Goal: Information Seeking & Learning: Check status

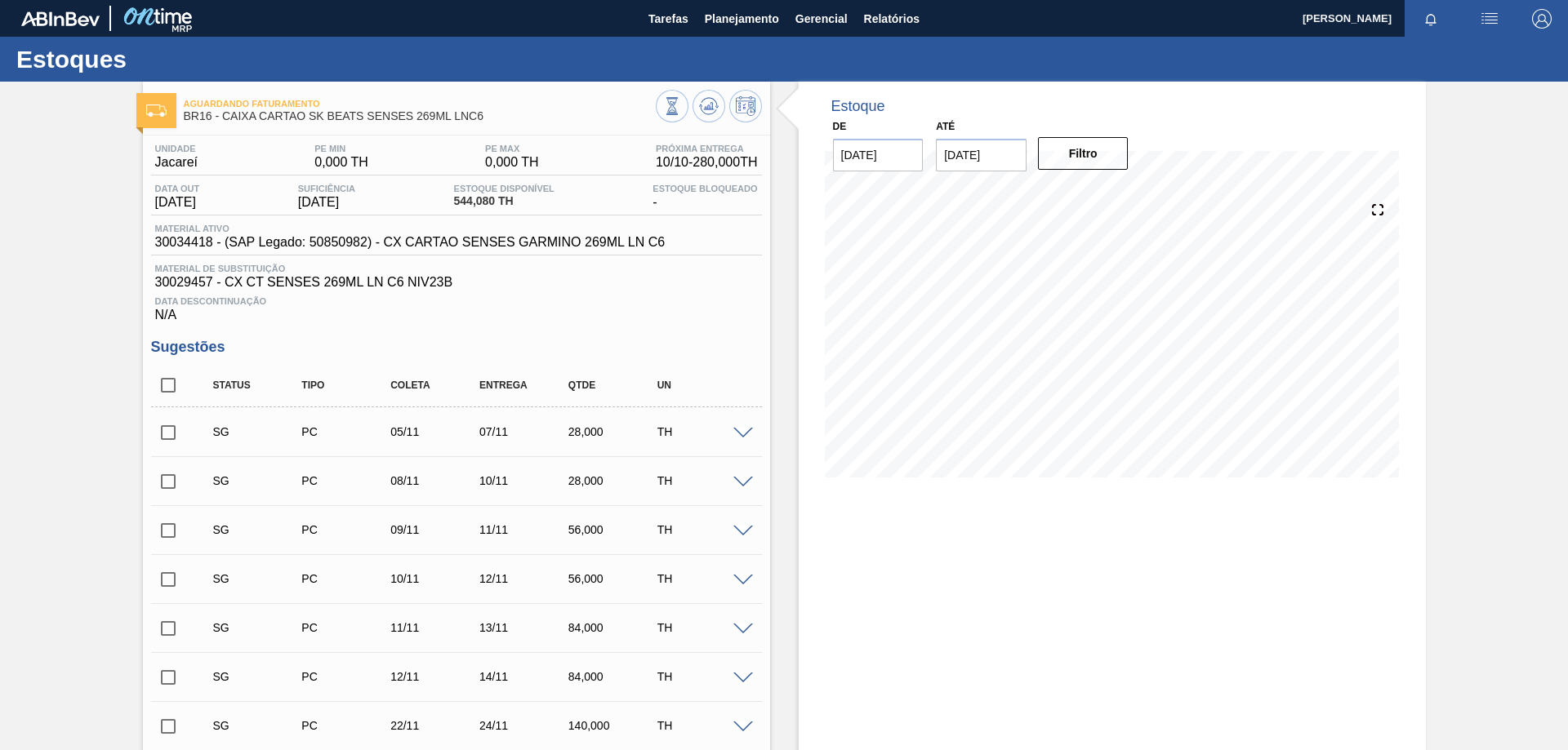
click at [1491, 23] on img "button" at bounding box center [1489, 18] width 19 height 19
drag, startPoint x: 1226, startPoint y: 114, endPoint x: 1217, endPoint y: 84, distance: 31.3
click at [1228, 114] on div at bounding box center [784, 375] width 1568 height 750
click at [714, 18] on span "Planejamento" at bounding box center [741, 18] width 74 height 19
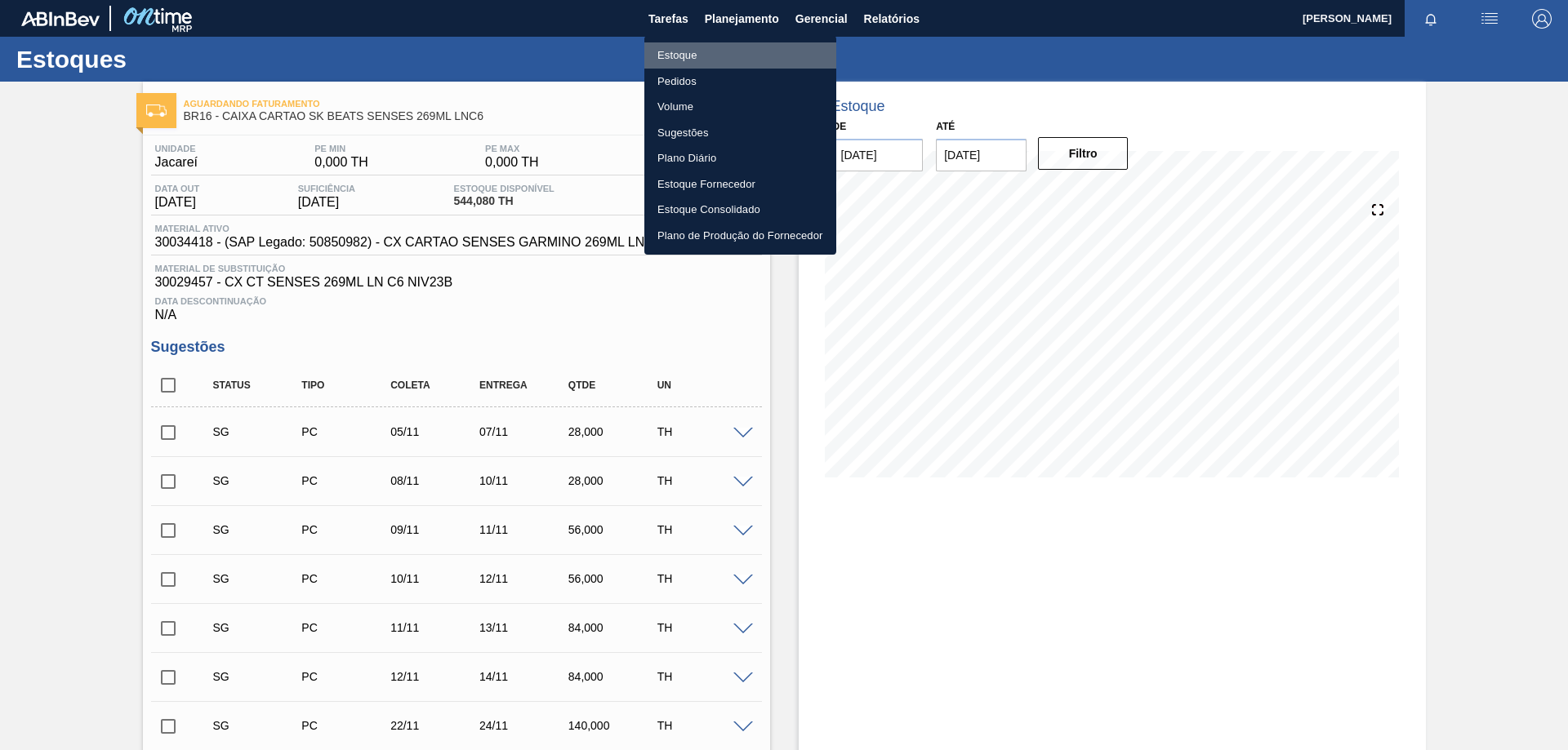
click at [692, 55] on li "Estoque" at bounding box center [739, 55] width 192 height 26
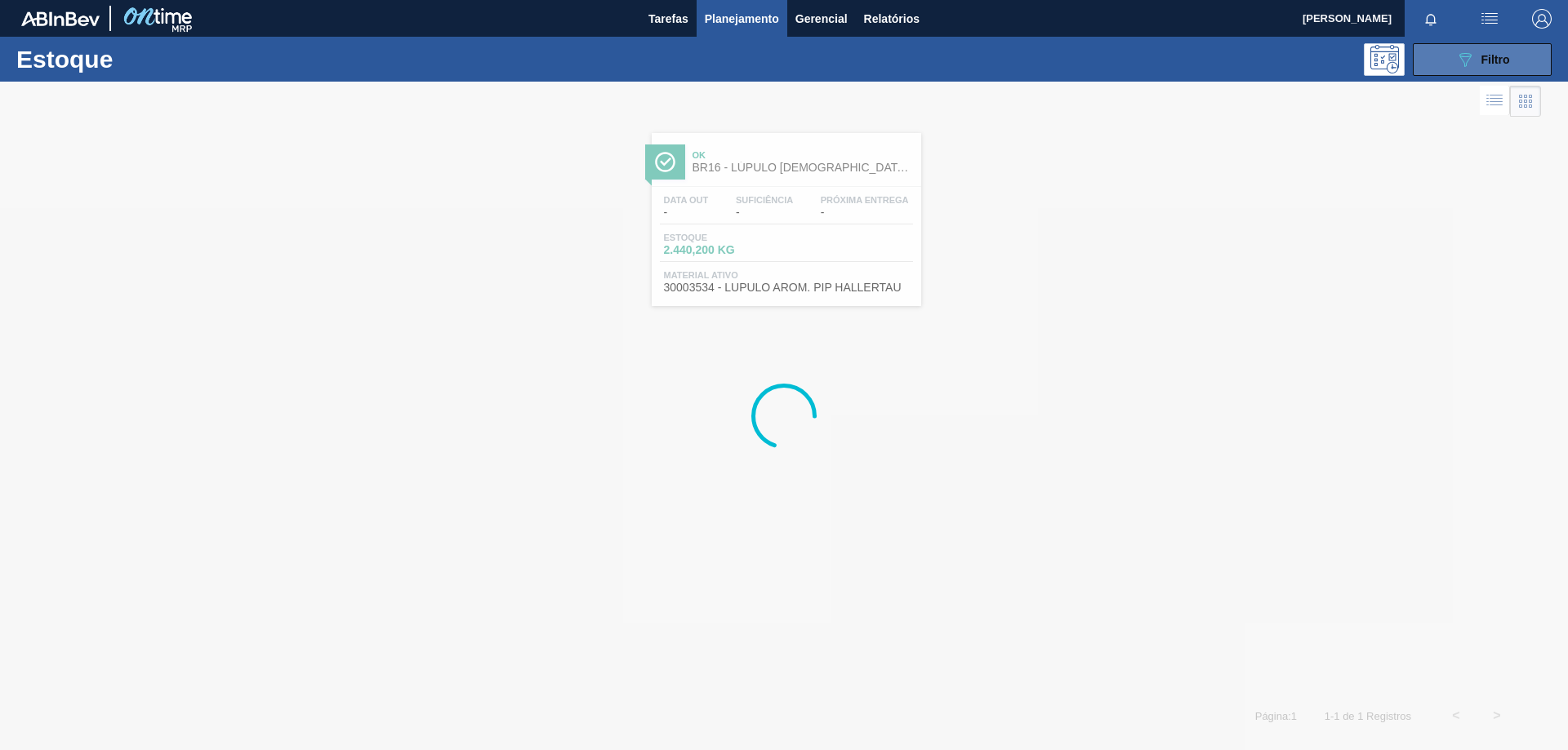
click at [1483, 62] on span "Filtro" at bounding box center [1495, 60] width 28 height 13
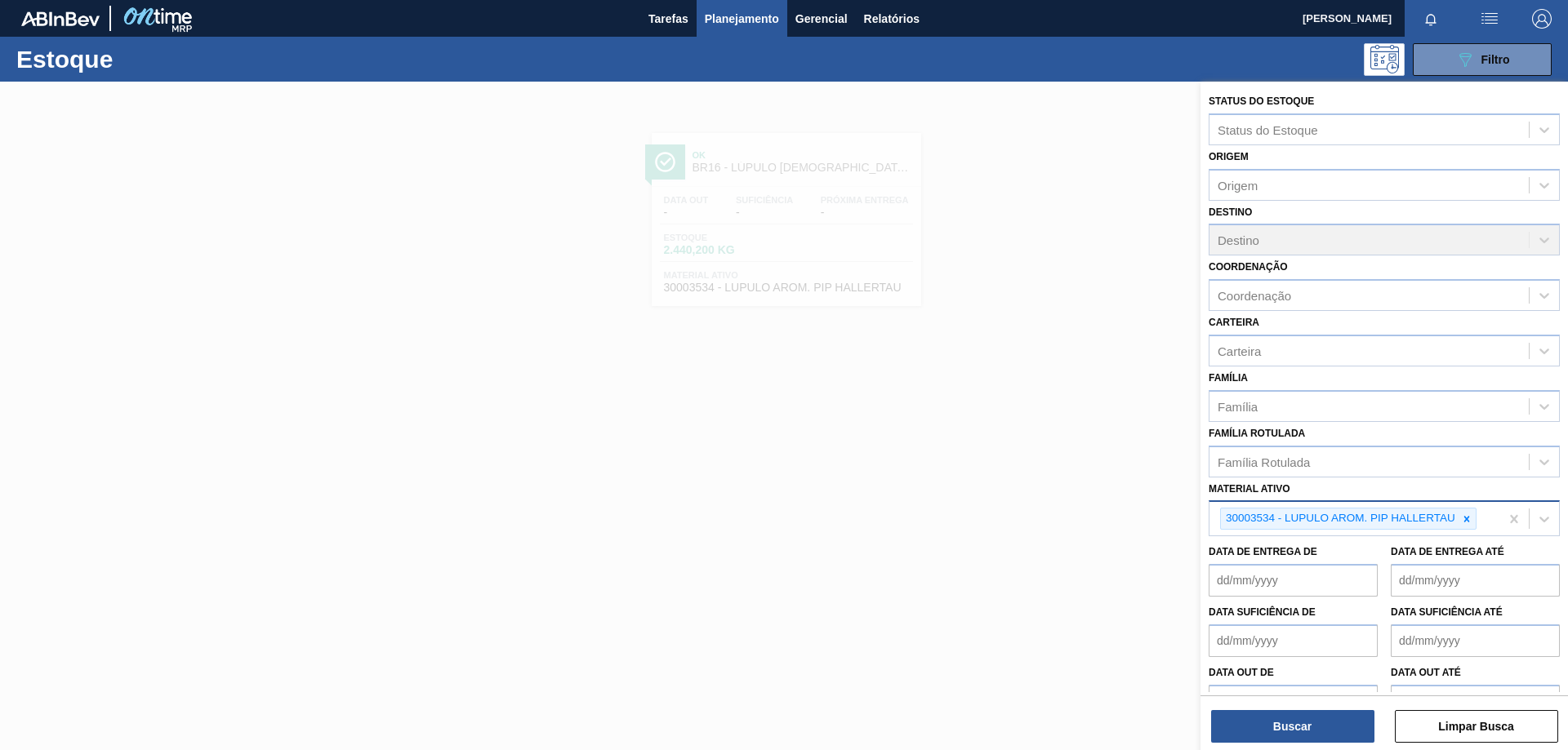
click at [1471, 520] on icon at bounding box center [1466, 519] width 11 height 11
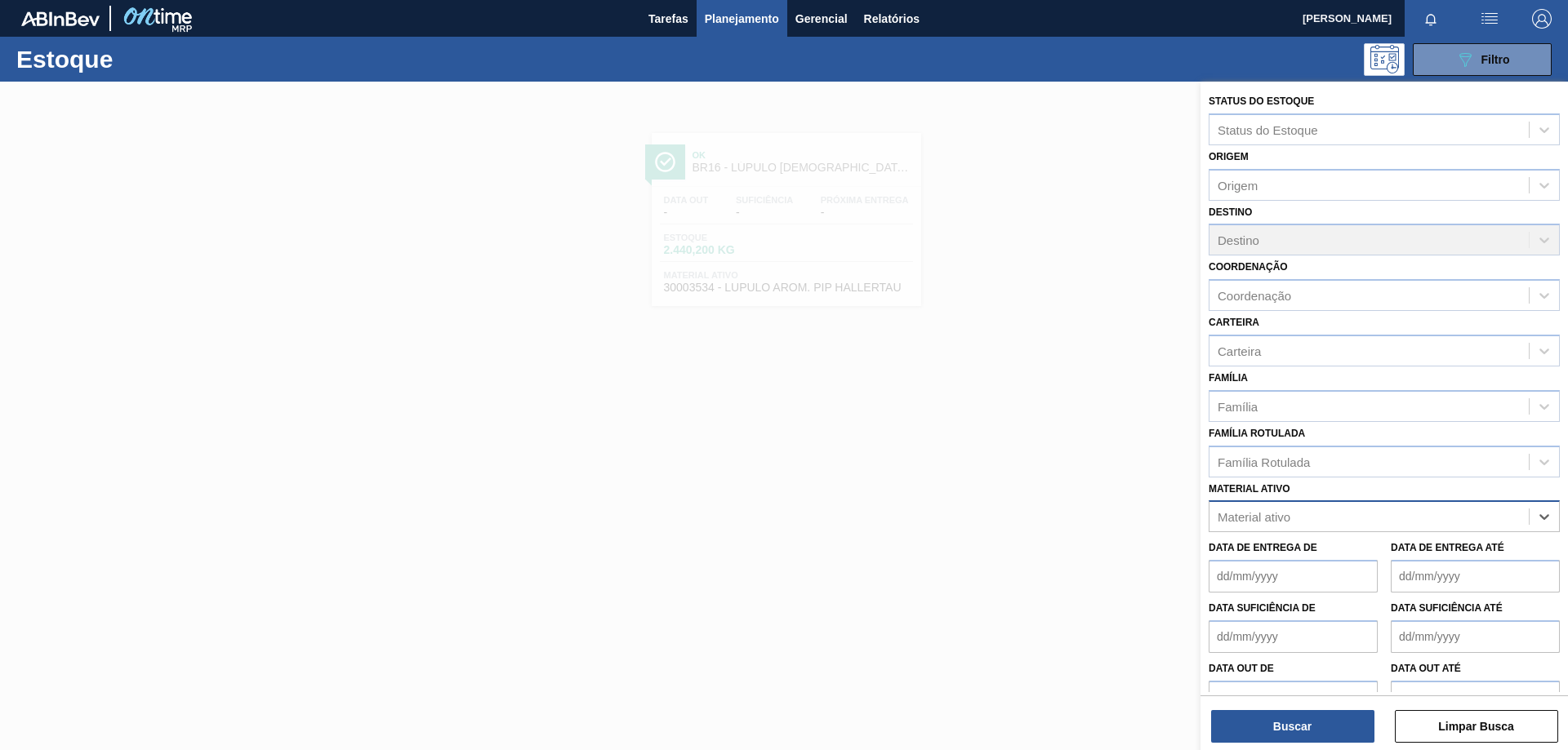
paste ativo "20009296"
type ativo "20009296"
click at [759, 11] on span "Planejamento" at bounding box center [741, 18] width 74 height 19
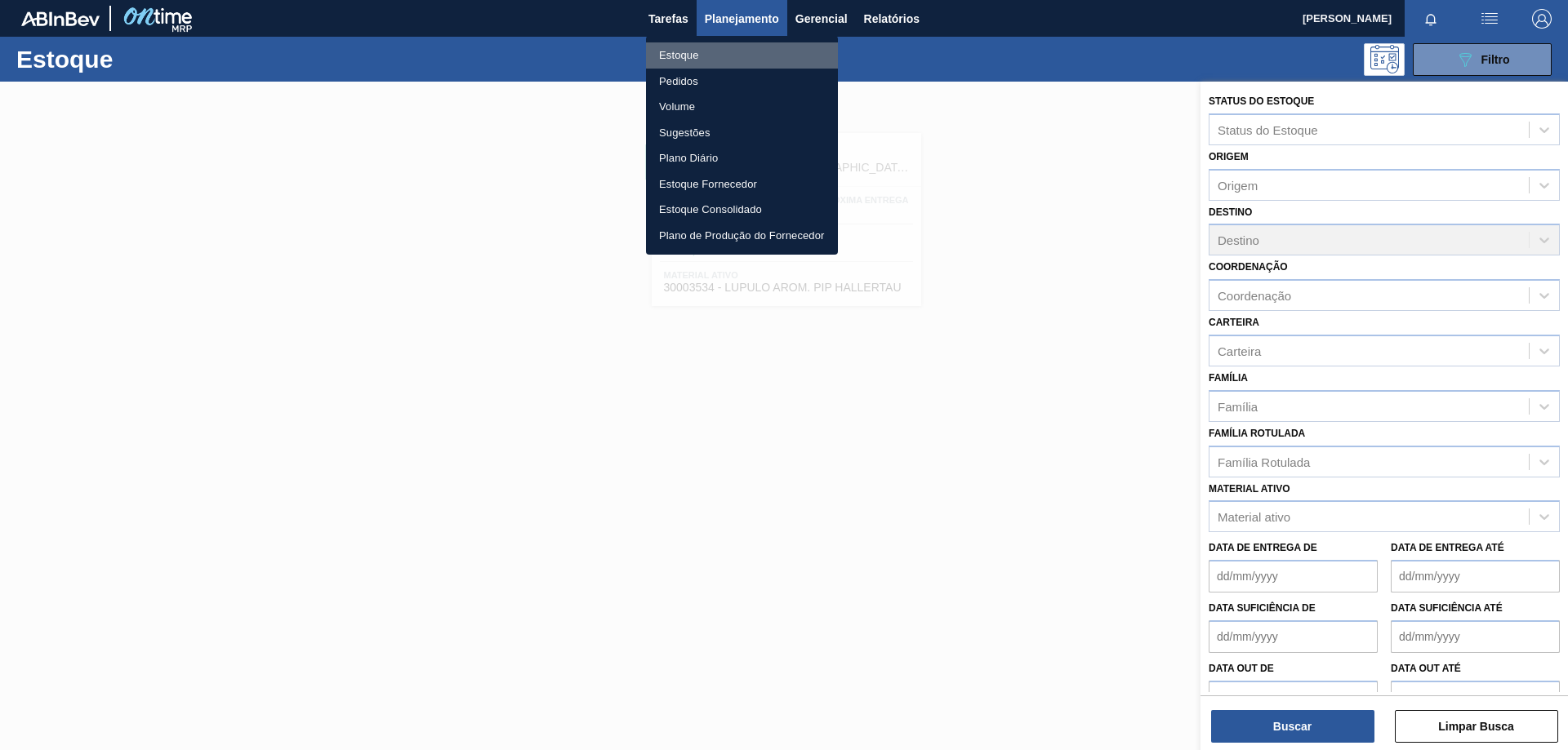
drag, startPoint x: 685, startPoint y: 52, endPoint x: 710, endPoint y: 51, distance: 25.0
click at [684, 51] on li "Estoque" at bounding box center [741, 55] width 192 height 26
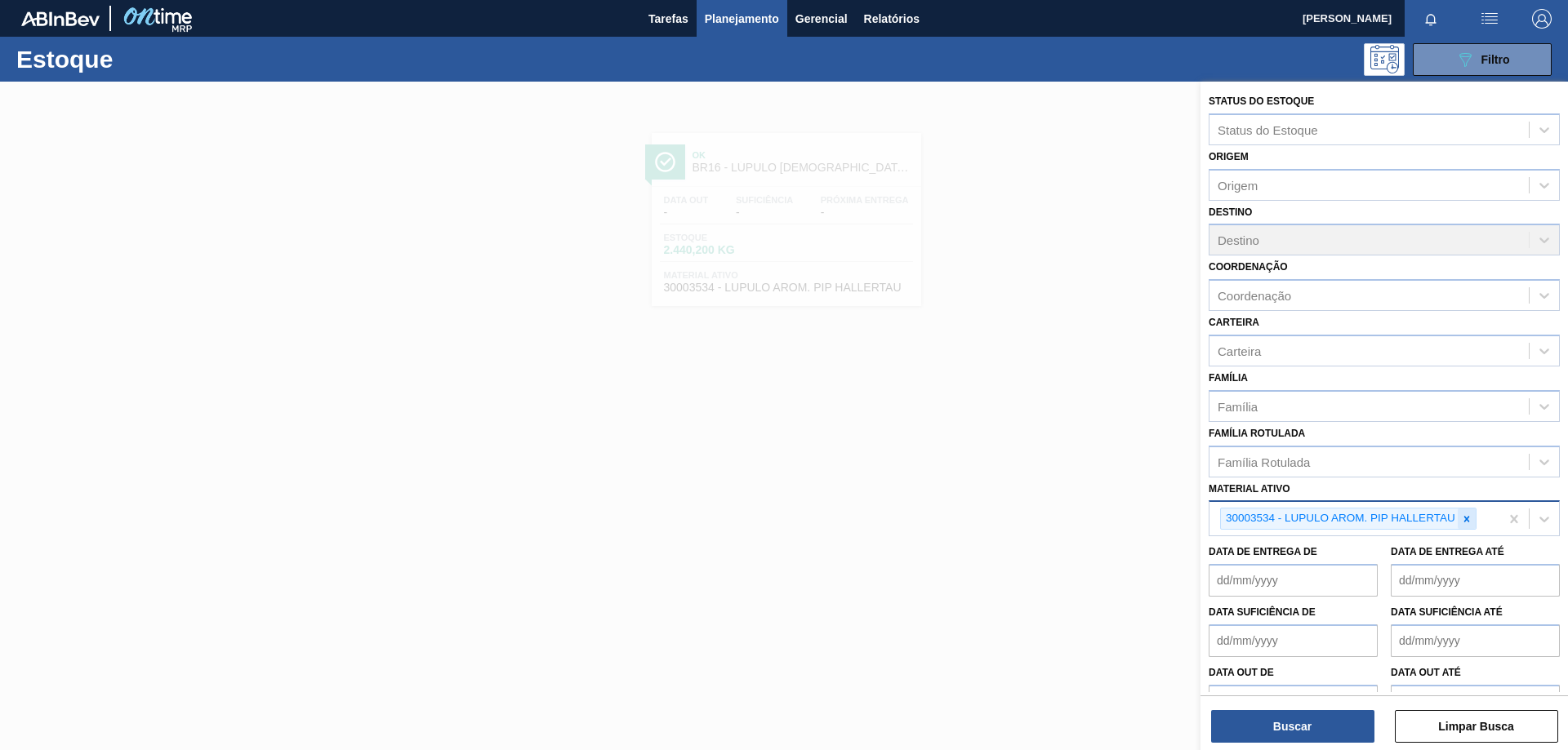
click at [1467, 516] on icon at bounding box center [1466, 519] width 11 height 11
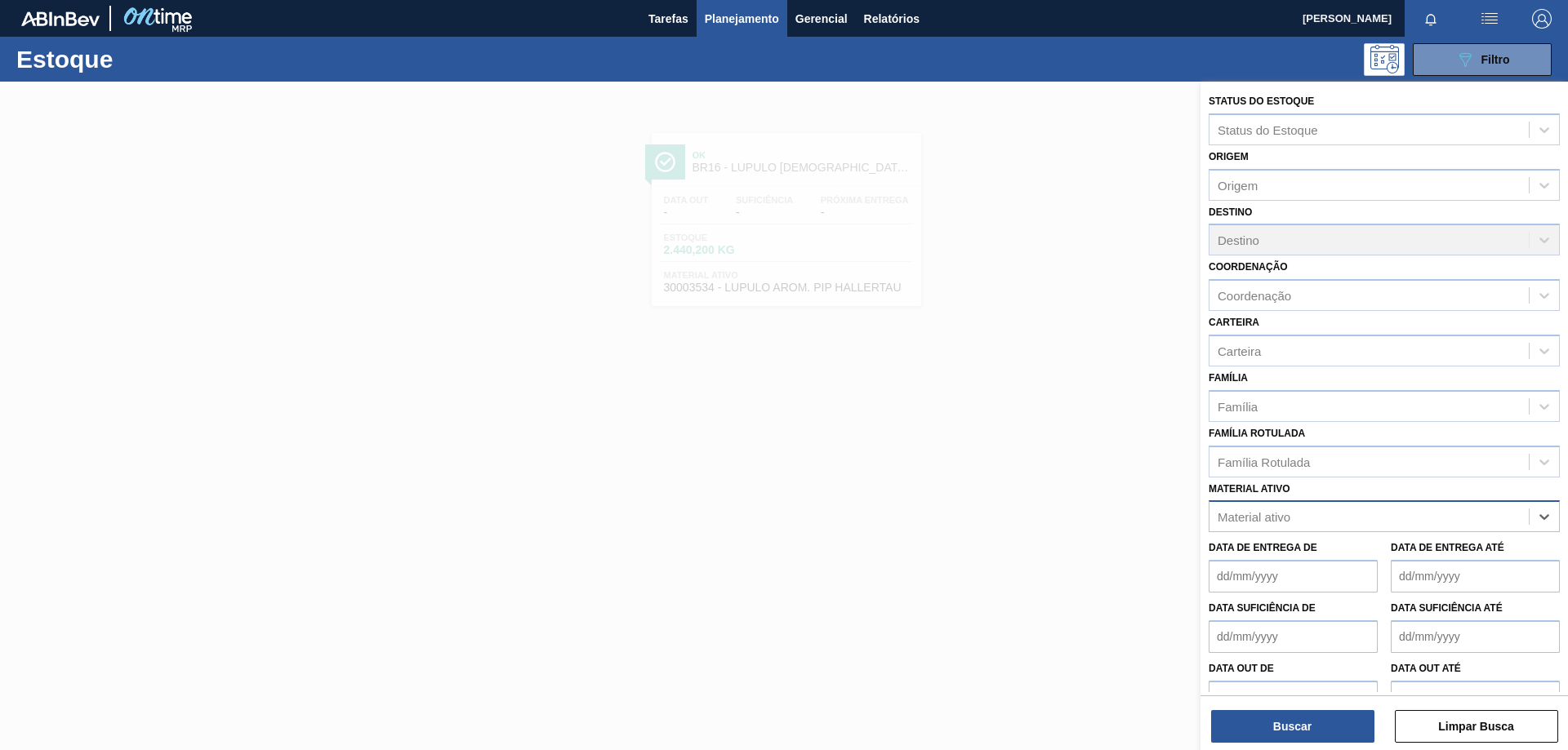
paste ativo "30007684"
type ativo "30007684"
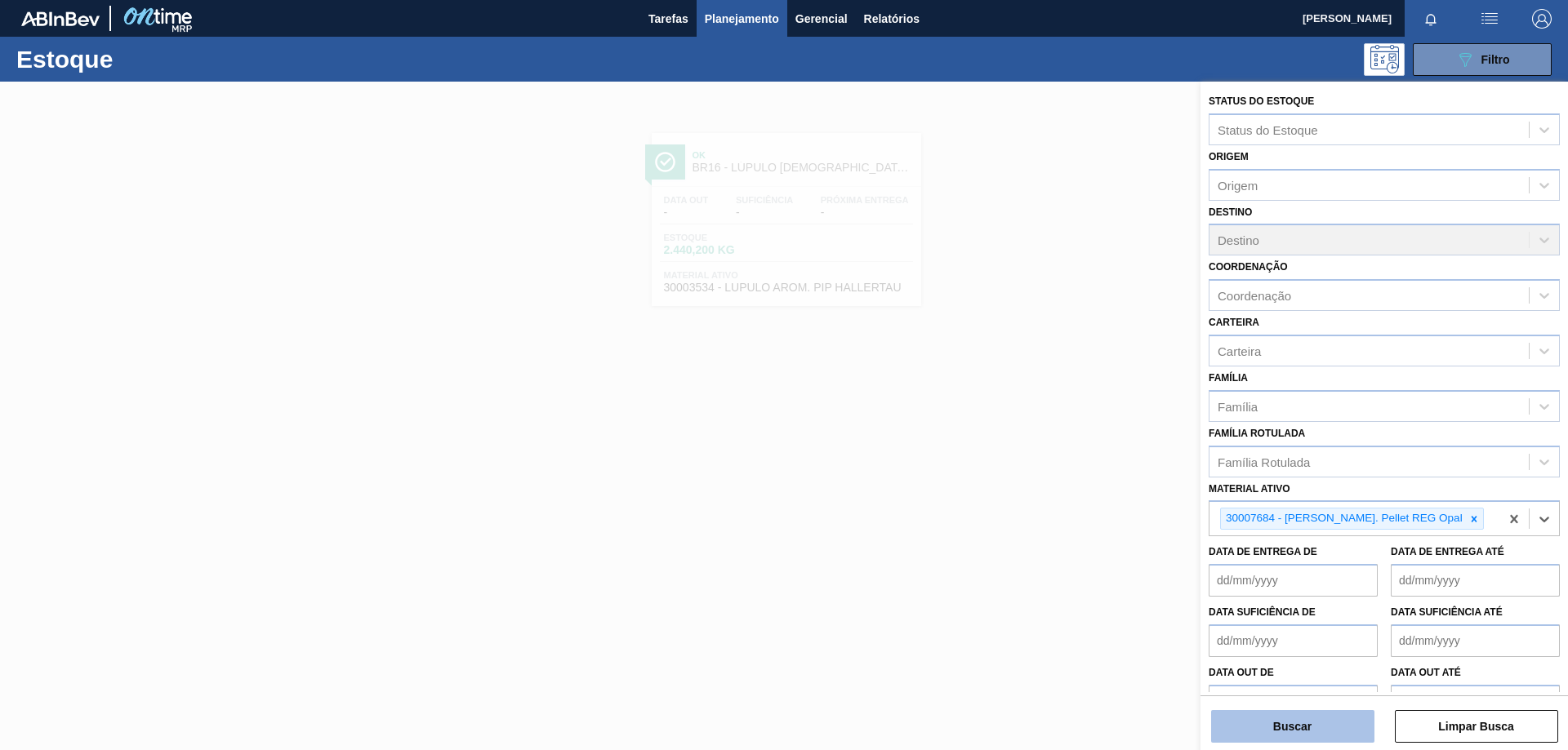
click at [1313, 739] on button "Buscar" at bounding box center [1292, 726] width 164 height 33
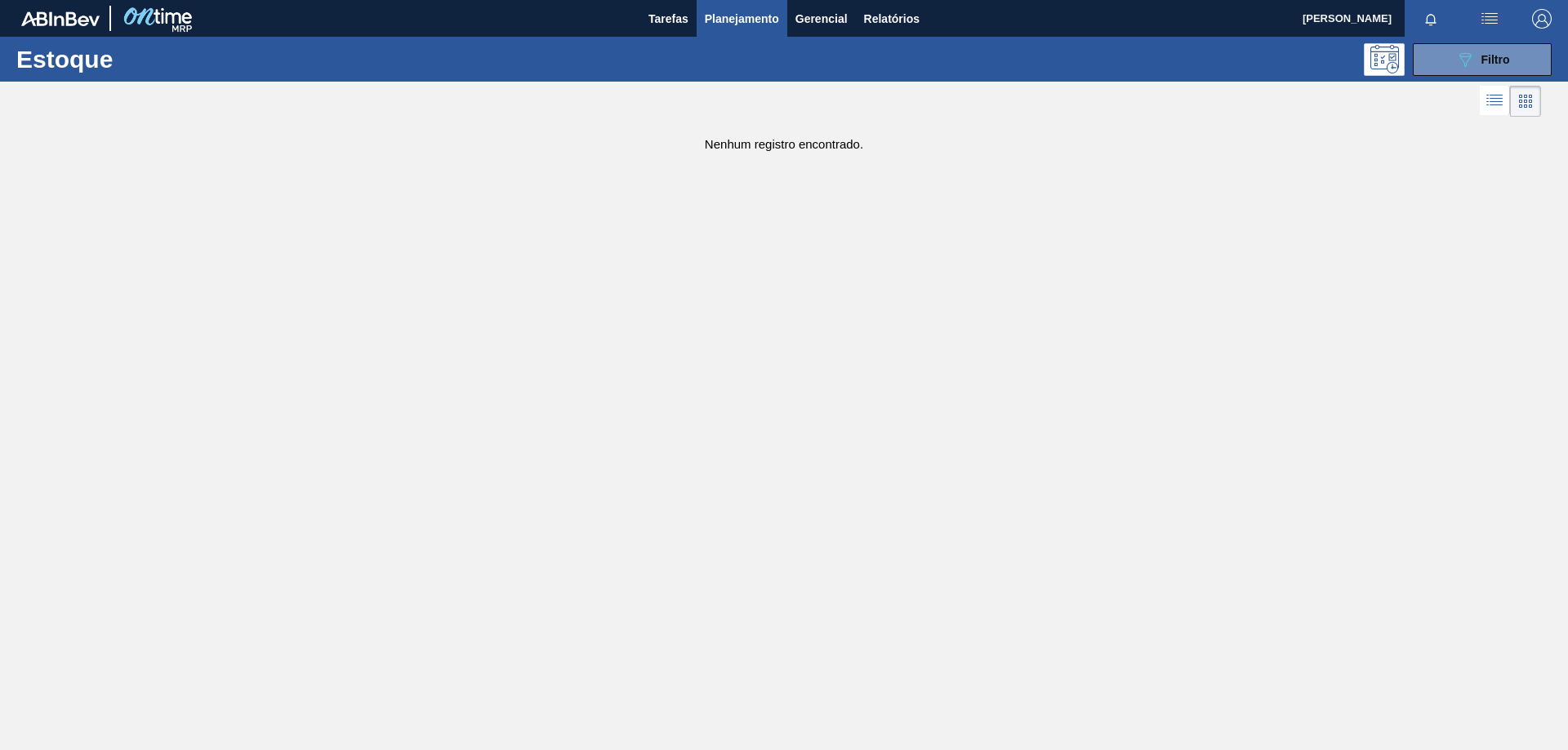
click at [734, 17] on span "Planejamento" at bounding box center [741, 18] width 74 height 19
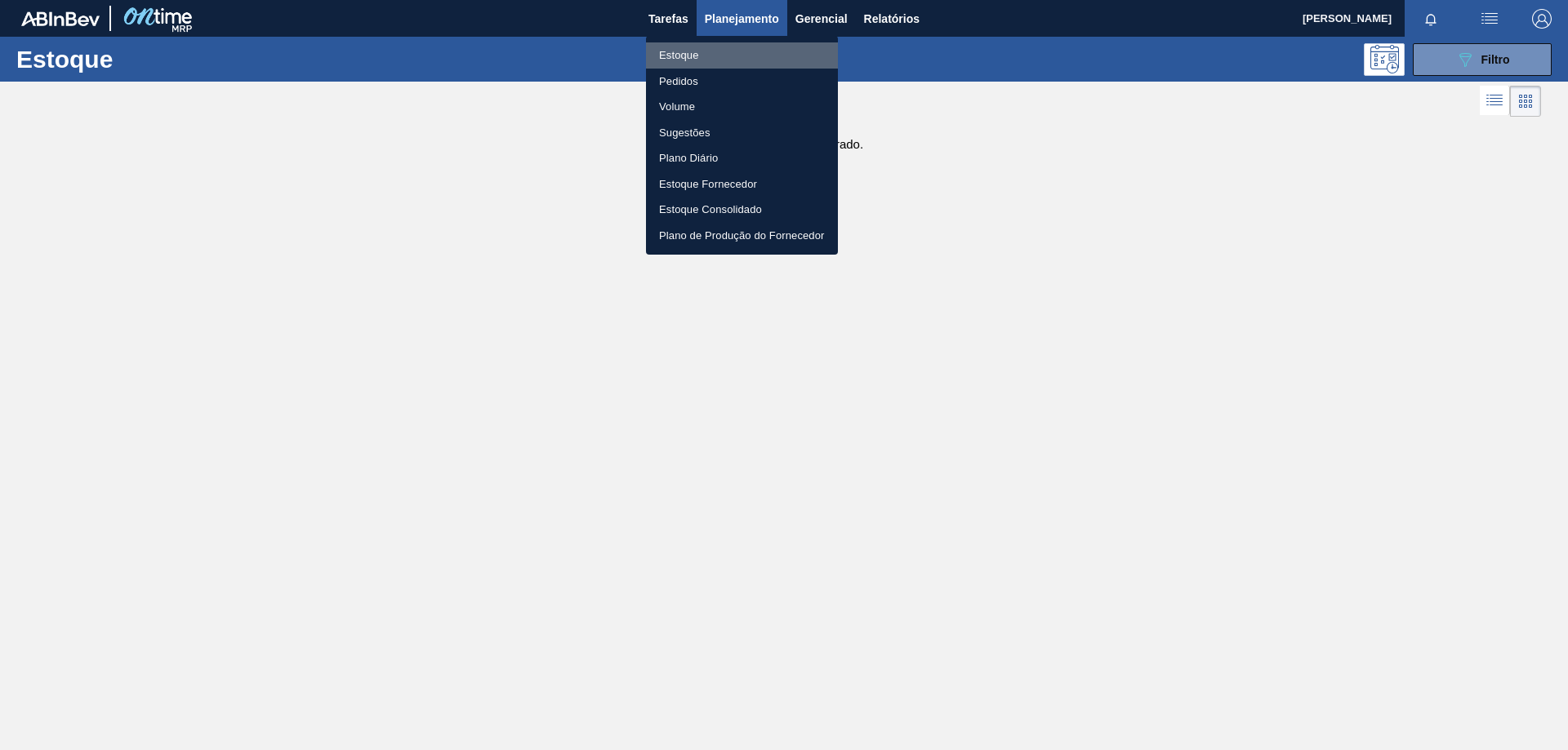
click at [686, 54] on li "Estoque" at bounding box center [741, 55] width 192 height 26
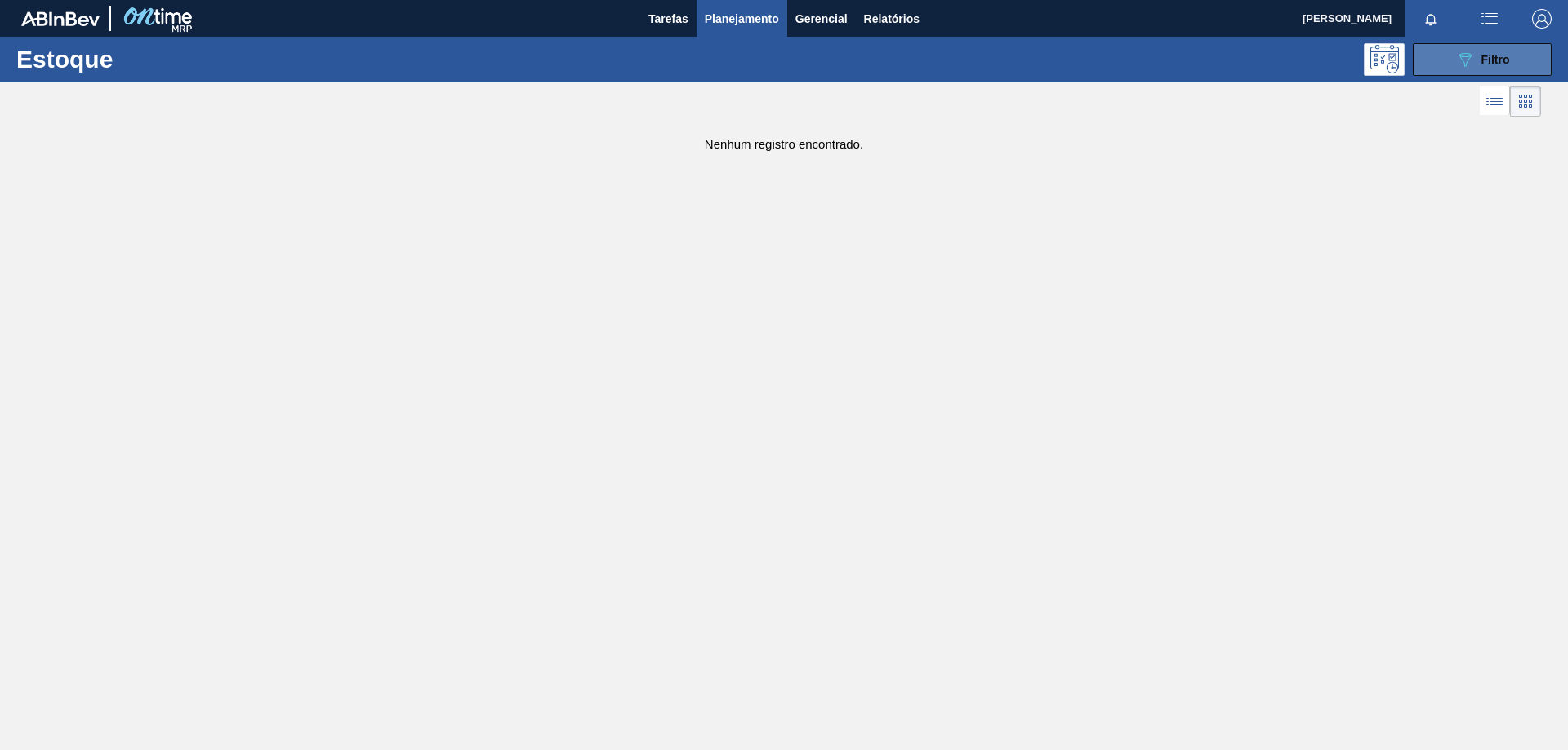
click at [1495, 62] on span "Filtro" at bounding box center [1495, 60] width 28 height 13
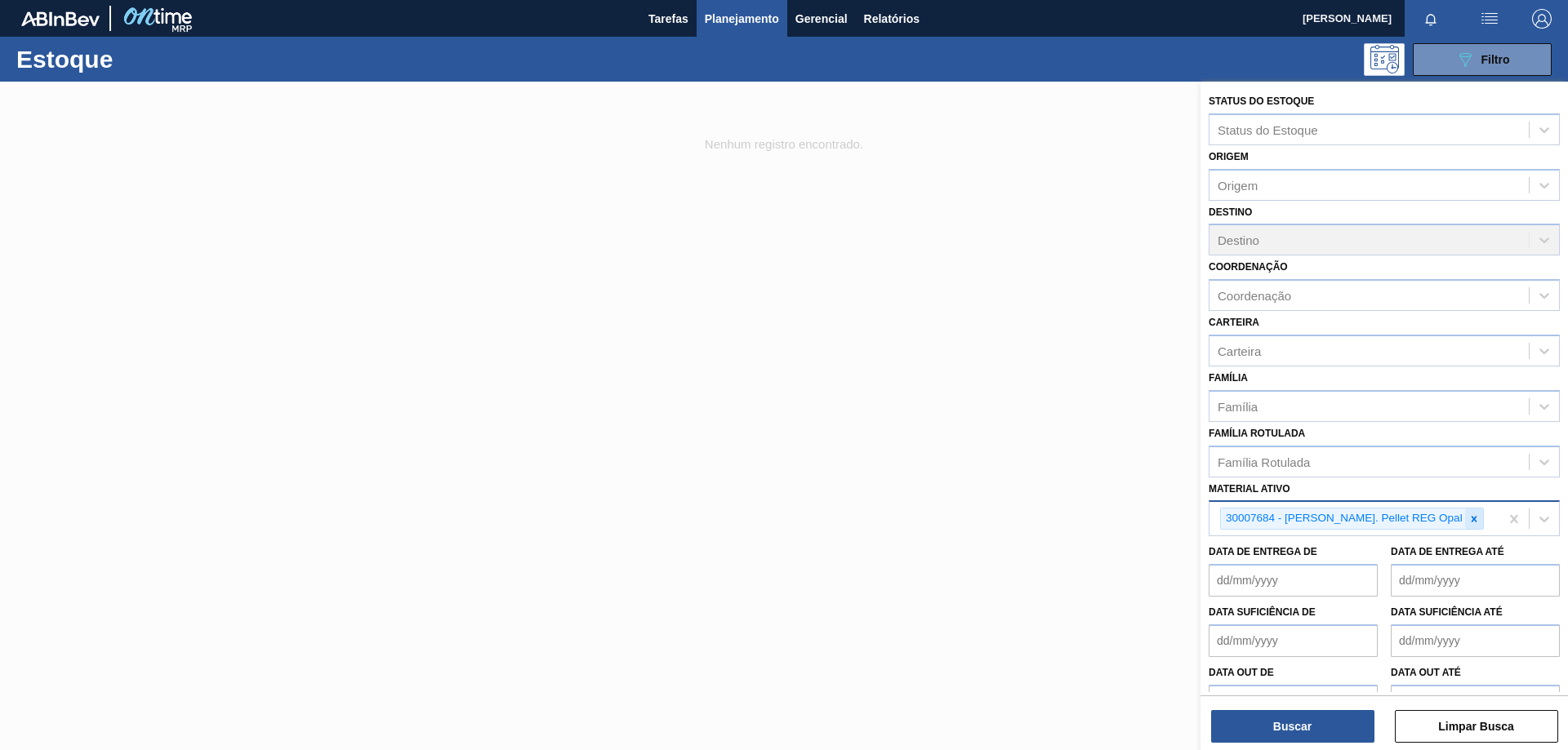
click at [1468, 517] on icon at bounding box center [1473, 519] width 11 height 11
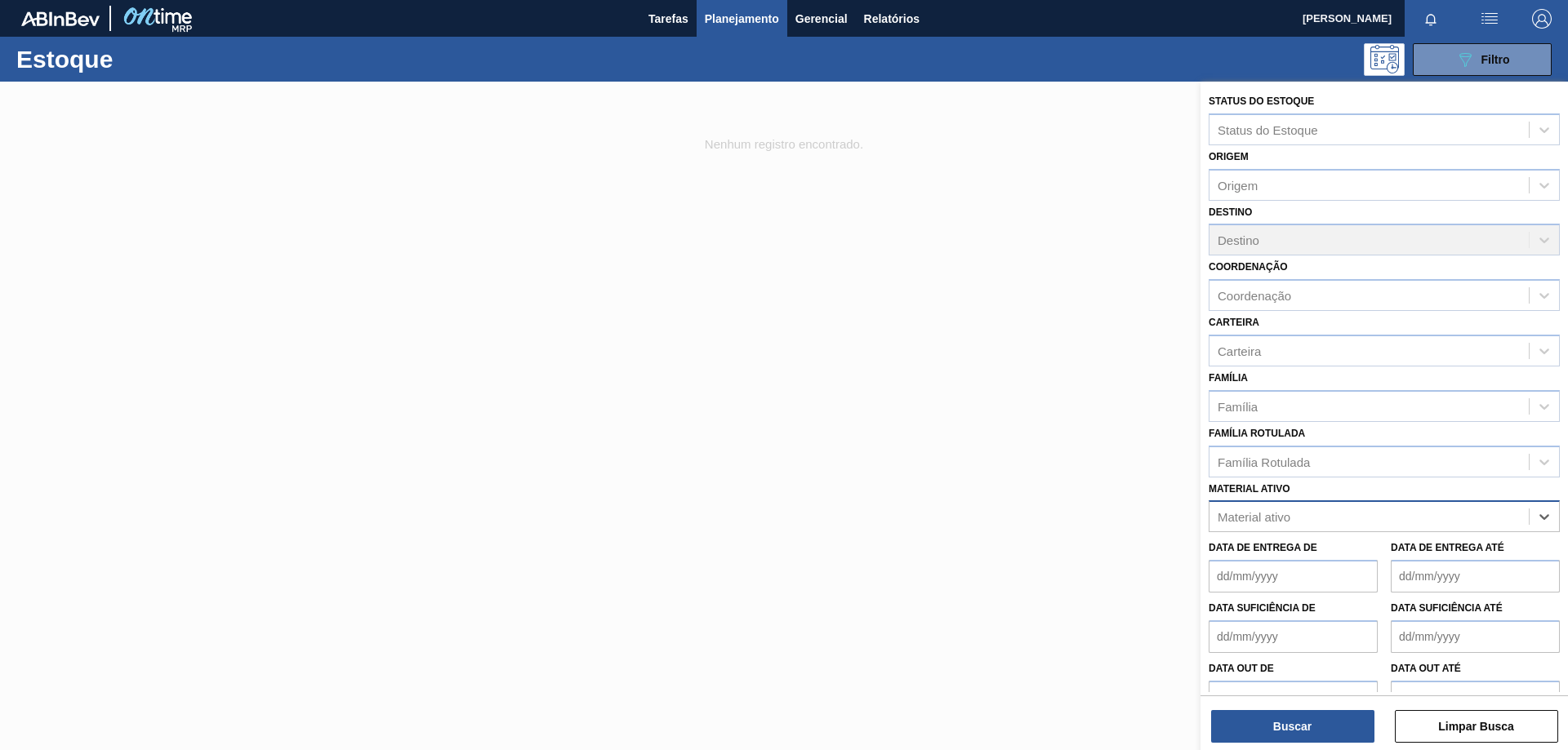
paste ativo "30003806"
type ativo "30003806"
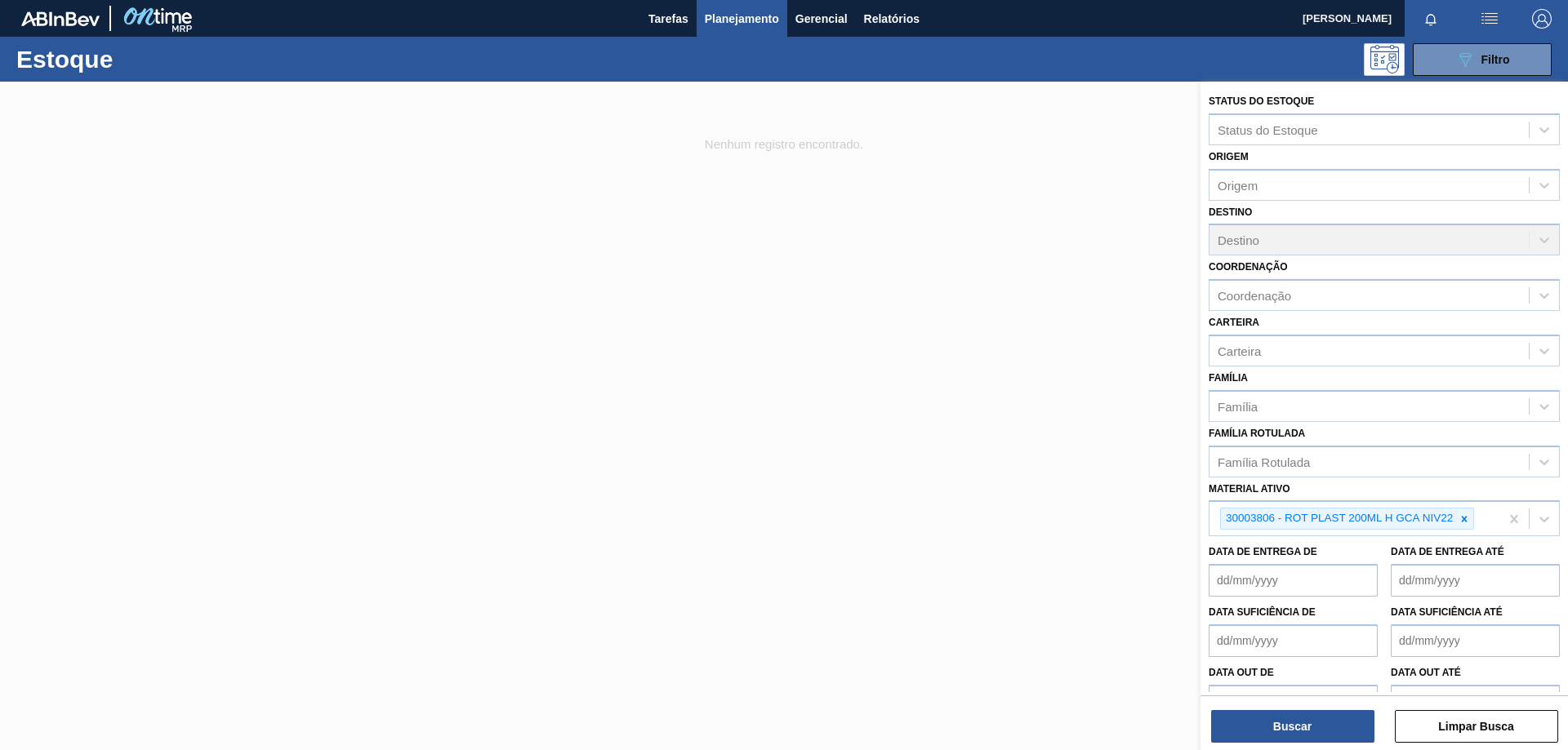
click at [1321, 710] on div "Buscar Limpar Busca" at bounding box center [1384, 718] width 367 height 46
click at [1321, 723] on button "Buscar" at bounding box center [1292, 726] width 164 height 33
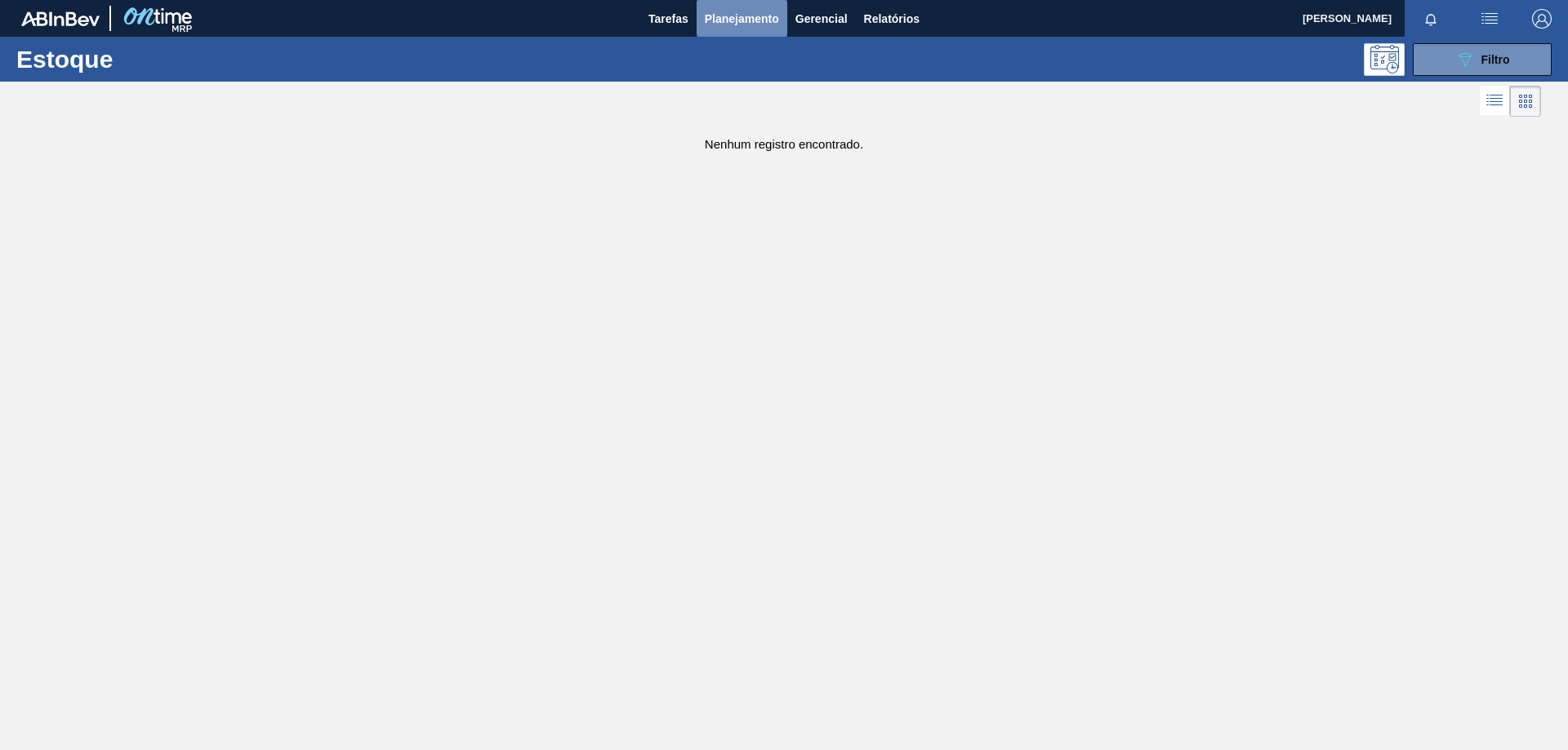
click at [776, 26] on span "Planejamento" at bounding box center [741, 18] width 74 height 19
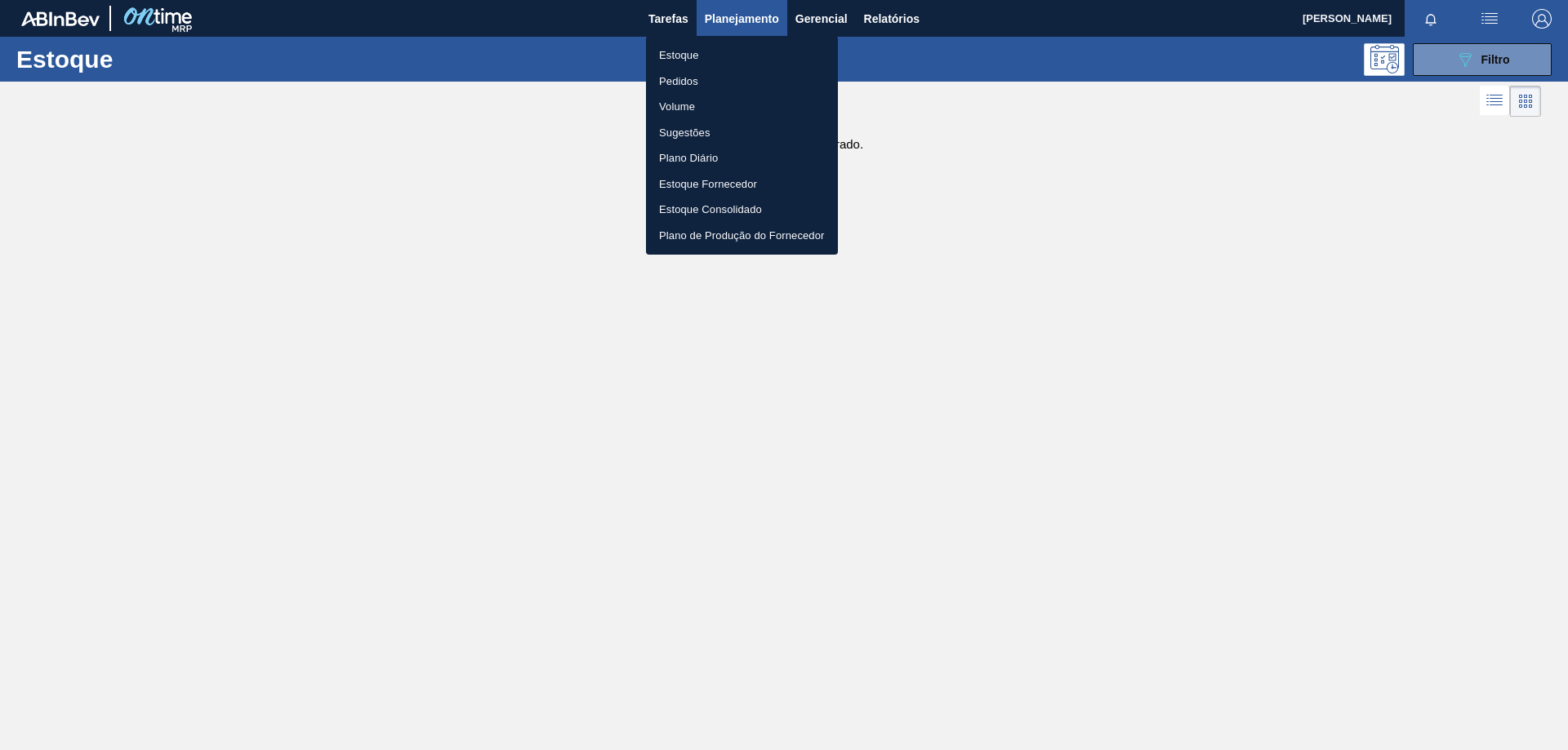
click at [694, 53] on li "Estoque" at bounding box center [741, 55] width 192 height 26
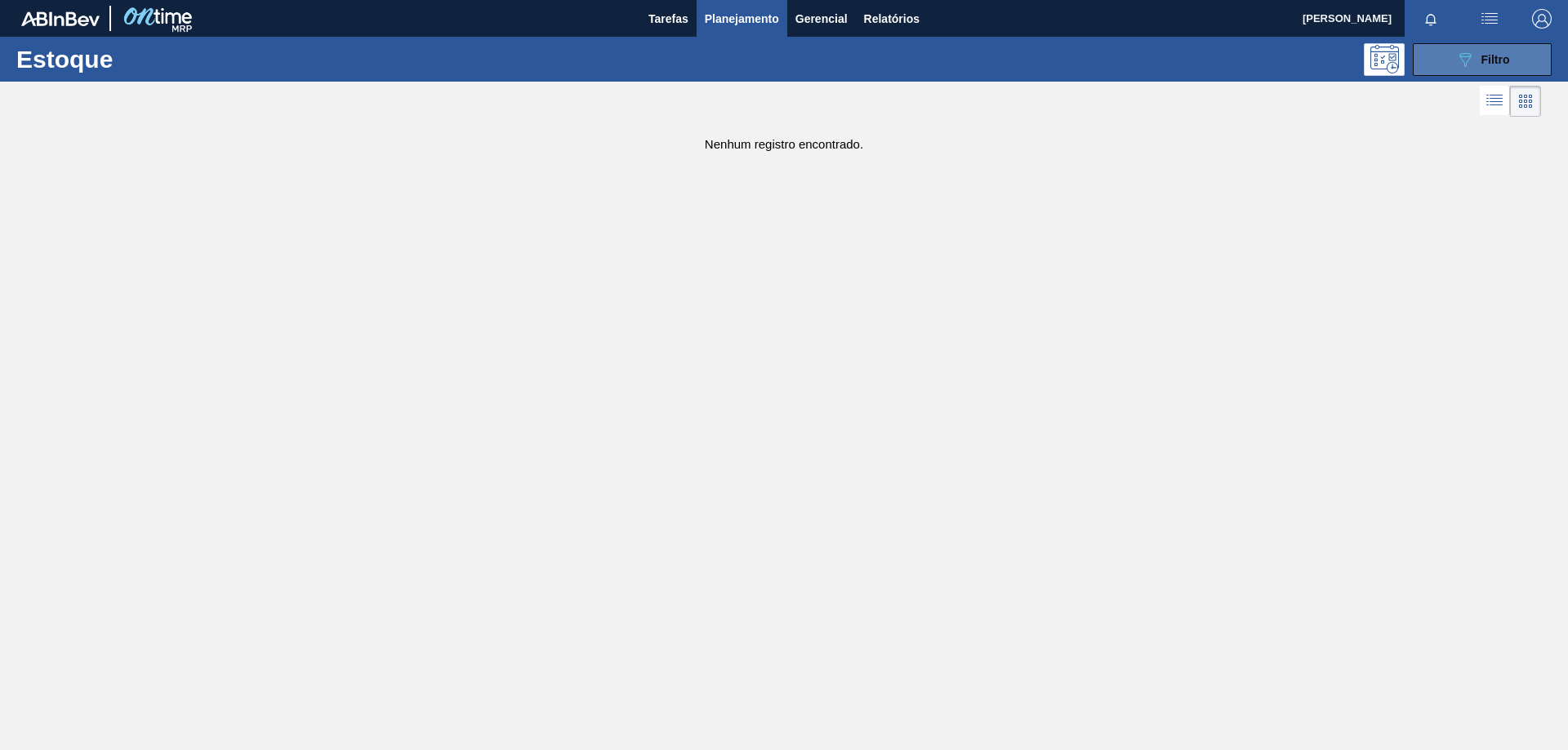
click at [1493, 70] on button "089F7B8B-B2A5-4AFE-B5C0-19BA573D28AC Filtro" at bounding box center [1482, 60] width 139 height 33
click at [1477, 51] on div "089F7B8B-B2A5-4AFE-B5C0-19BA573D28AC Filtro" at bounding box center [1483, 59] width 55 height 19
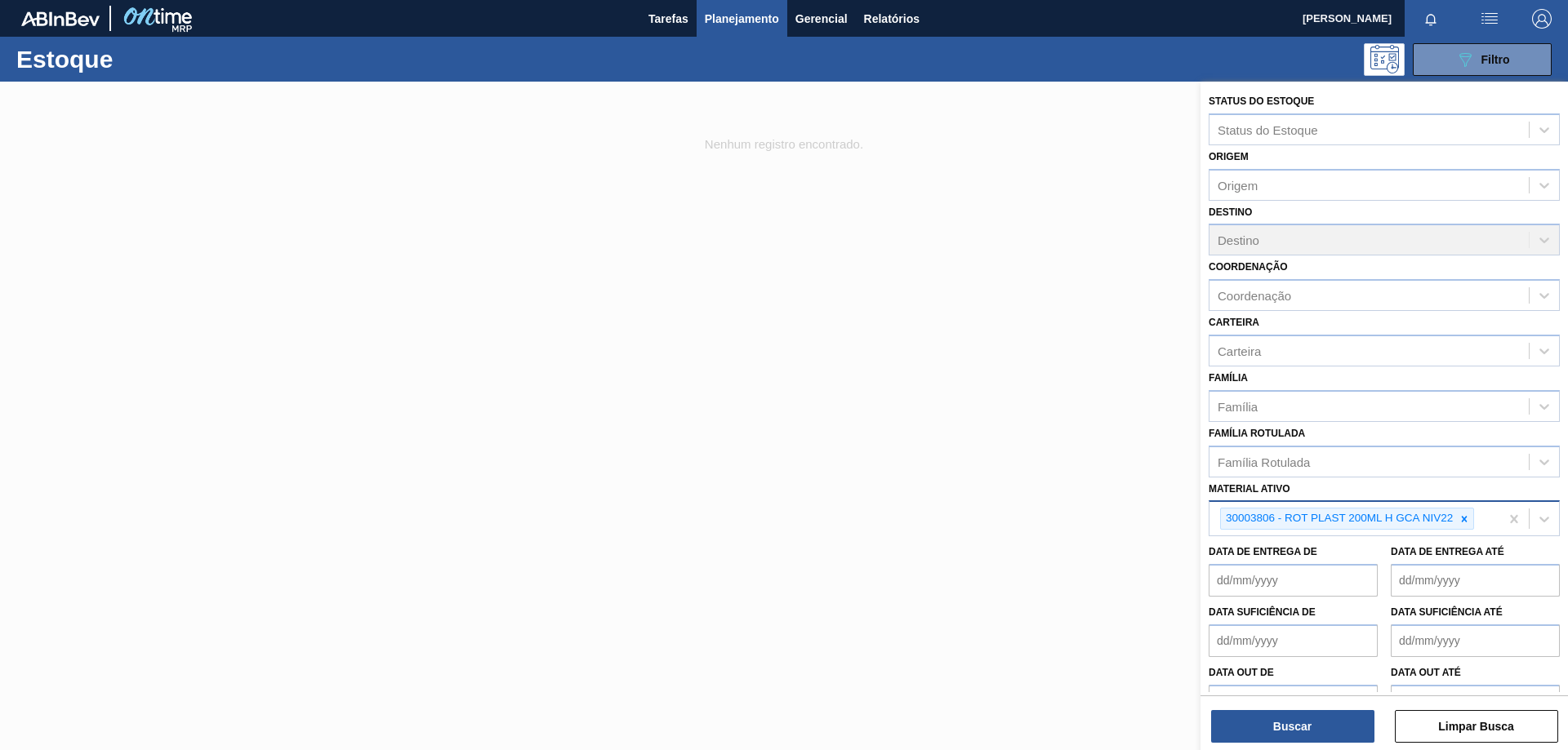
click at [1499, 521] on div "30003806 - ROT PLAST 200ML H GCA NIV22" at bounding box center [1355, 519] width 290 height 33
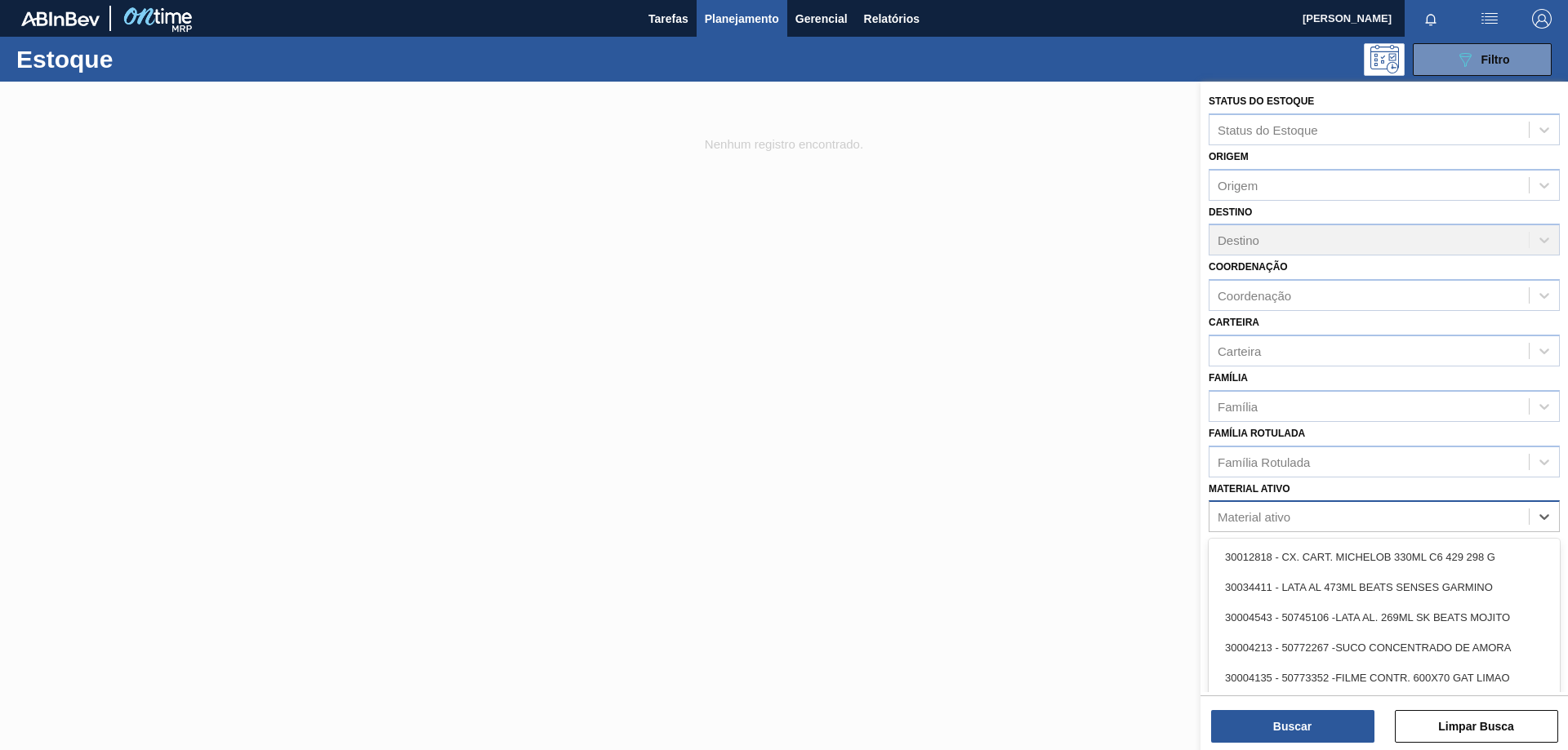
paste ativo "30003806"
type ativo "30003806"
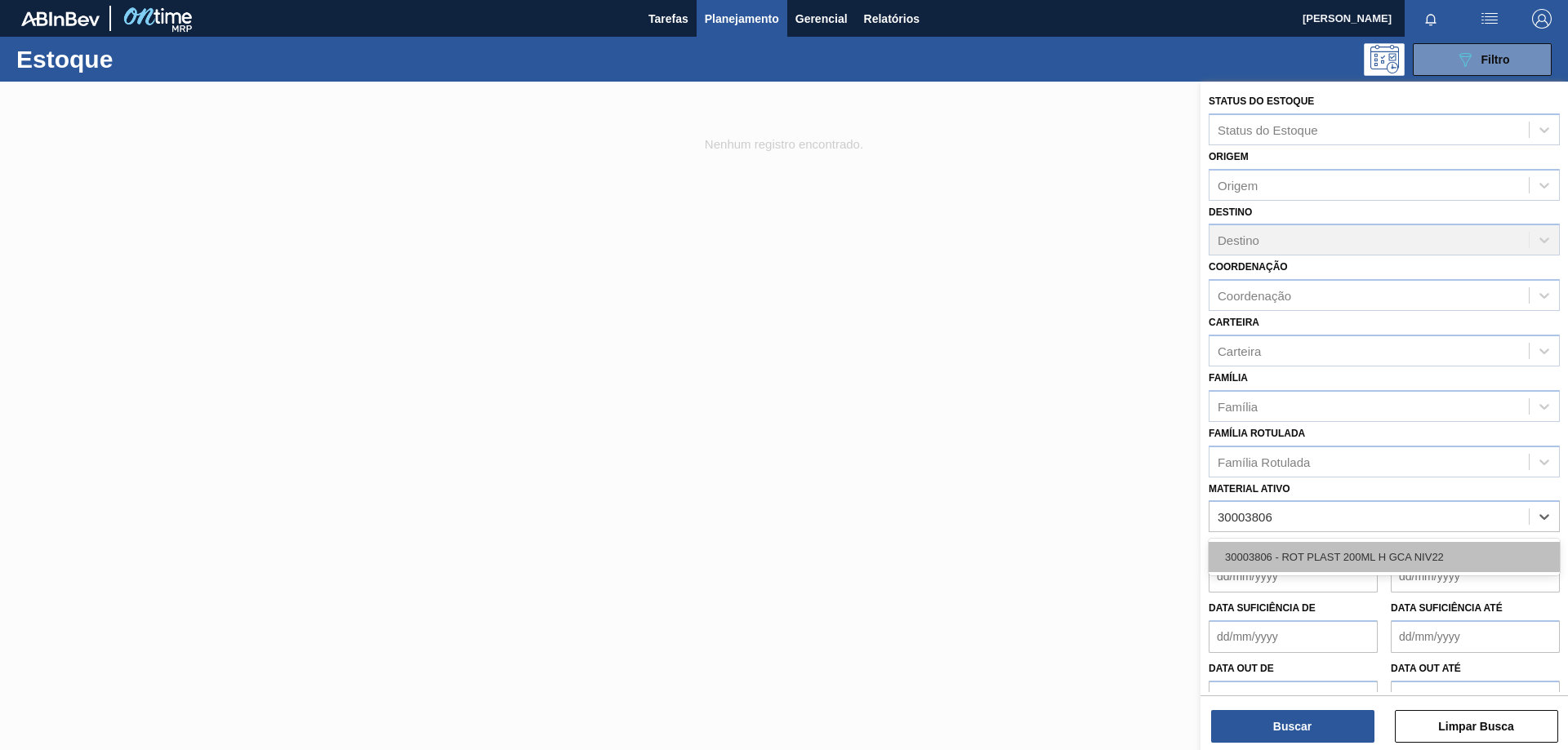
click at [1402, 556] on div "30003806 - ROT PLAST 200ML H GCA NIV22" at bounding box center [1384, 556] width 351 height 30
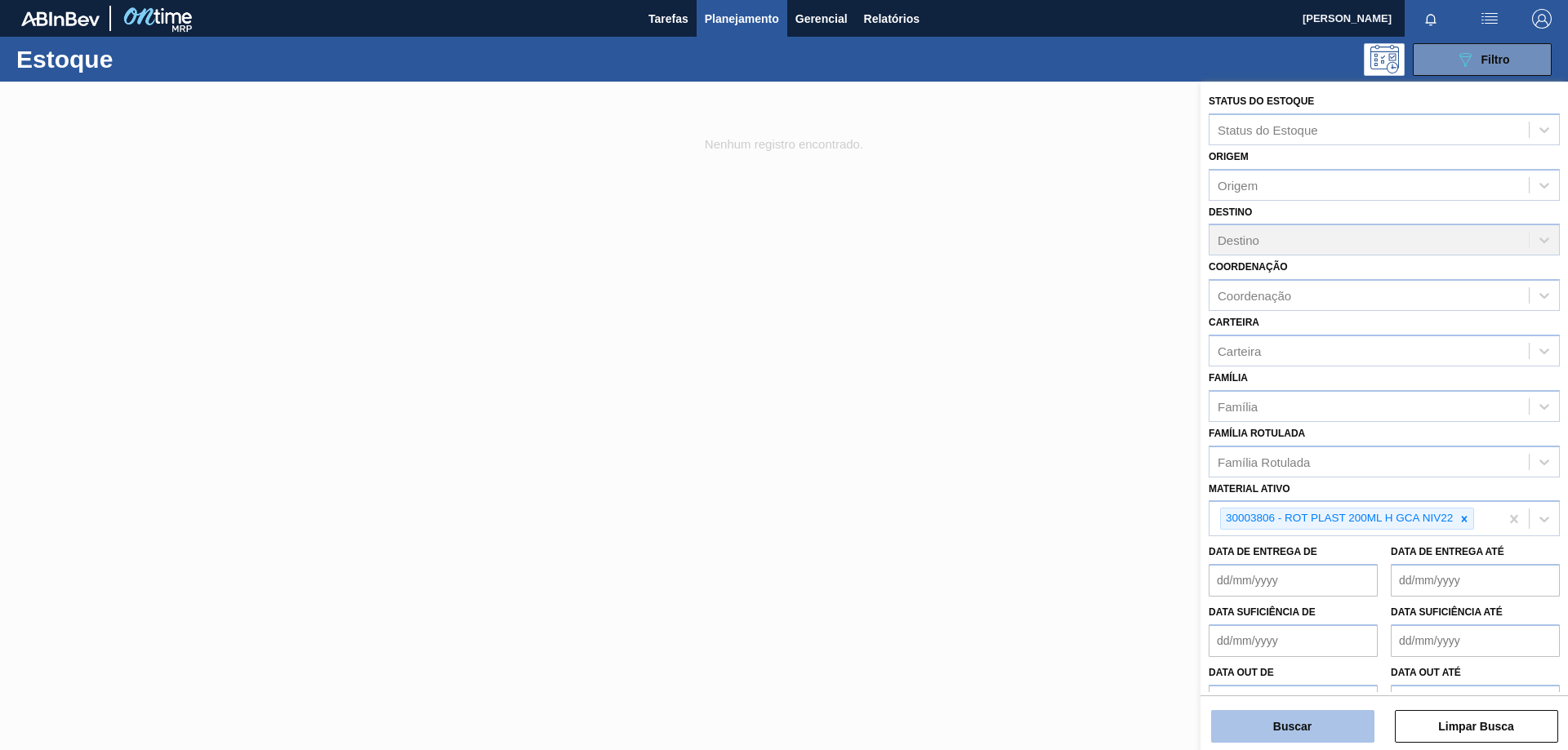
click at [1325, 720] on button "Buscar" at bounding box center [1292, 726] width 164 height 33
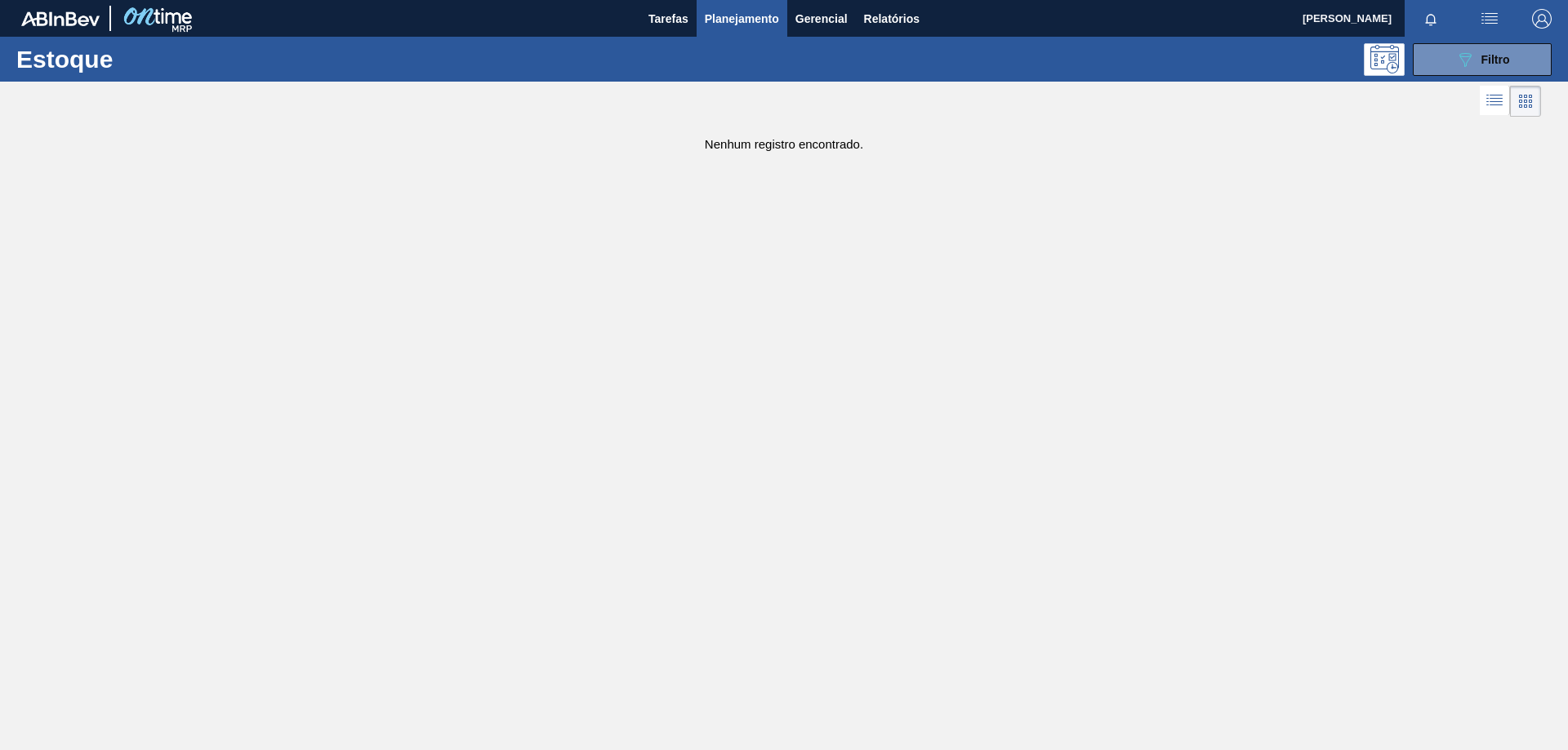
click at [754, 23] on span "Planejamento" at bounding box center [741, 18] width 74 height 19
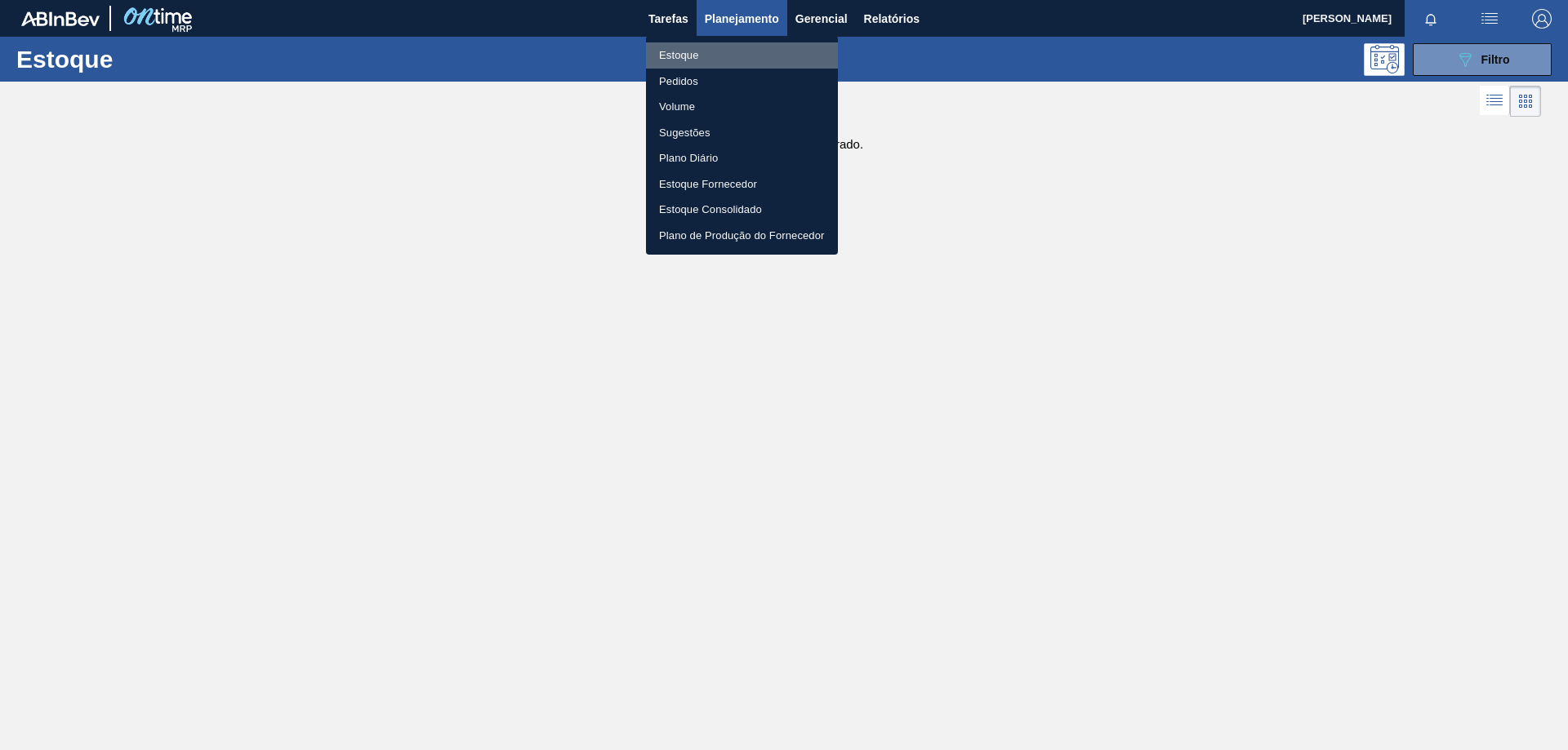
click at [691, 52] on li "Estoque" at bounding box center [741, 55] width 192 height 26
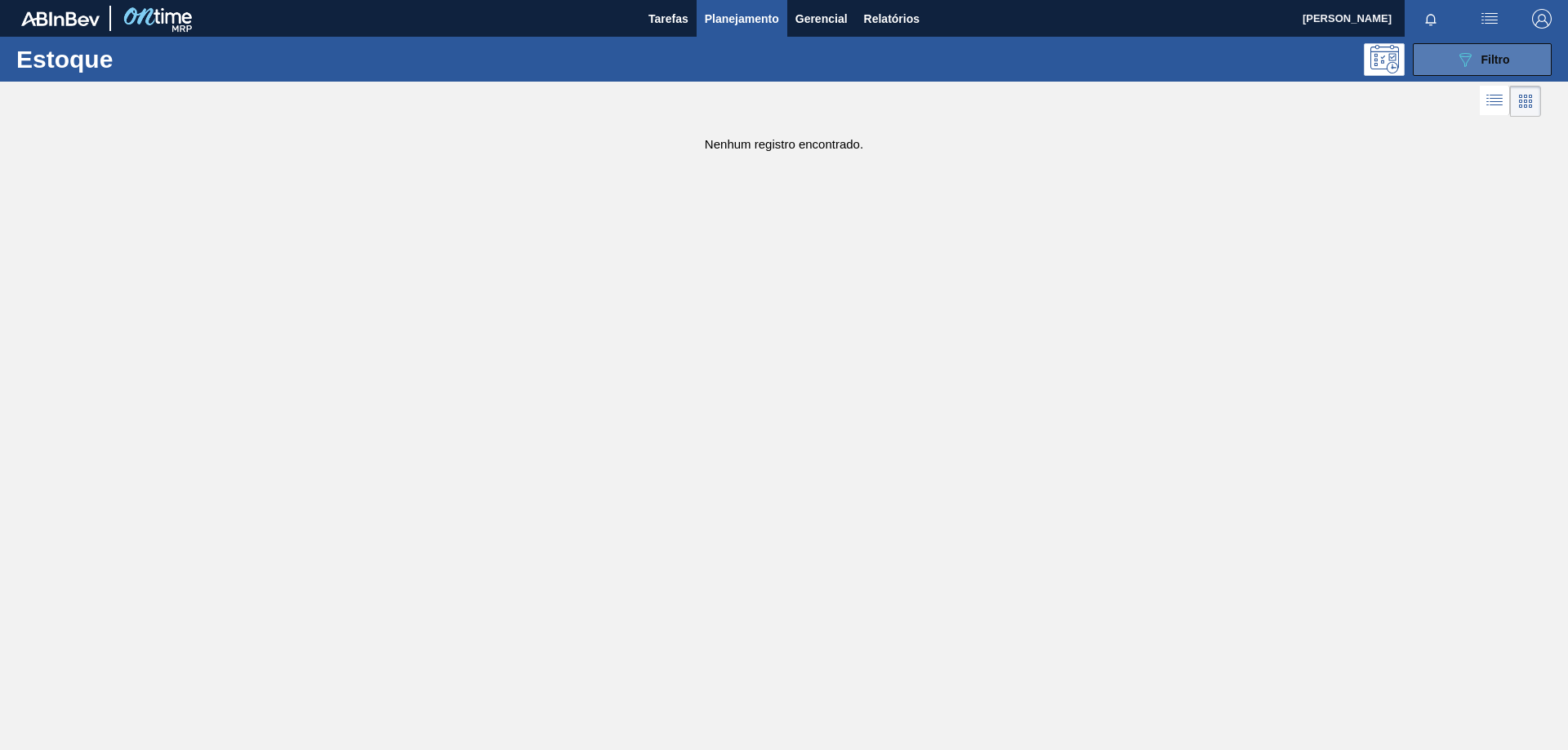
click at [1453, 66] on button "089F7B8B-B2A5-4AFE-B5C0-19BA573D28AC Filtro" at bounding box center [1482, 60] width 139 height 33
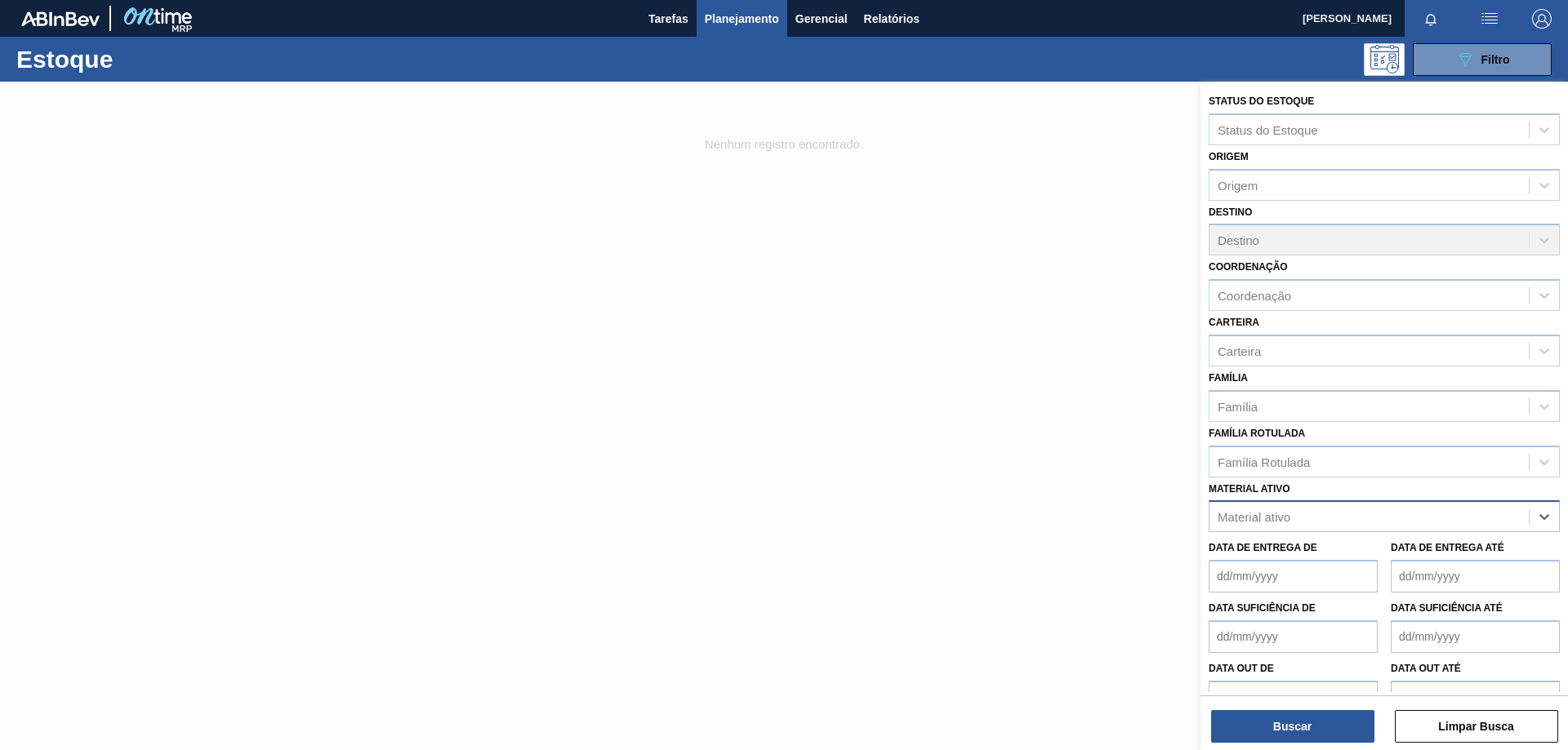
click at [1461, 522] on div "Material ativo" at bounding box center [1370, 517] width 320 height 24
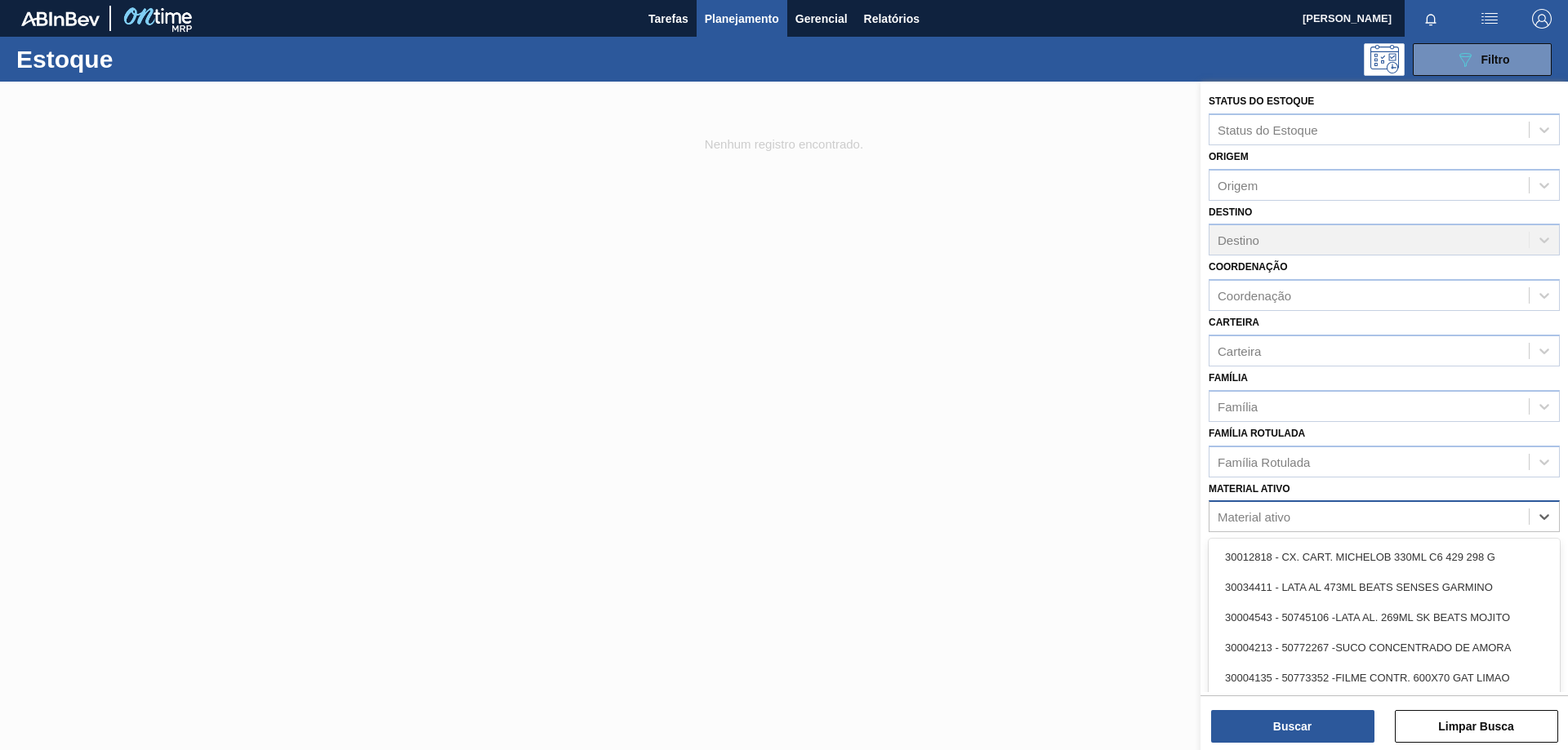
paste ativo "30030680"
type ativo "30030680"
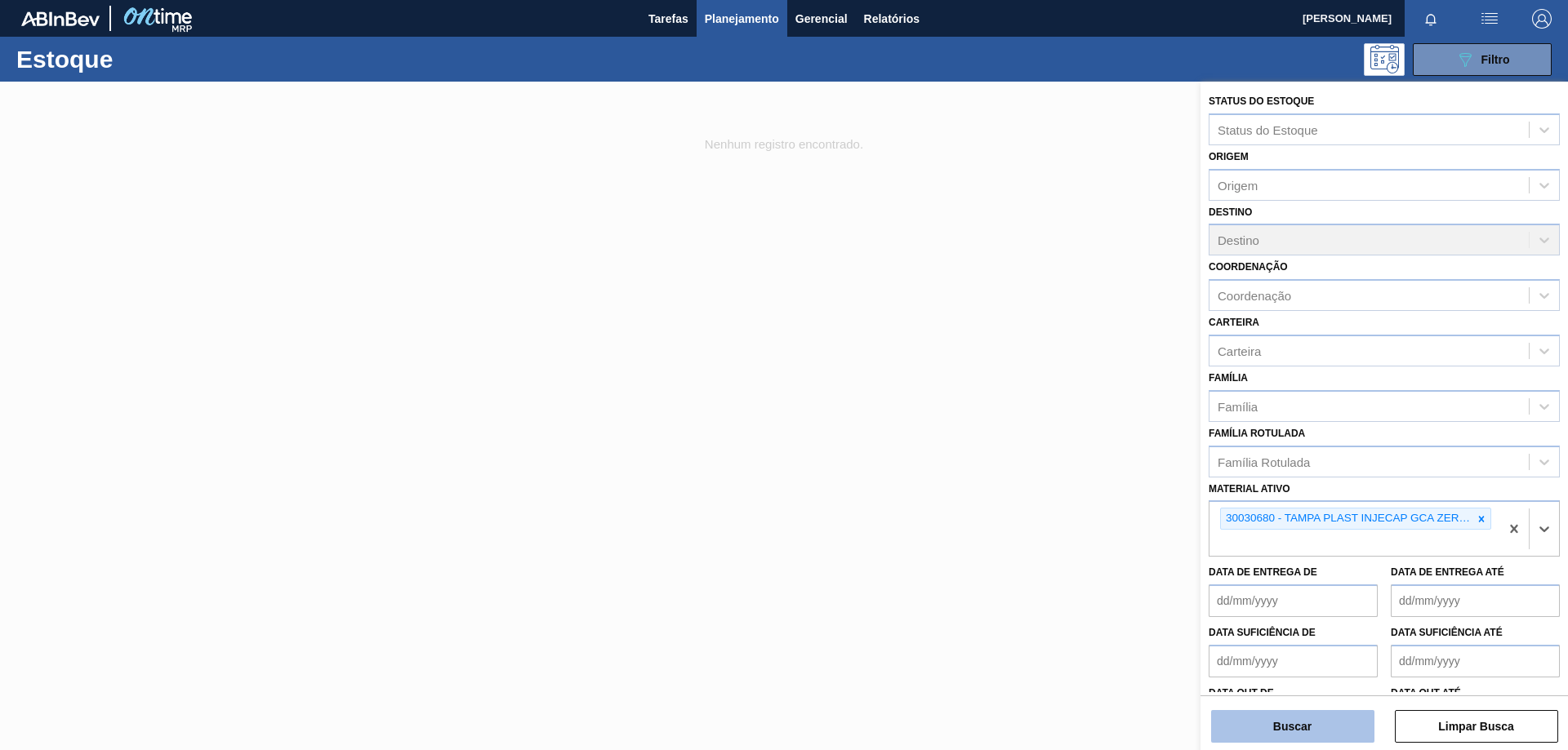
click at [1322, 731] on button "Buscar" at bounding box center [1292, 726] width 164 height 33
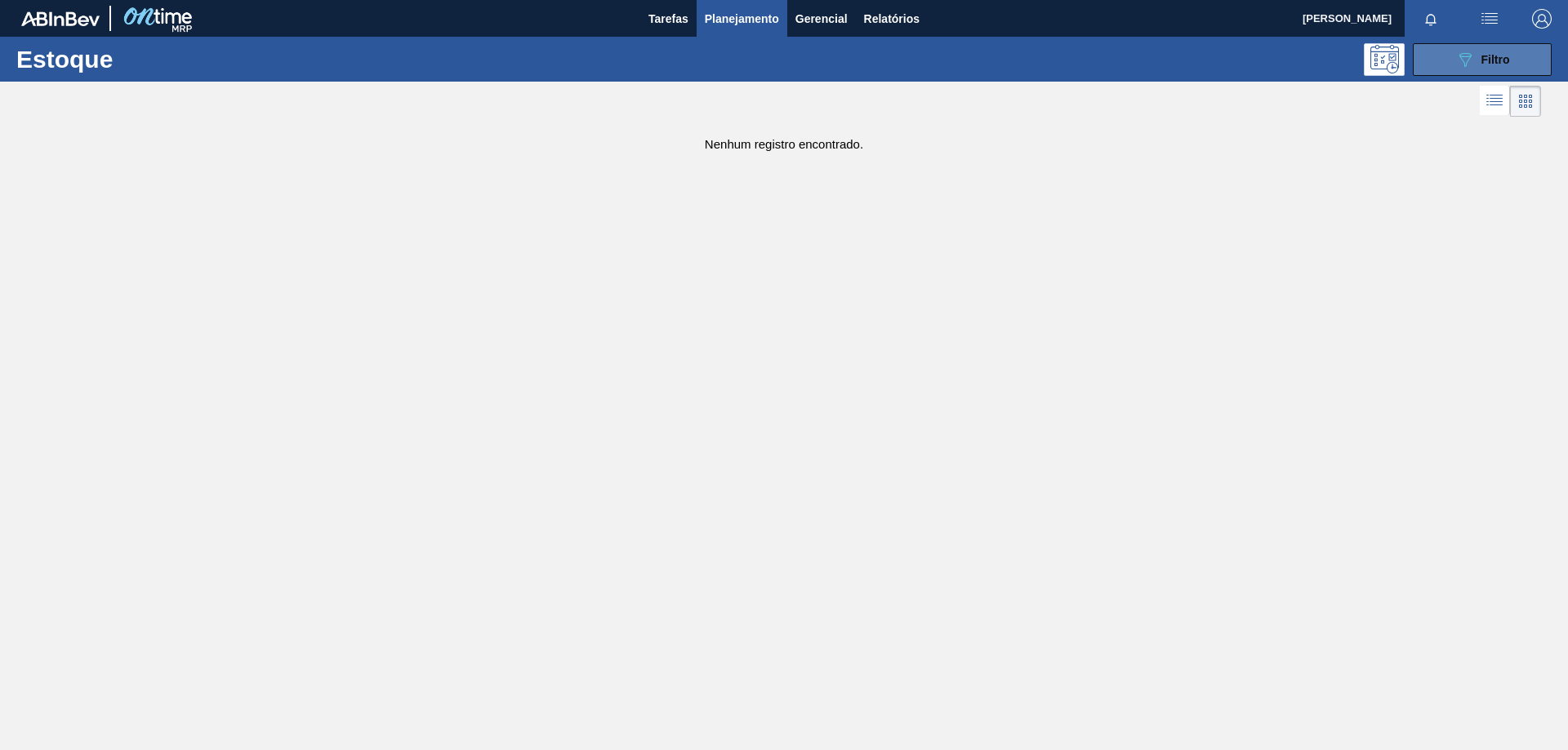
click at [1468, 51] on icon "089F7B8B-B2A5-4AFE-B5C0-19BA573D28AC" at bounding box center [1464, 59] width 19 height 19
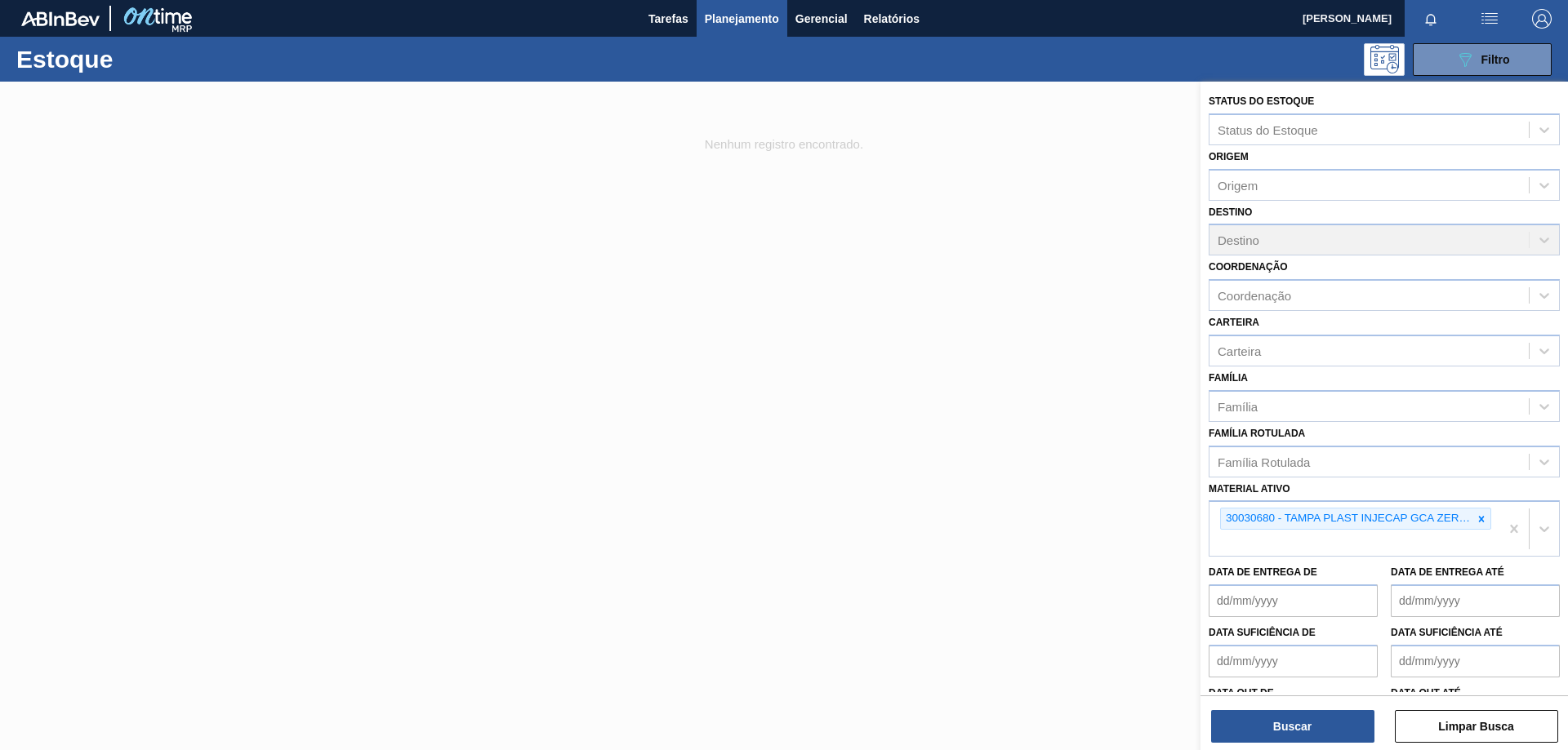
scroll to position [54, 0]
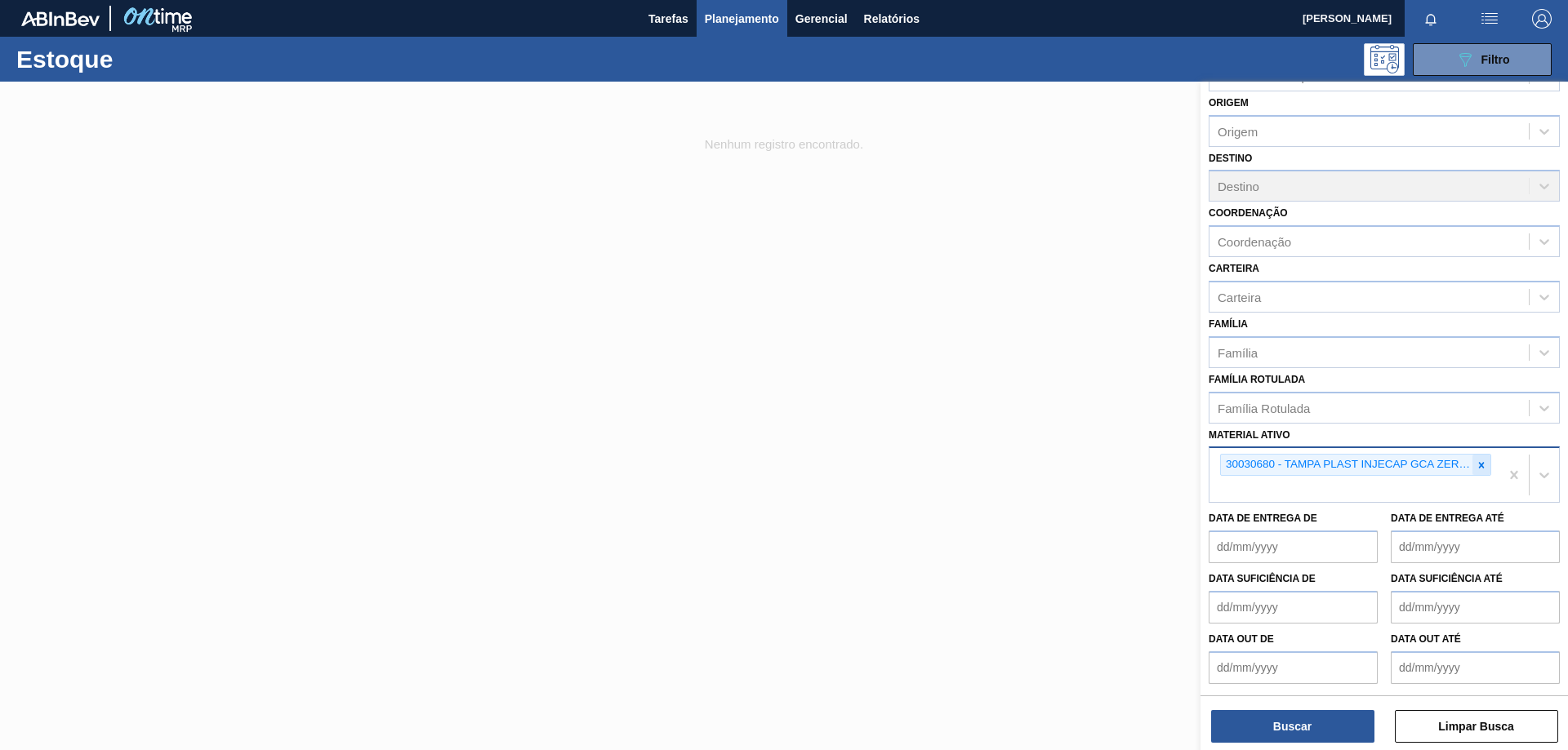
click at [1480, 463] on icon at bounding box center [1481, 465] width 11 height 11
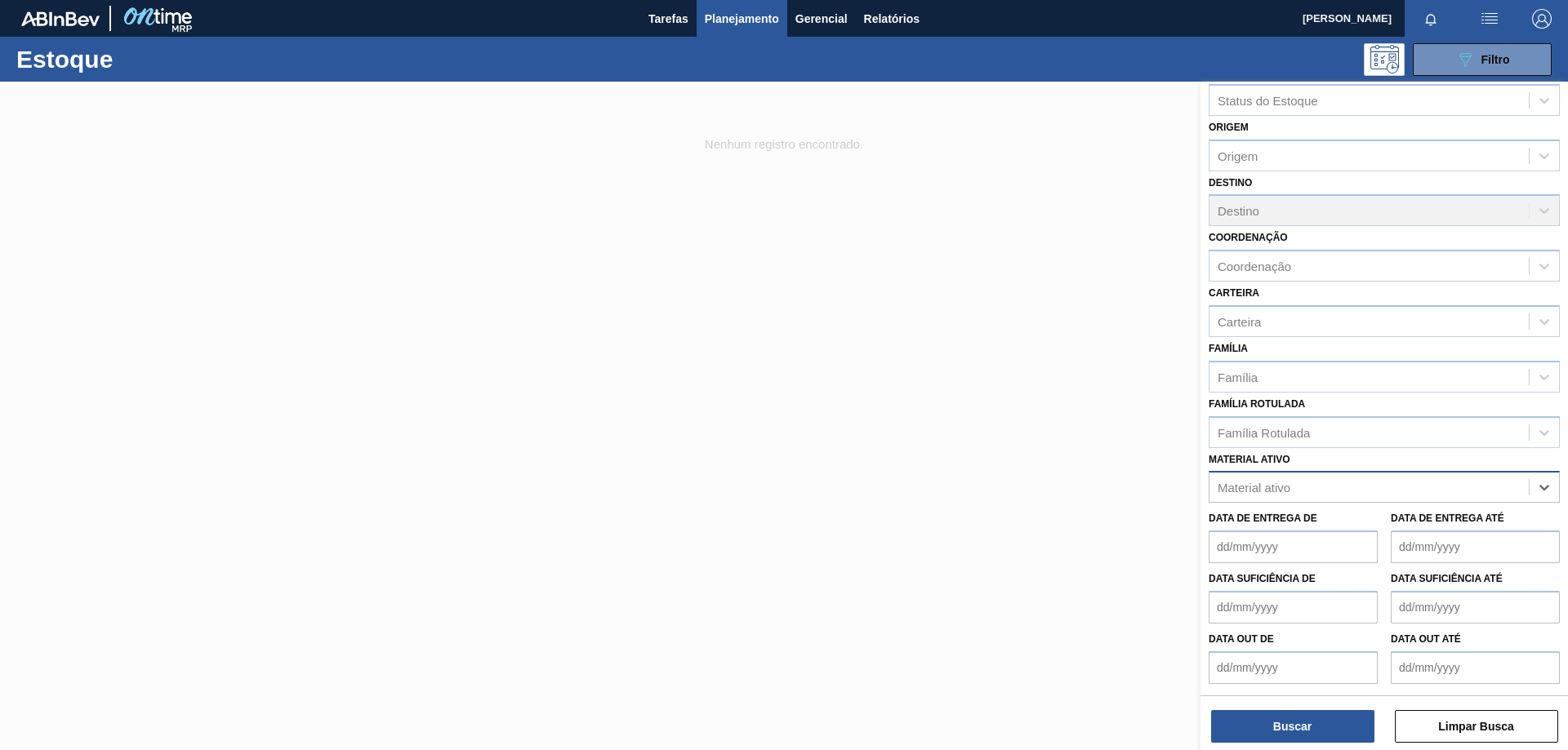
paste ativo "30031679"
type ativo "30031679"
click at [954, 537] on div at bounding box center [784, 456] width 1568 height 750
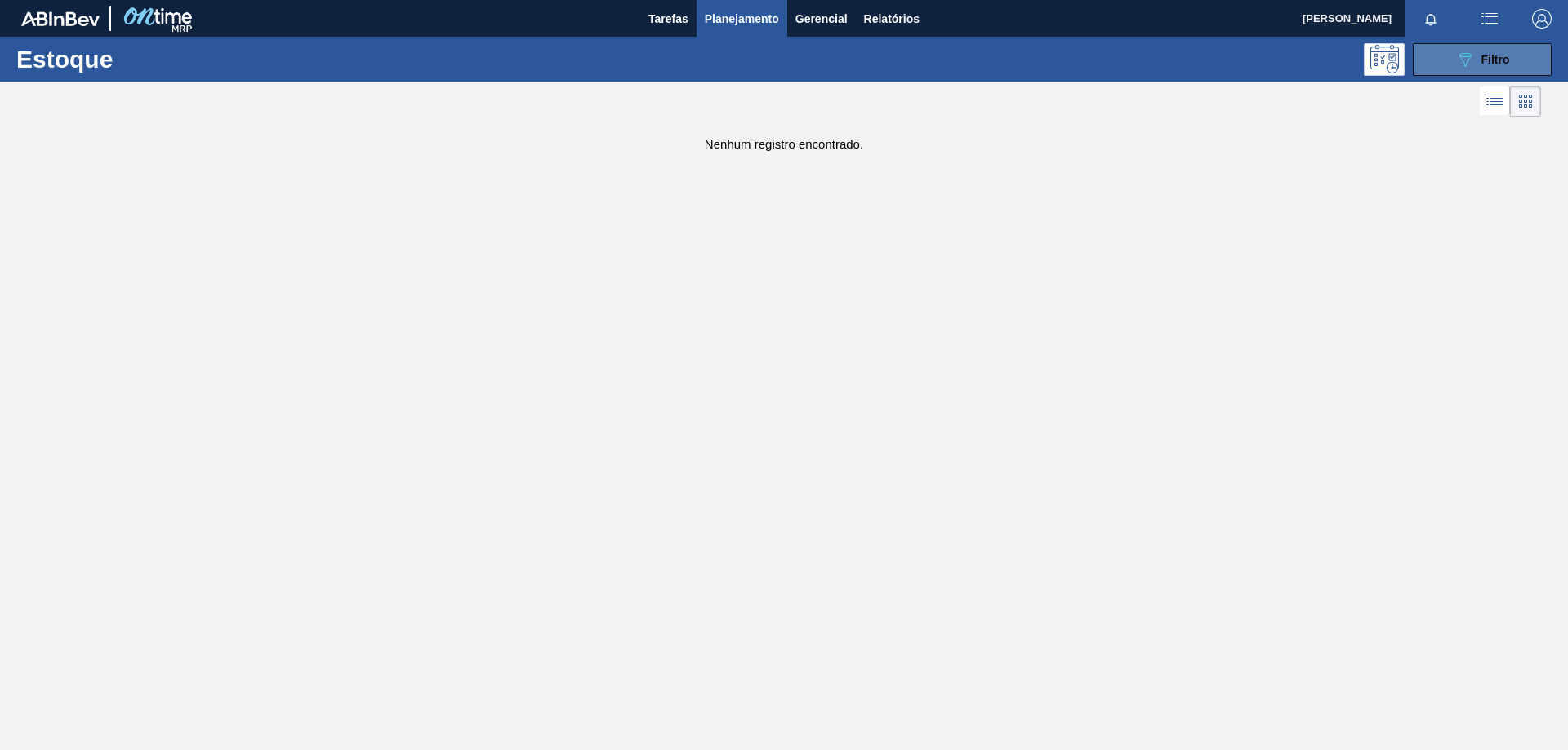
click at [1461, 56] on icon at bounding box center [1465, 60] width 12 height 14
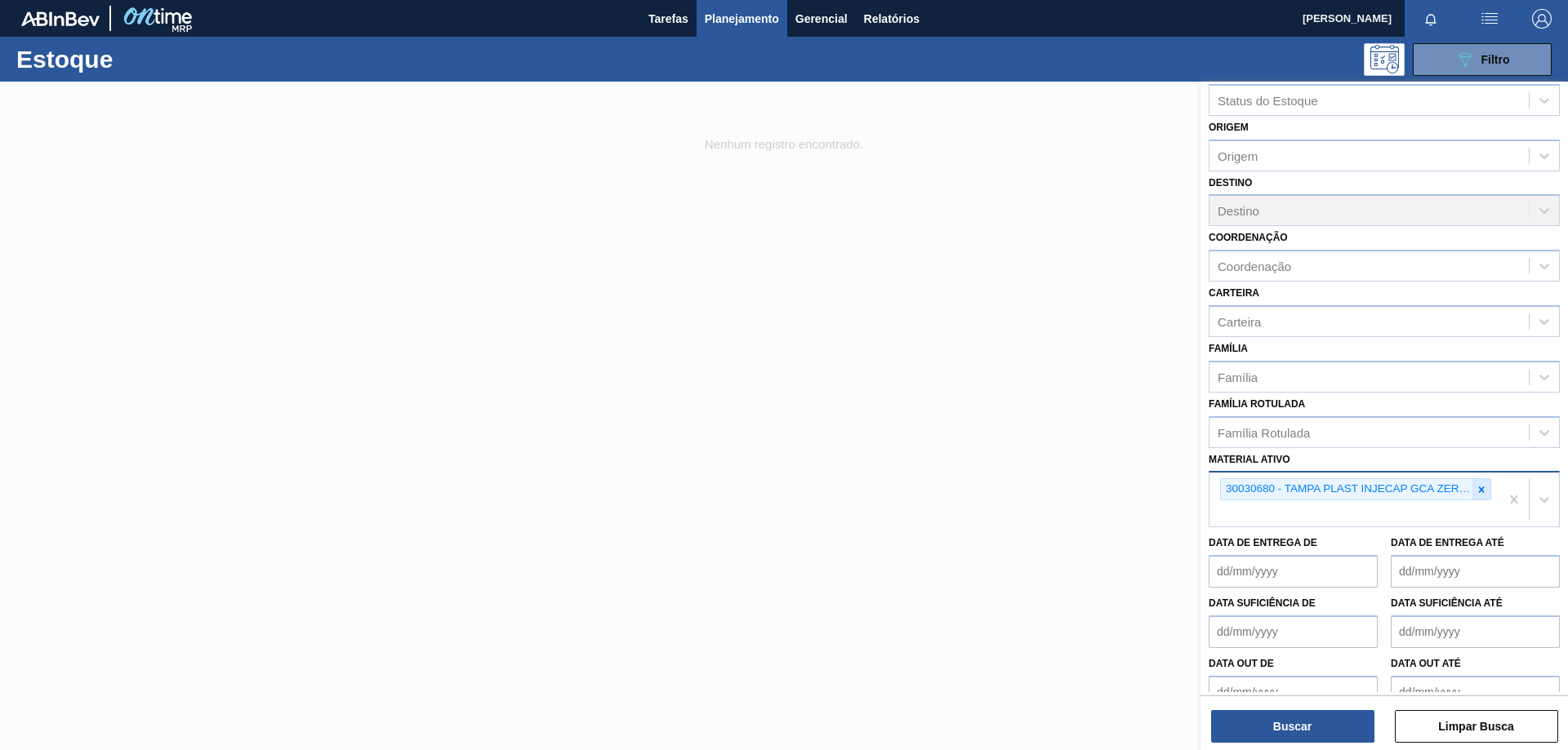
click at [1472, 490] on div at bounding box center [1482, 489] width 18 height 20
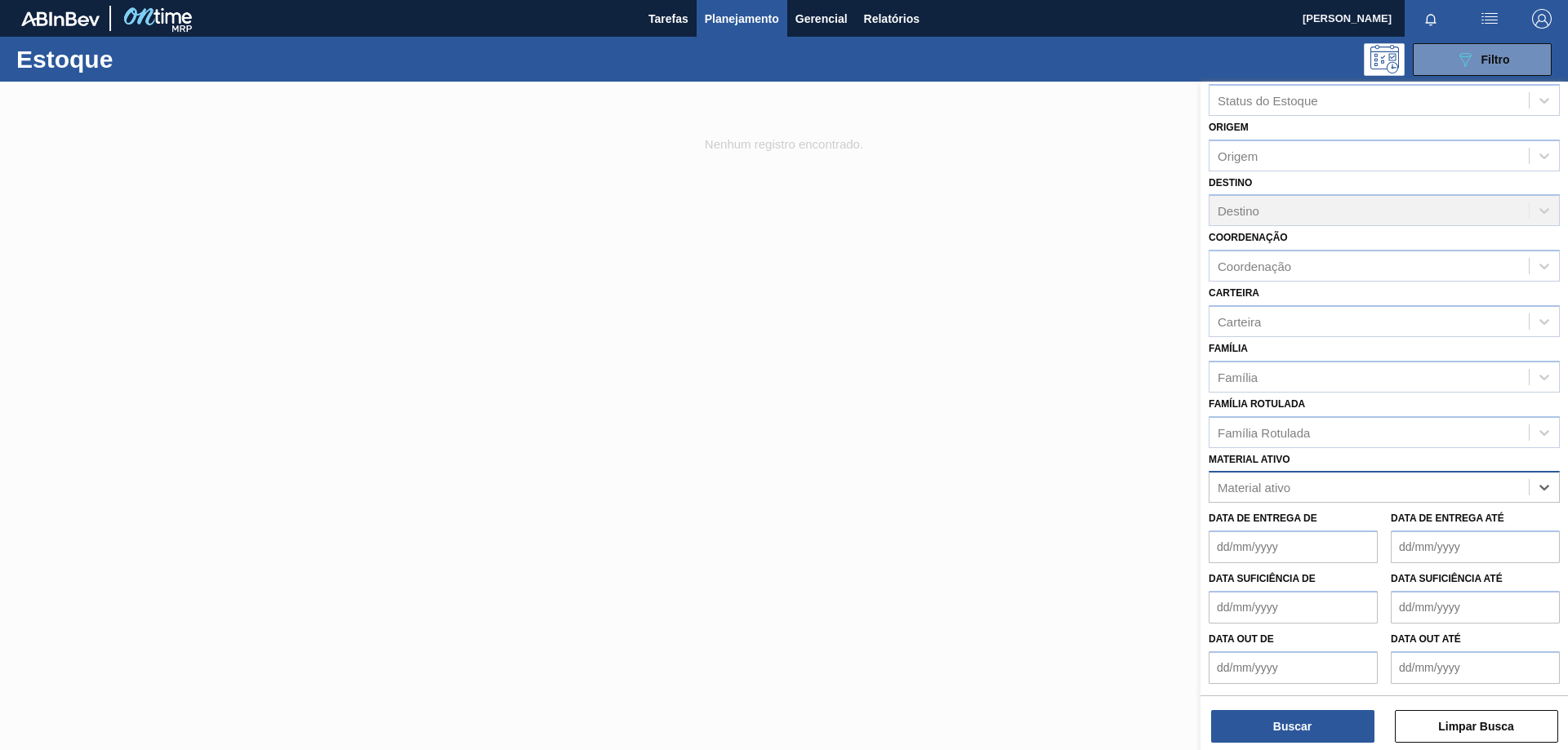
paste ativo "30031679"
type ativo "30031679"
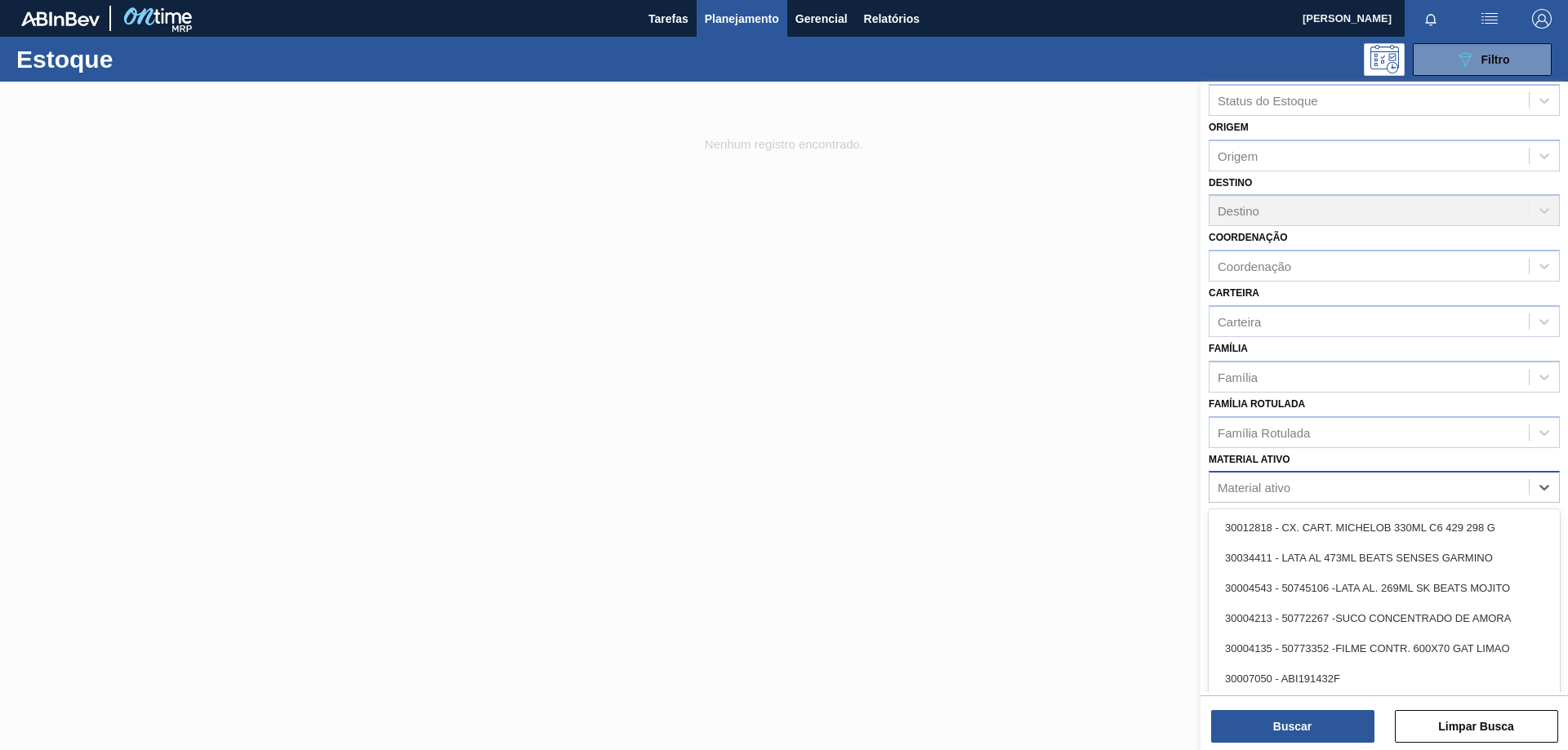
click at [1398, 482] on div "Material ativo" at bounding box center [1370, 487] width 320 height 24
paste ativo "30002876"
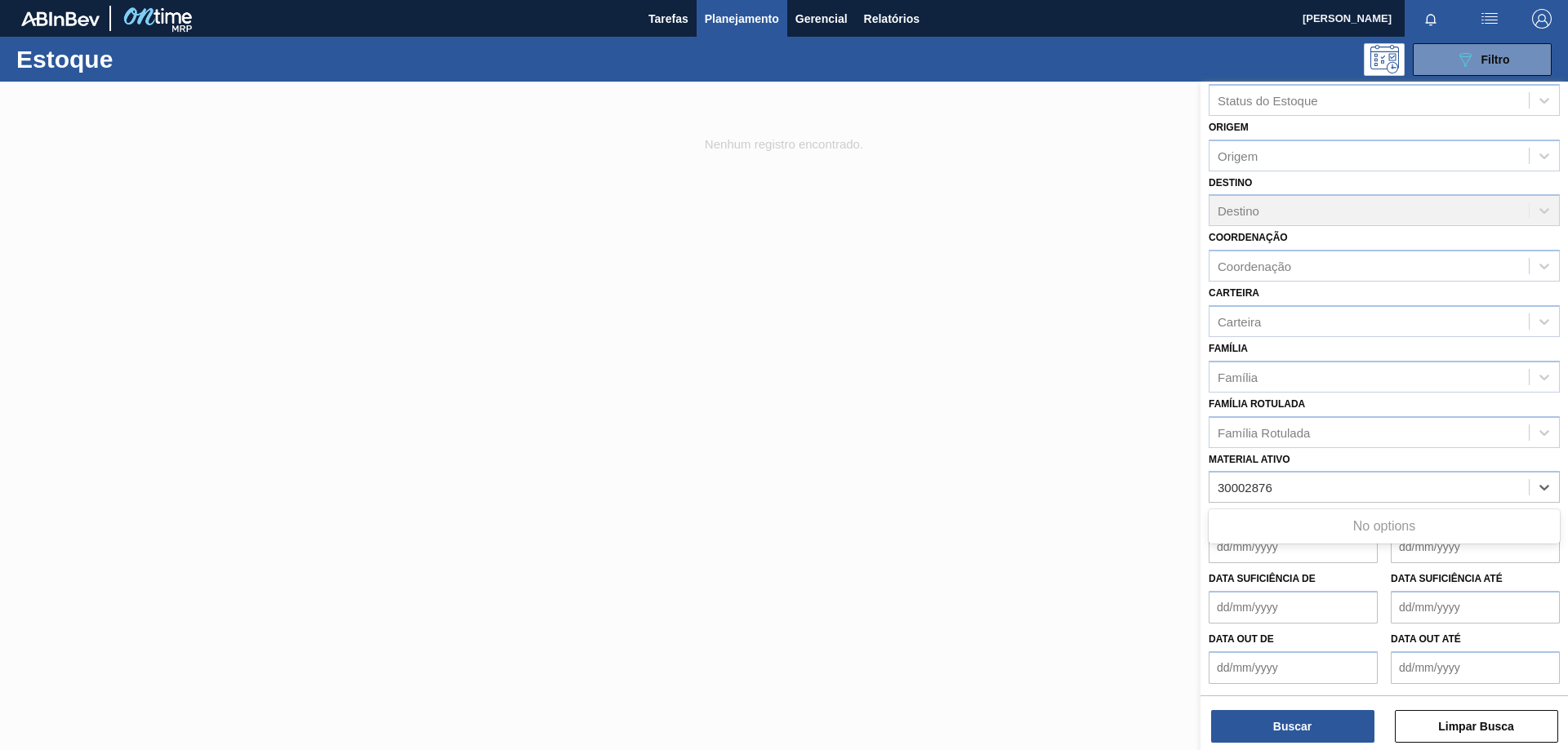
type ativo "30002876"
click at [1016, 455] on div at bounding box center [784, 456] width 1568 height 750
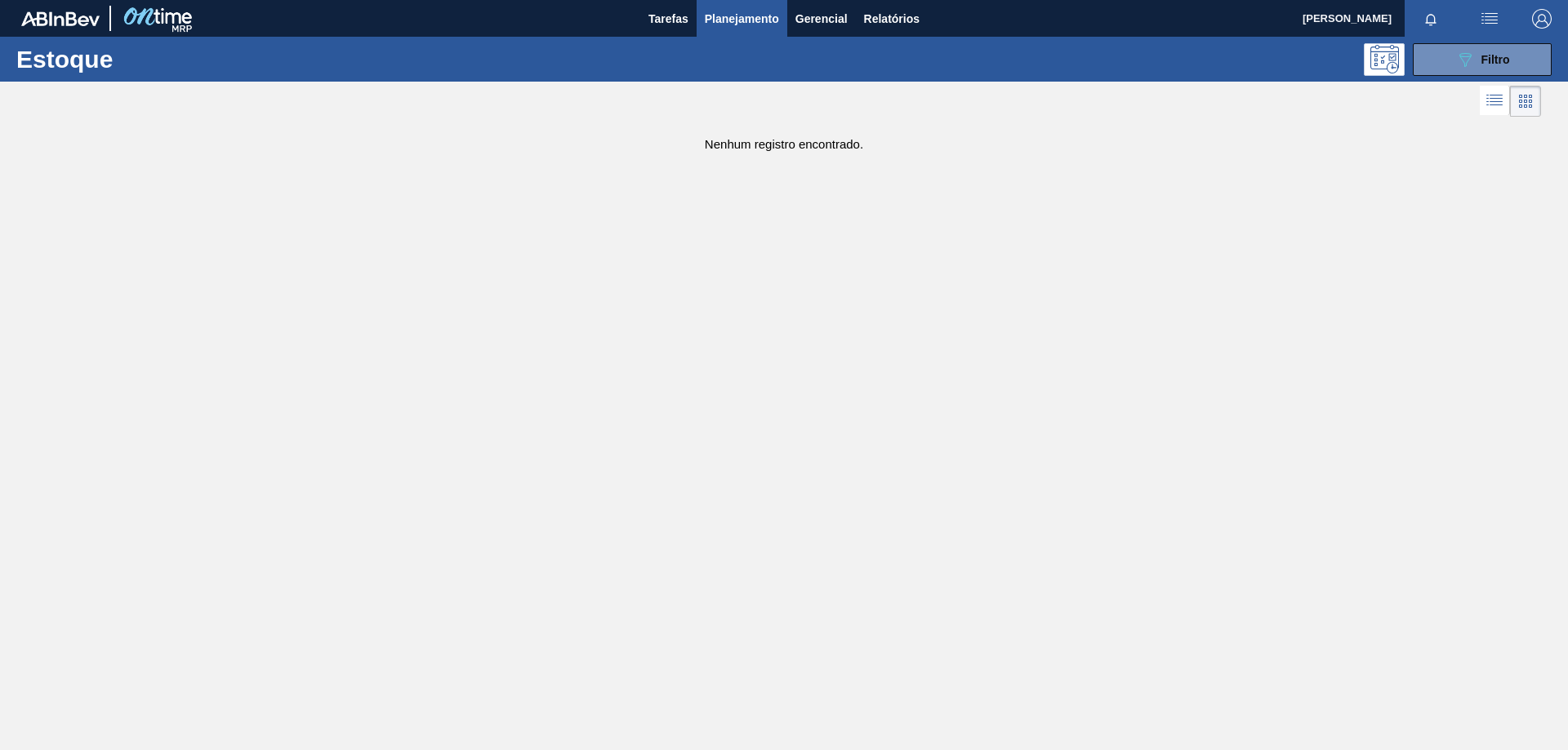
click at [959, 202] on main "Tarefas Planejamento Gerencial Relatórios [PERSON_NAME] Marcar todas como lido …" at bounding box center [784, 375] width 1568 height 750
click at [826, 26] on span "Gerencial" at bounding box center [821, 18] width 52 height 19
click at [722, 11] on span "Planejamento" at bounding box center [741, 18] width 74 height 19
click at [666, 20] on span "Tarefas" at bounding box center [669, 18] width 40 height 19
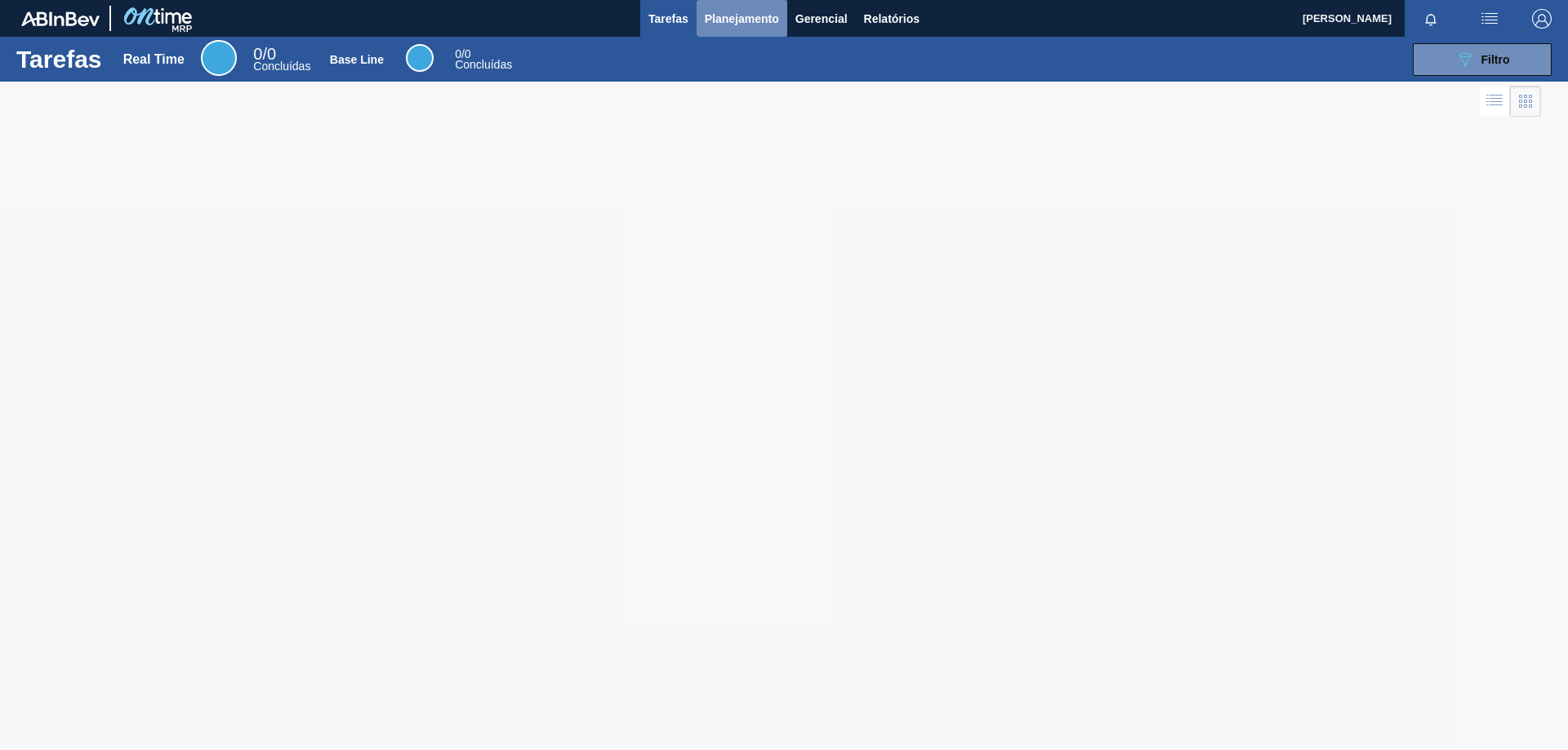
click at [749, 22] on span "Planejamento" at bounding box center [741, 18] width 74 height 19
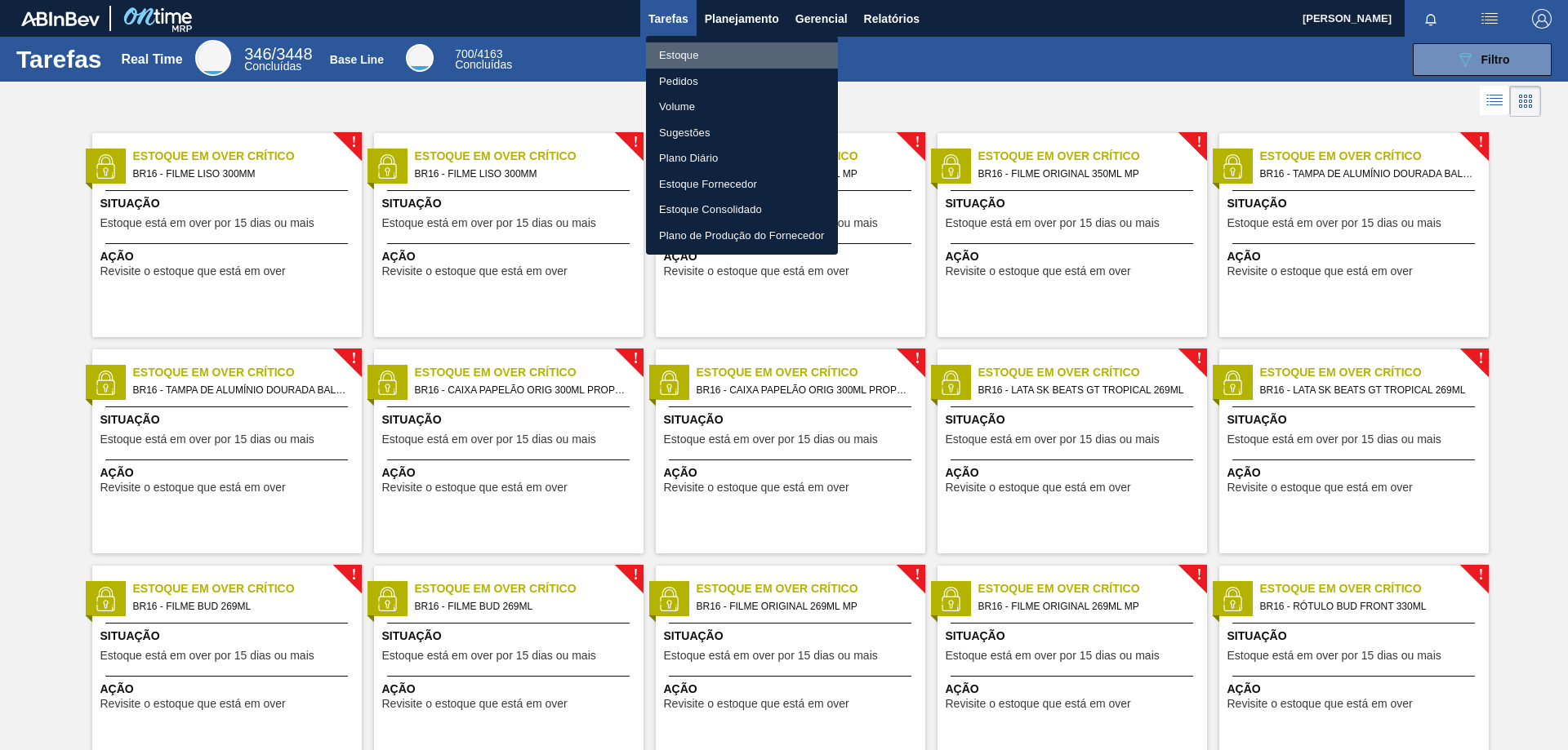
click at [702, 57] on li "Estoque" at bounding box center [741, 55] width 192 height 26
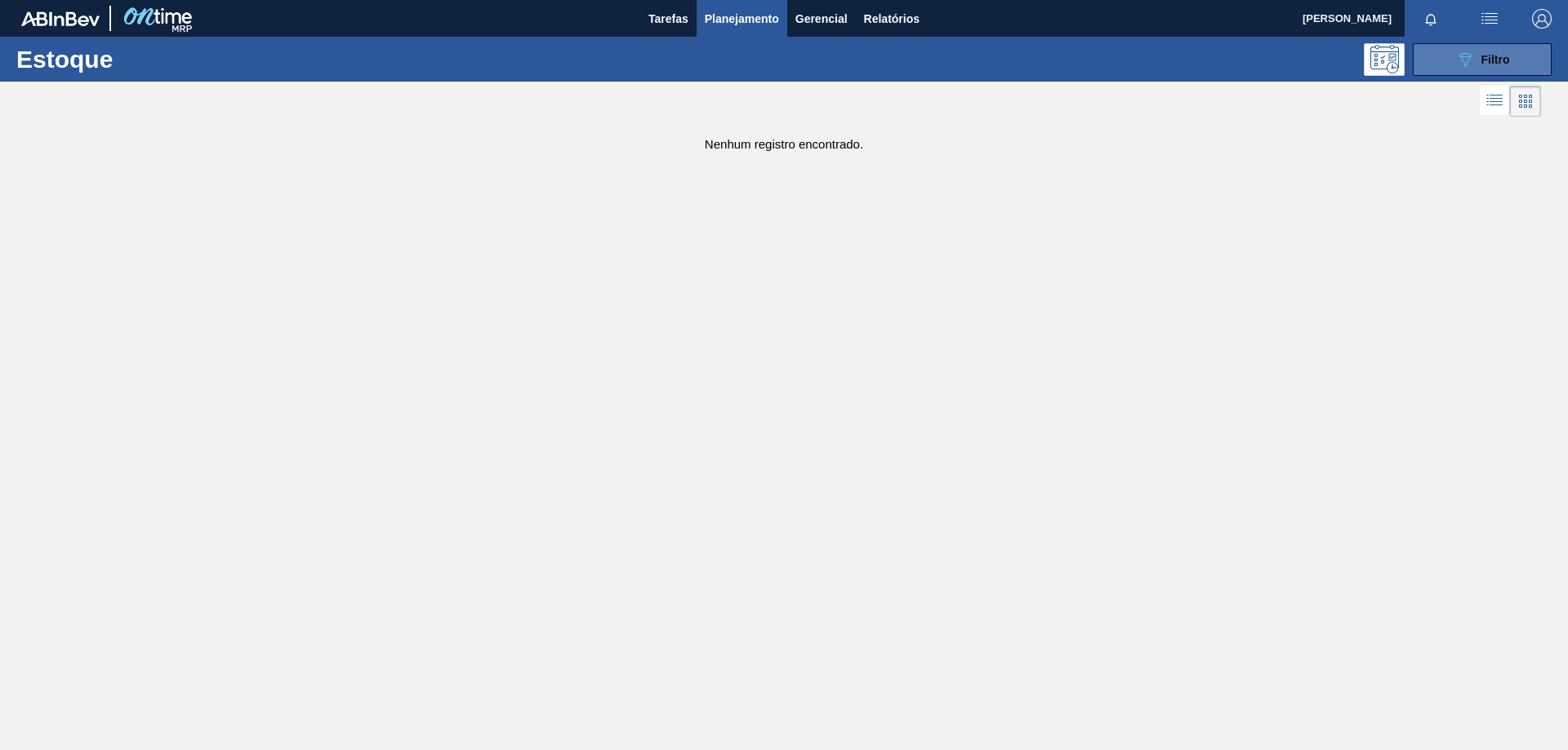
click at [1475, 64] on div "089F7B8B-B2A5-4AFE-B5C0-19BA573D28AC Filtro" at bounding box center [1483, 59] width 55 height 19
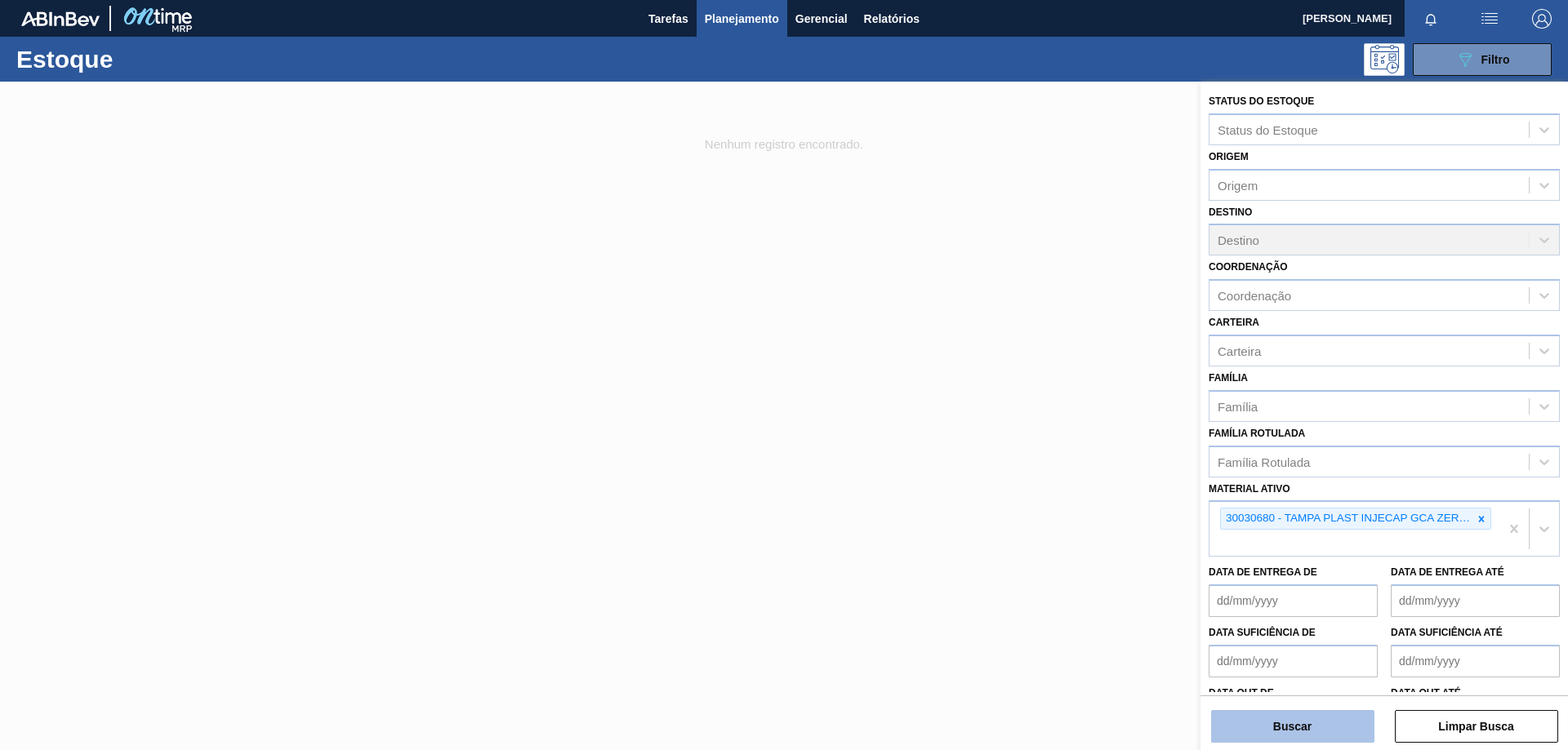
click at [1359, 721] on button "Buscar" at bounding box center [1292, 726] width 164 height 33
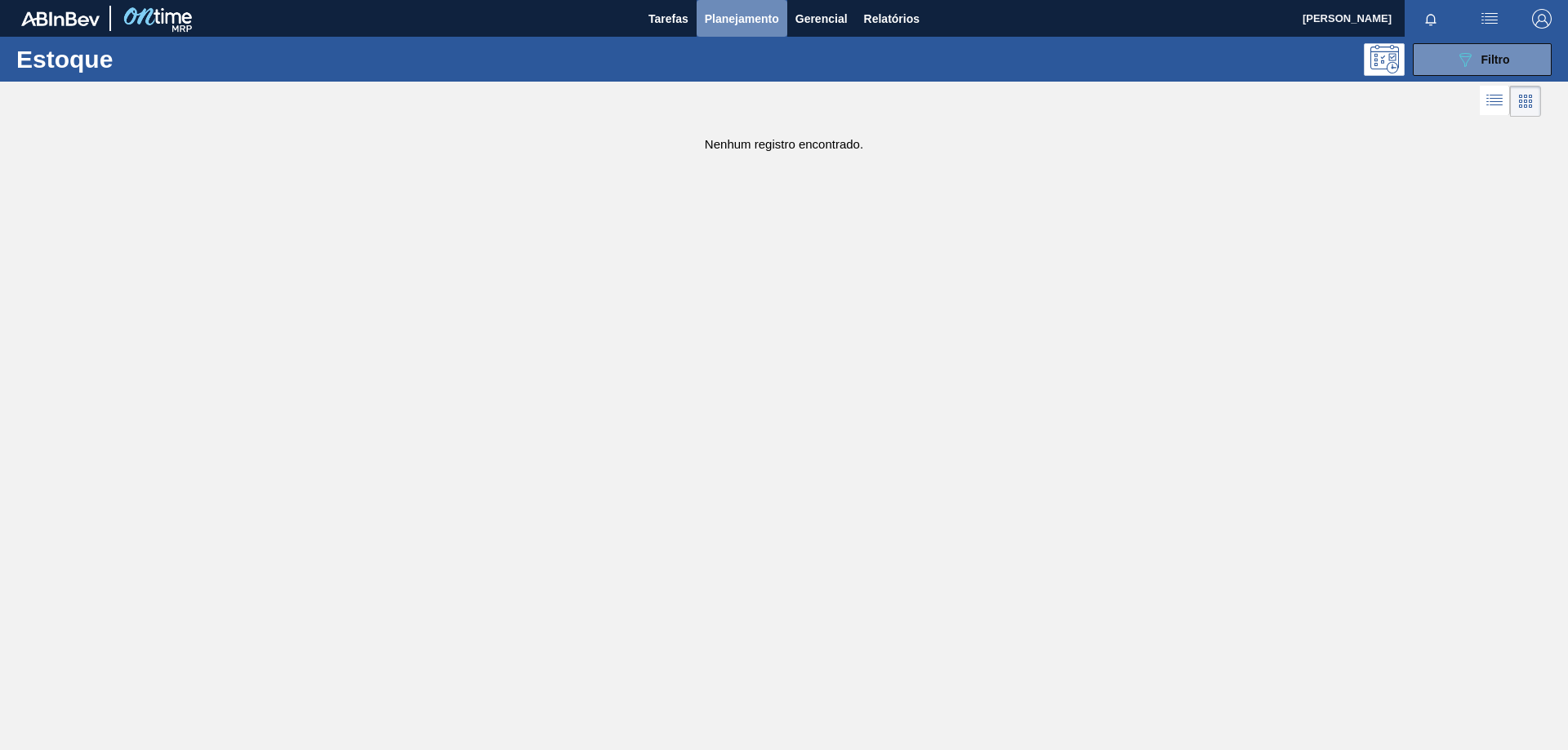
click at [767, 22] on span "Planejamento" at bounding box center [741, 18] width 74 height 19
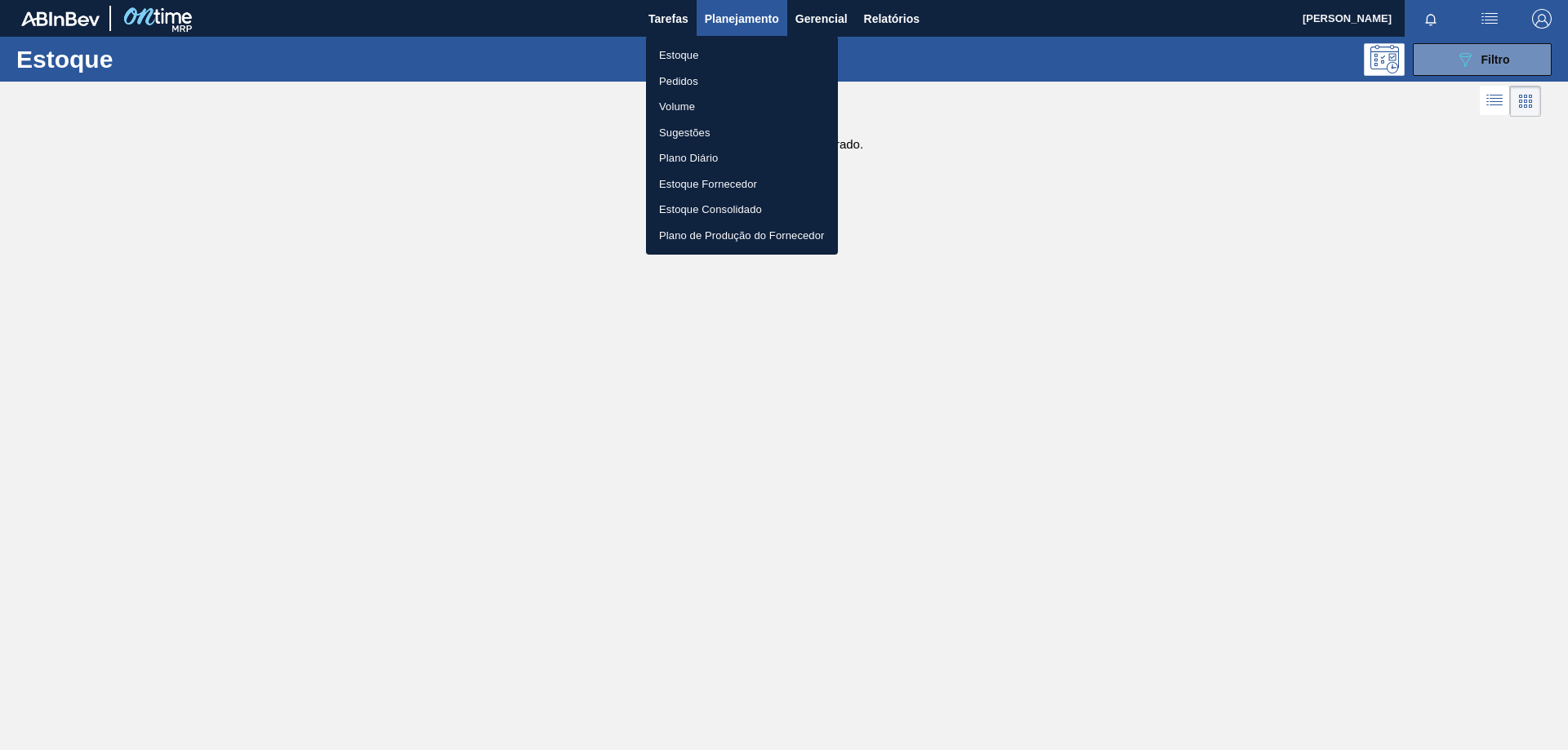
click at [688, 56] on li "Estoque" at bounding box center [741, 55] width 192 height 26
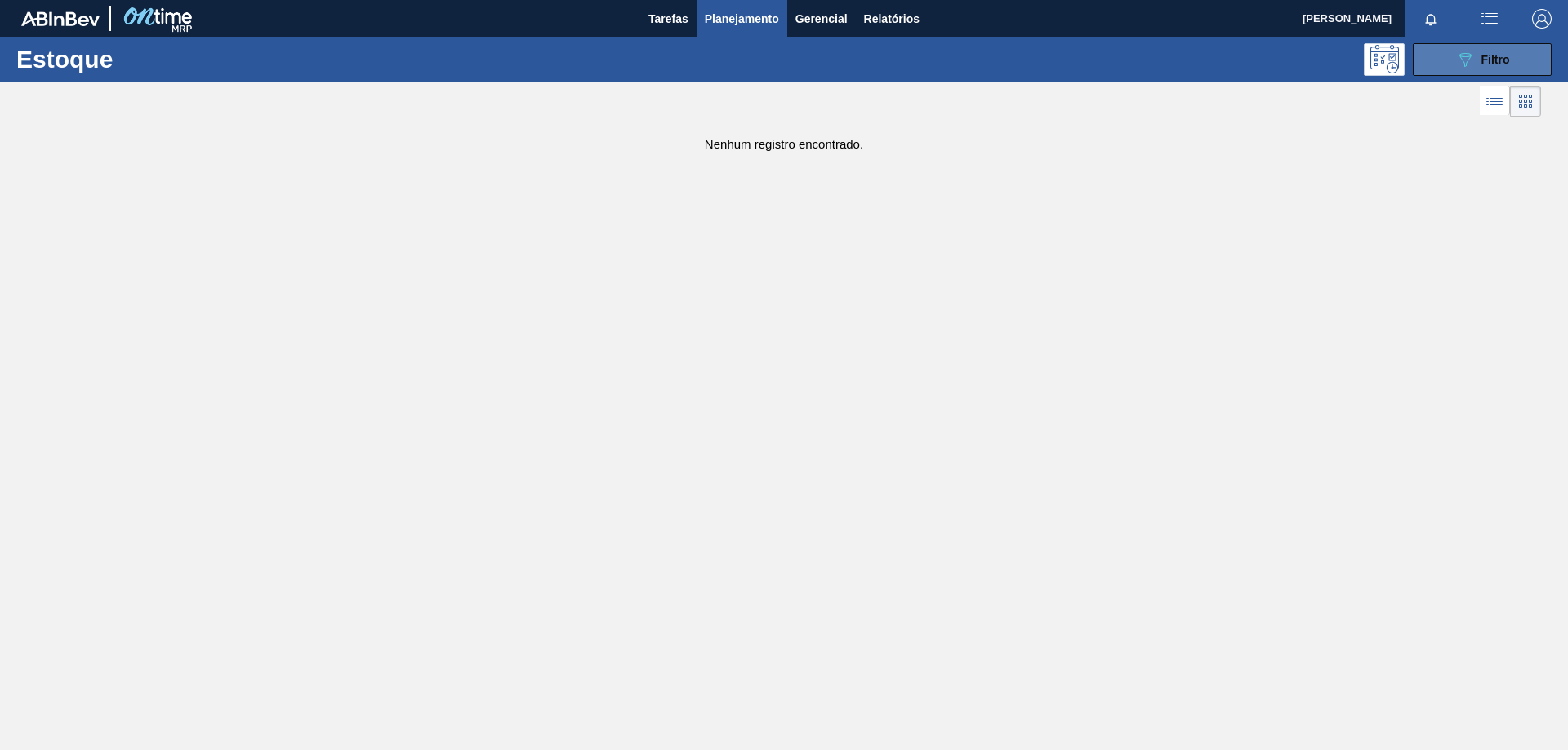
click at [1483, 56] on span "Filtro" at bounding box center [1495, 60] width 28 height 13
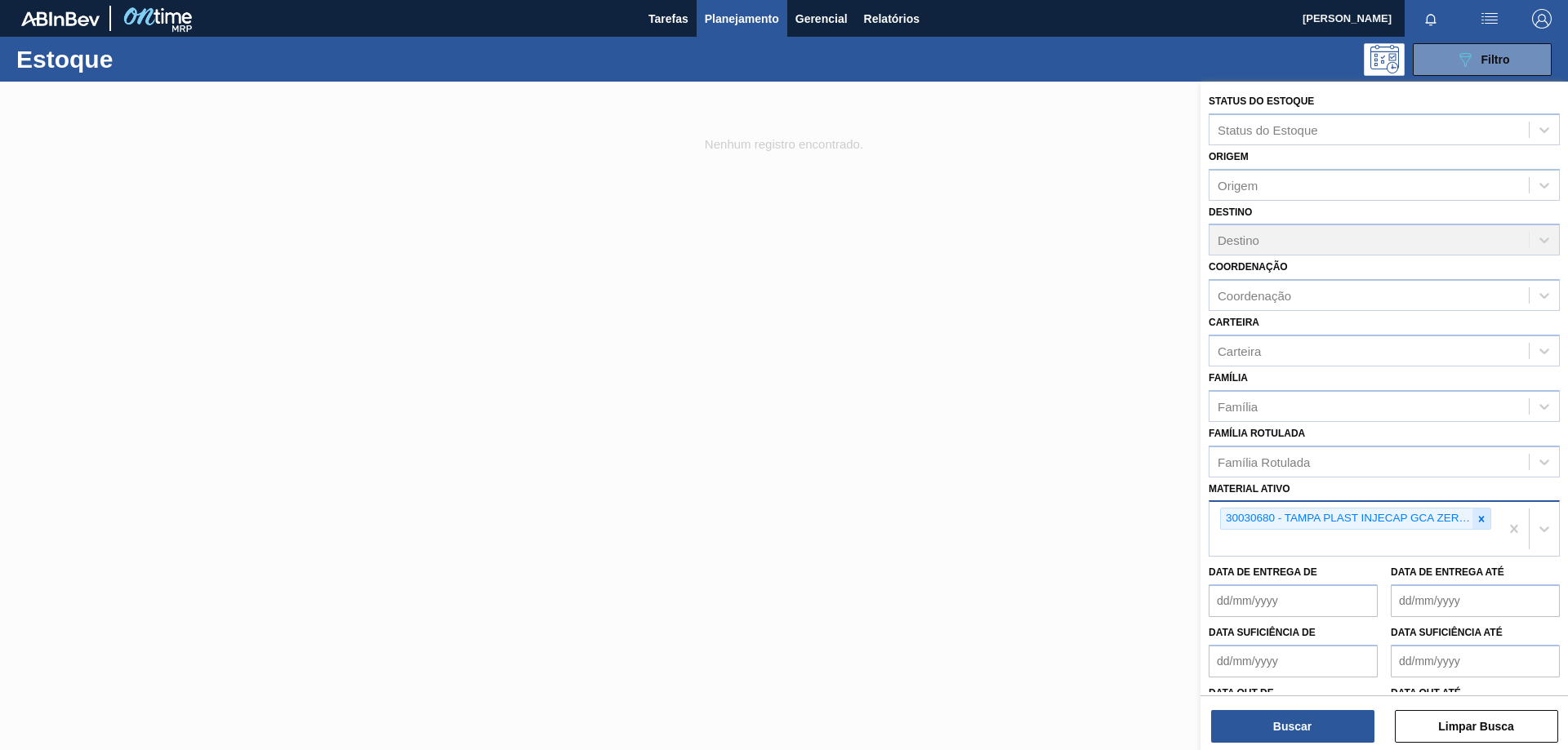
click at [1479, 521] on icon at bounding box center [1482, 519] width 6 height 6
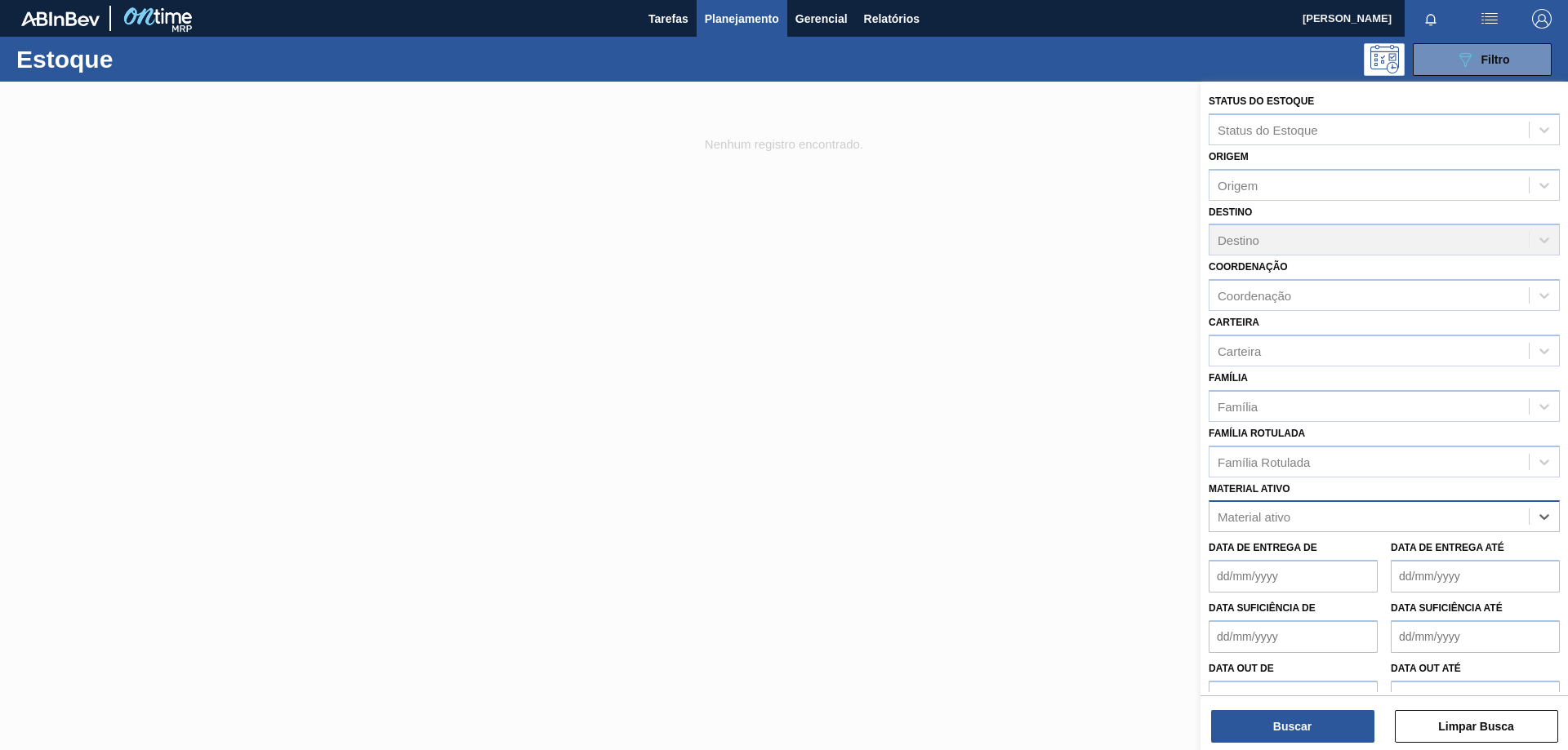
click at [1320, 513] on div "Material ativo" at bounding box center [1370, 517] width 320 height 24
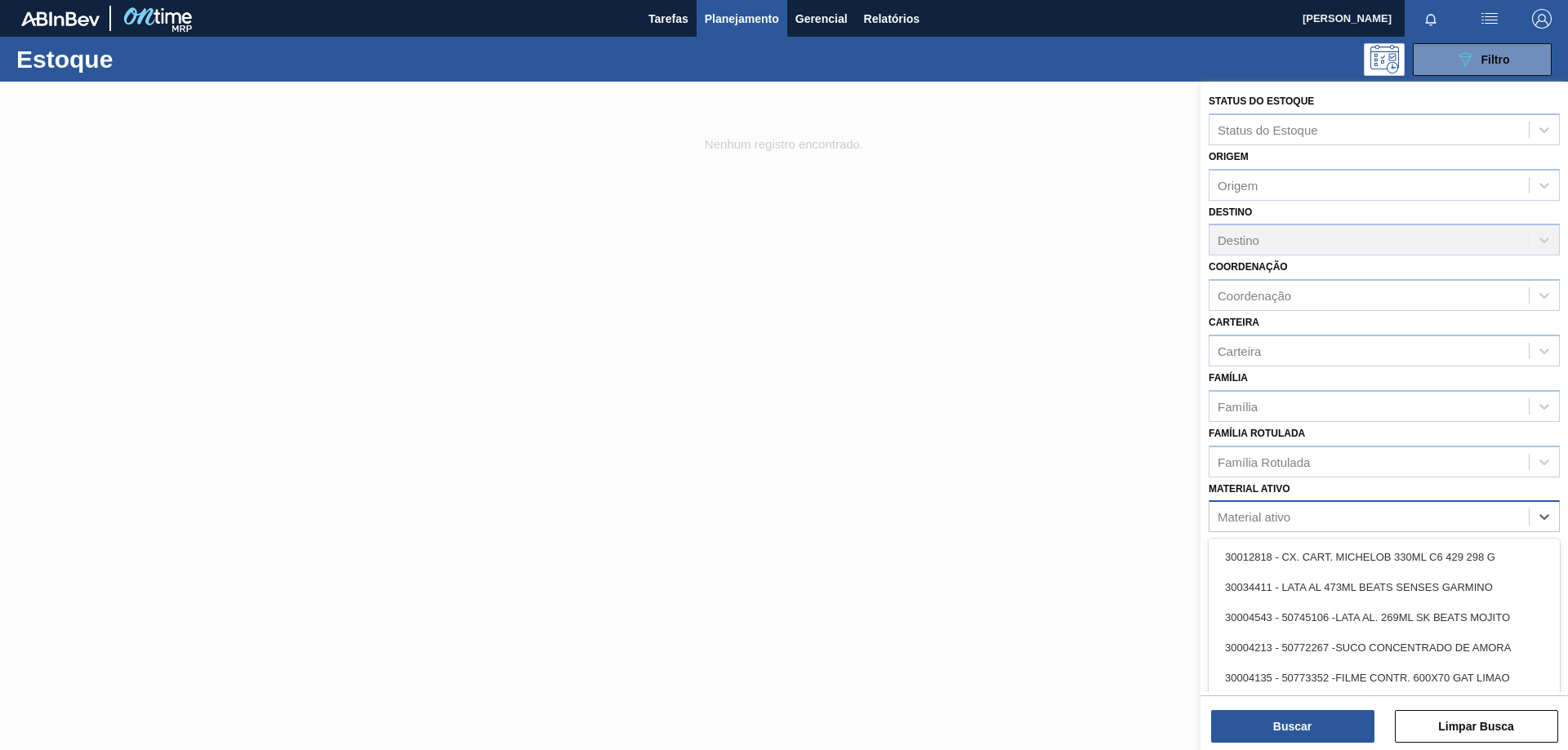
paste ativo "30034318"
type ativo "30034318"
click at [1316, 550] on div "30034318 - ROT PLAST 15L AH GCA ZERO S CL NIV25" at bounding box center [1384, 556] width 351 height 30
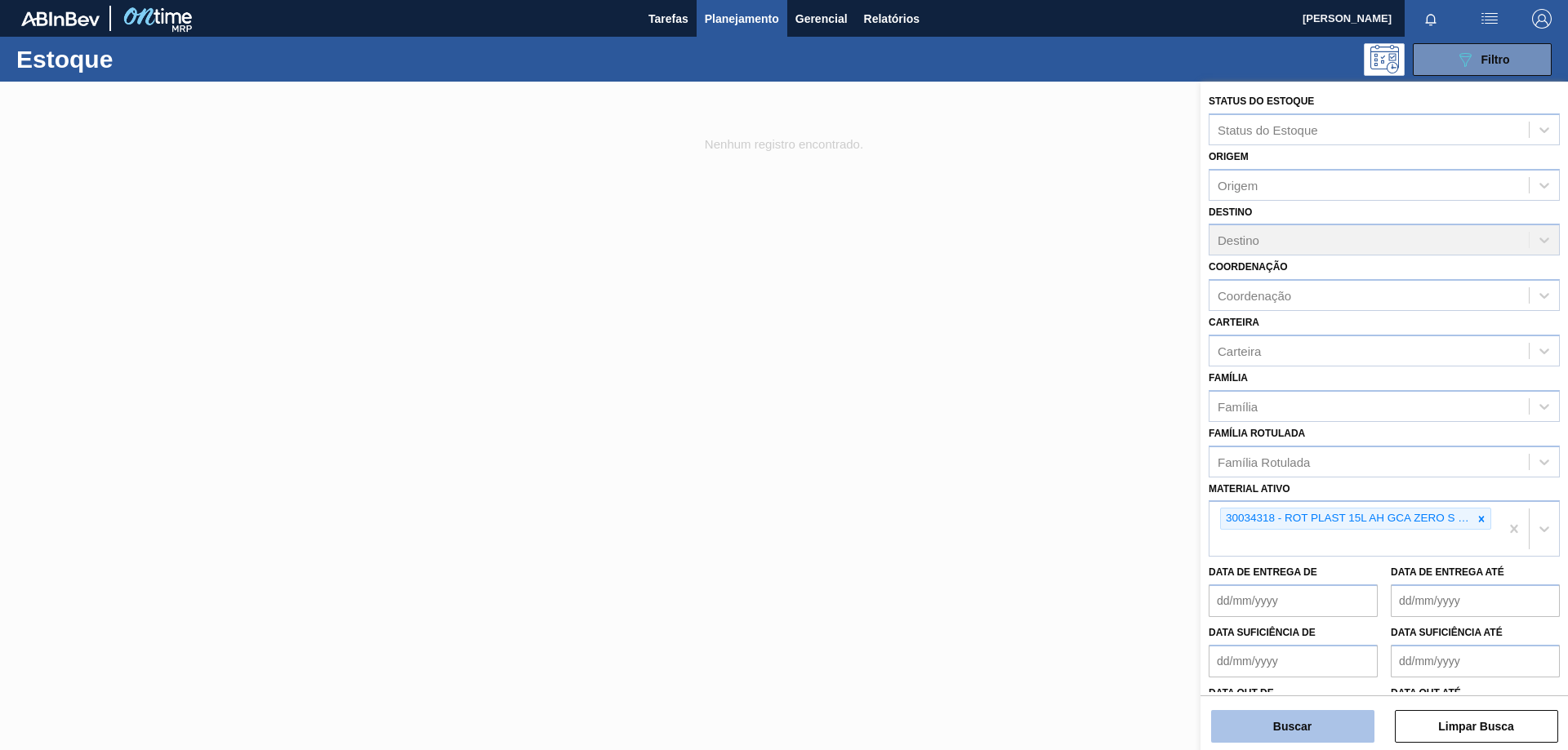
click at [1304, 735] on button "Buscar" at bounding box center [1292, 726] width 164 height 33
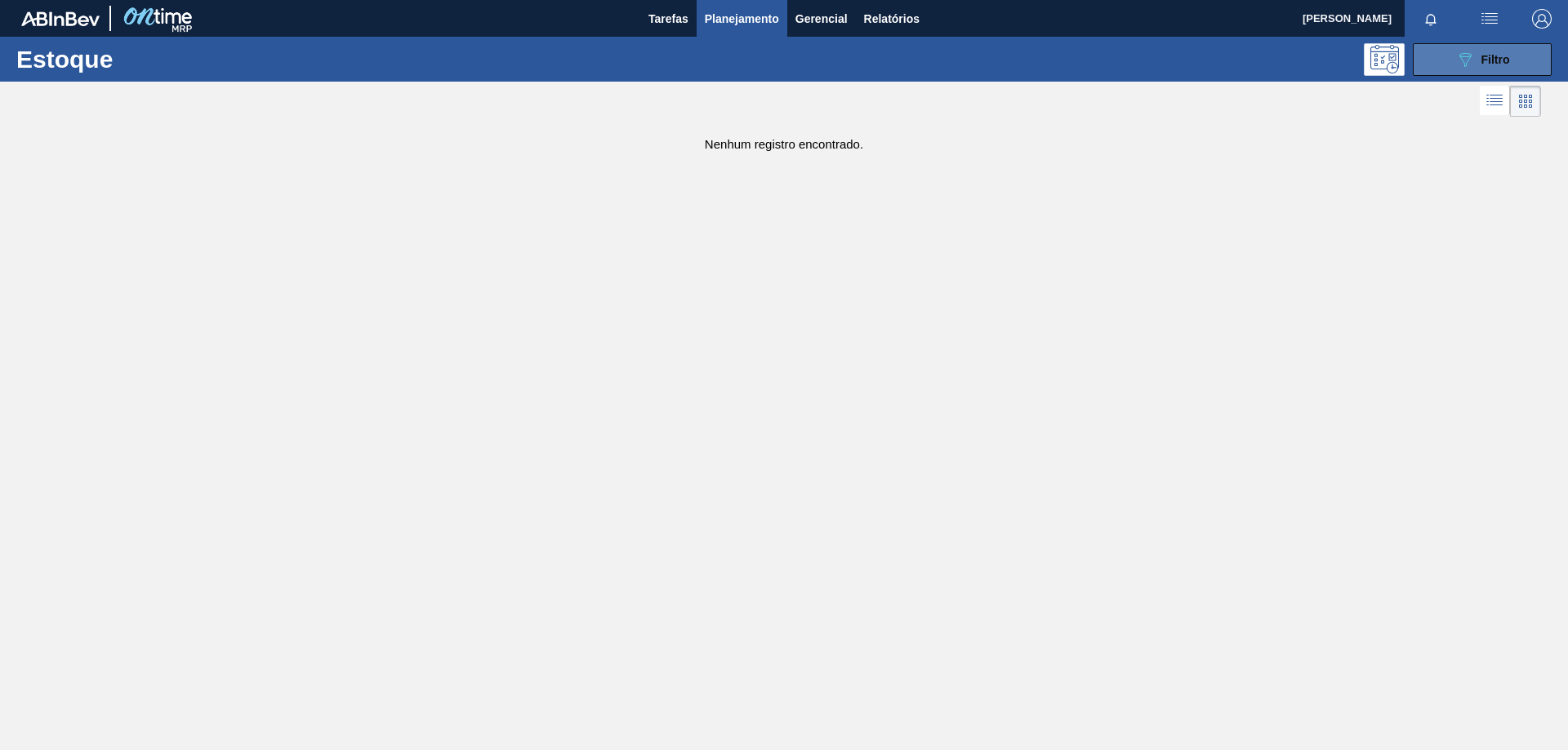
click at [1476, 58] on div "089F7B8B-B2A5-4AFE-B5C0-19BA573D28AC Filtro" at bounding box center [1483, 59] width 55 height 19
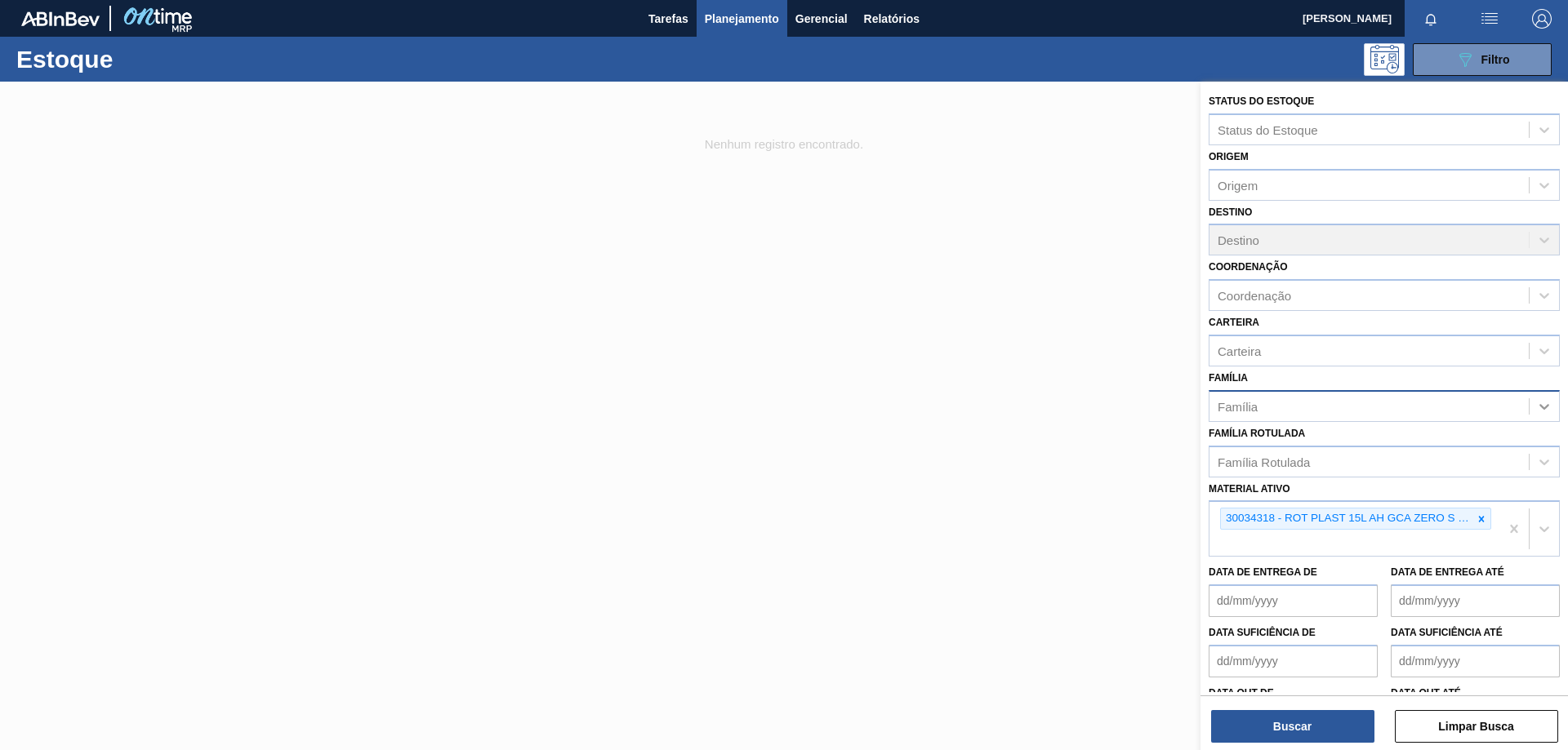
click at [1540, 399] on icon at bounding box center [1544, 407] width 17 height 17
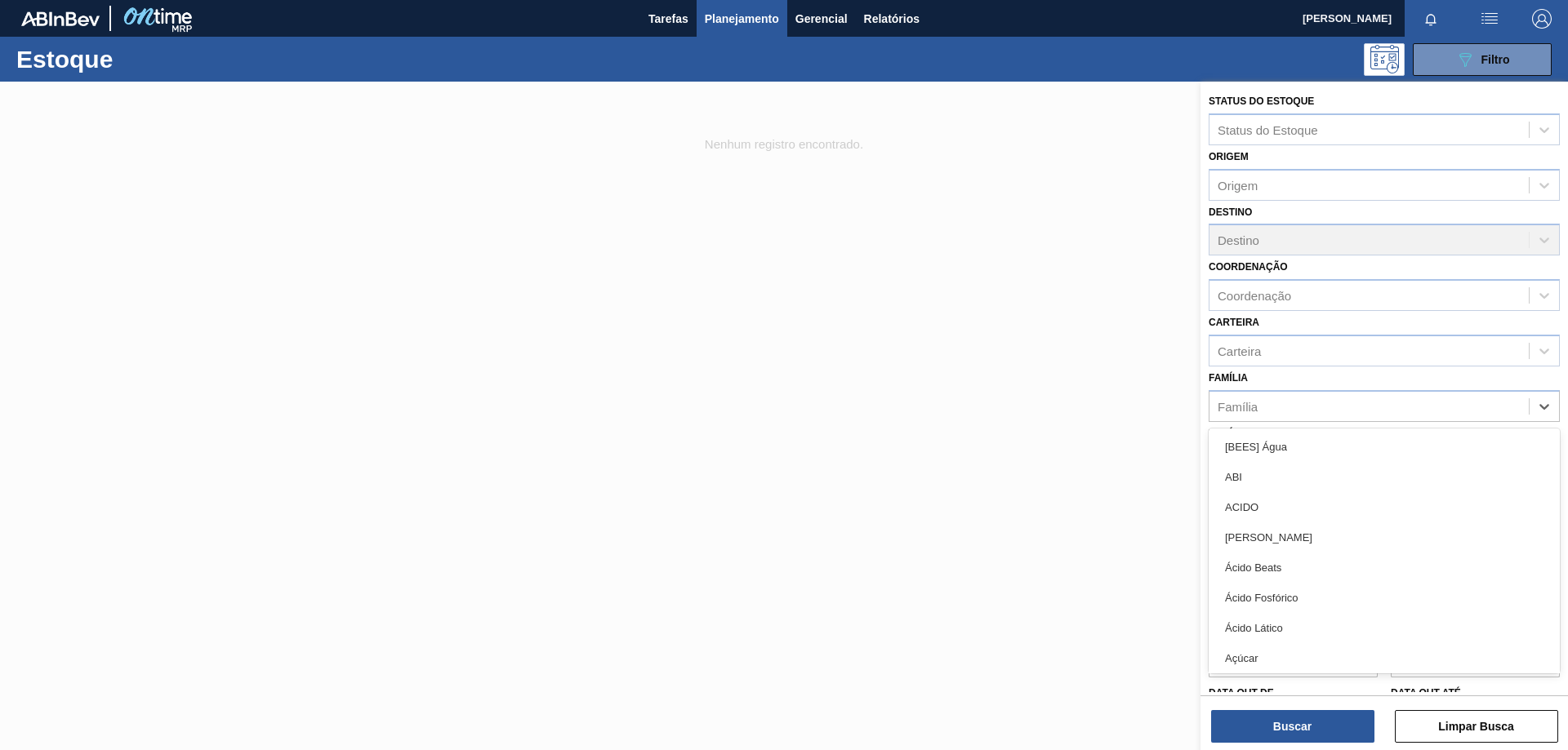
drag, startPoint x: 861, startPoint y: 351, endPoint x: 1027, endPoint y: 309, distance: 171.2
click at [861, 351] on div at bounding box center [784, 456] width 1568 height 750
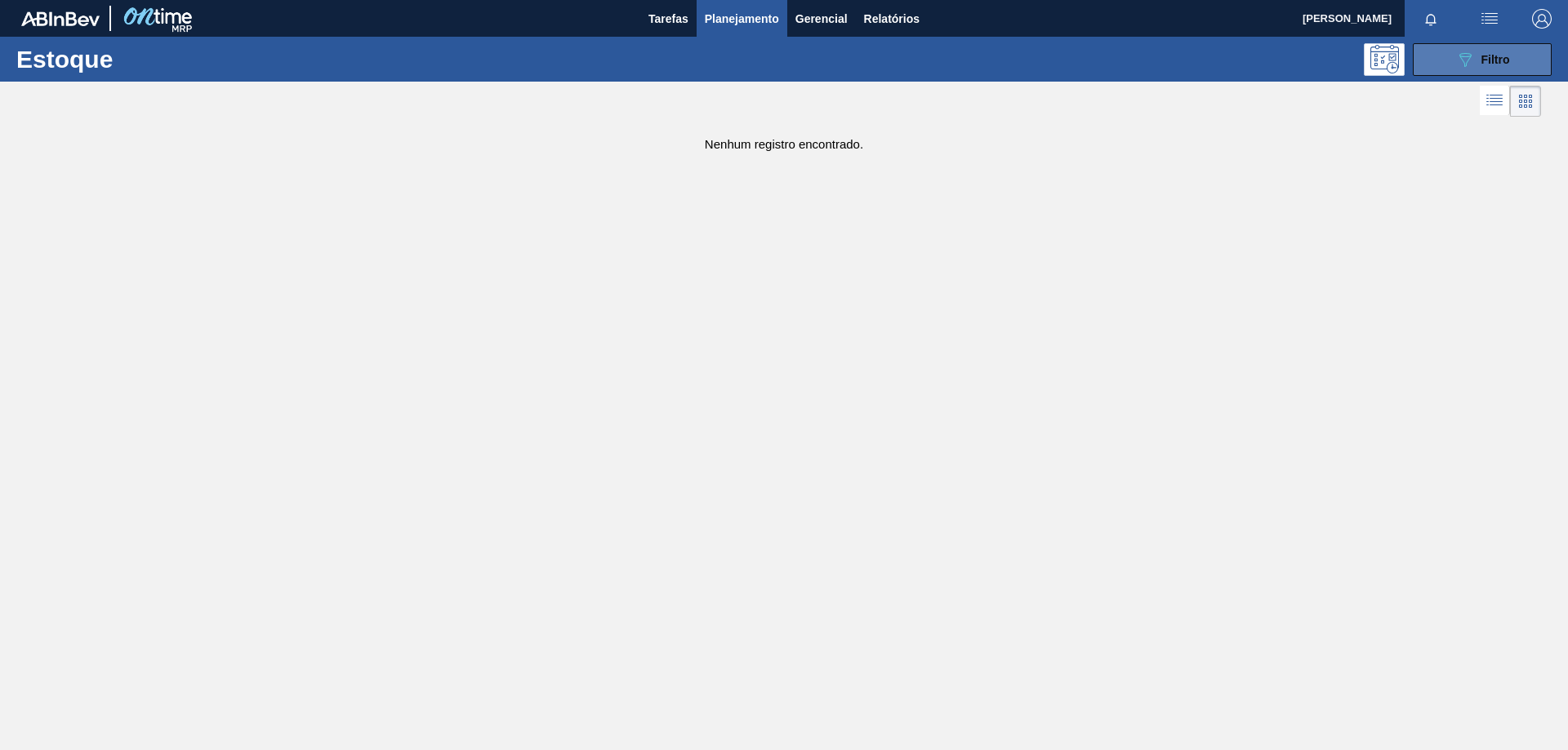
click at [1517, 73] on button "089F7B8B-B2A5-4AFE-B5C0-19BA573D28AC Filtro" at bounding box center [1482, 60] width 139 height 33
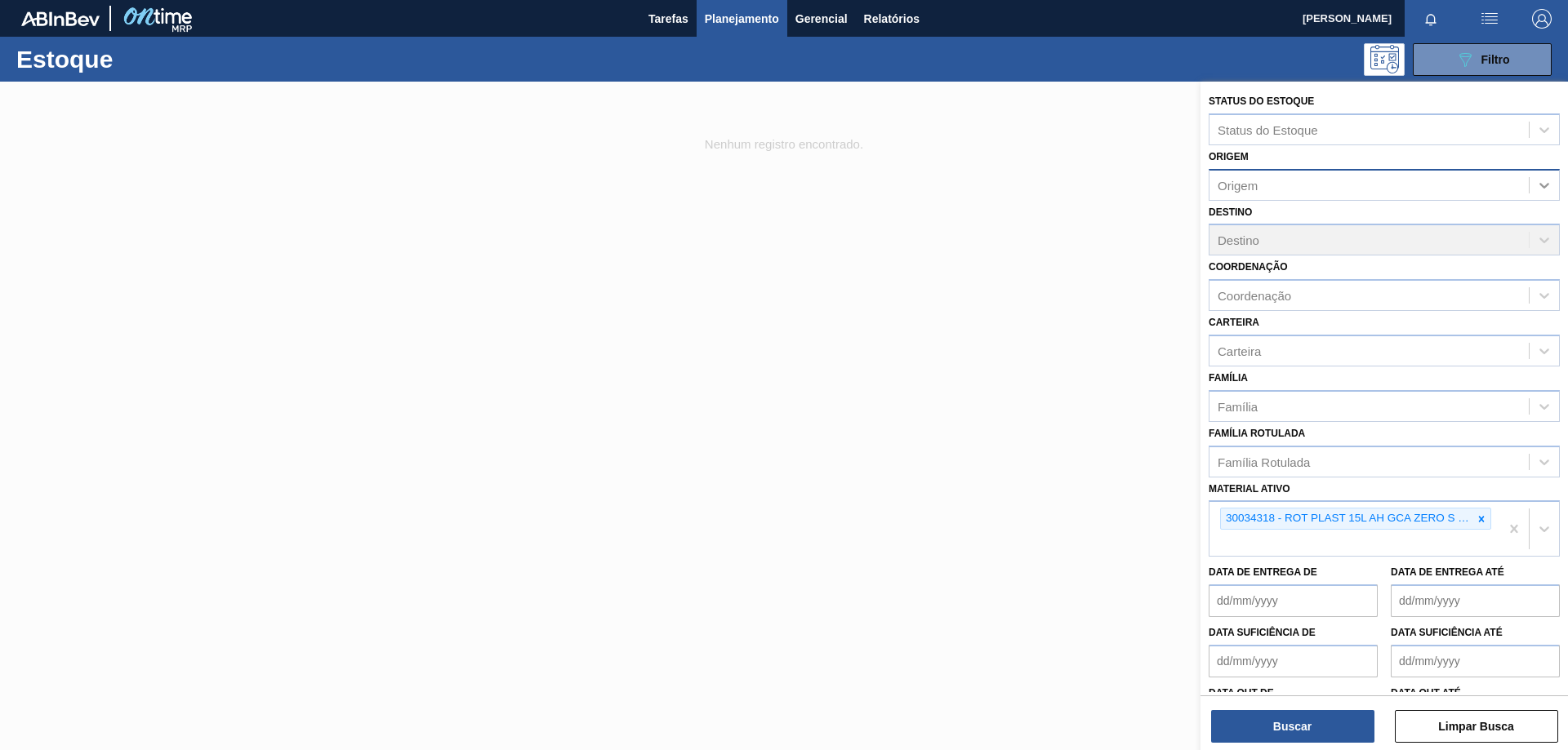
click at [1549, 188] on icon at bounding box center [1544, 185] width 17 height 17
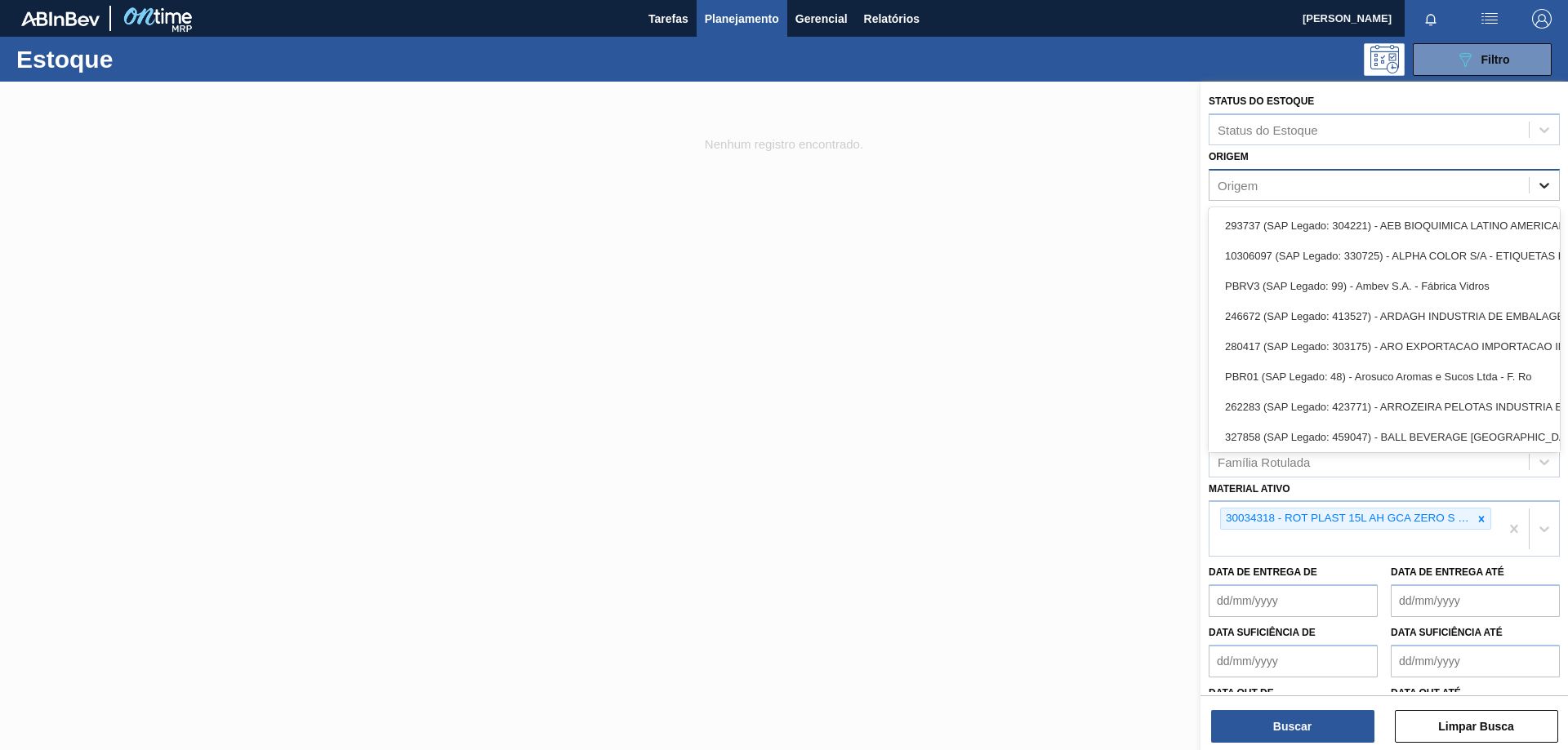
click at [1536, 177] on icon at bounding box center [1544, 185] width 17 height 17
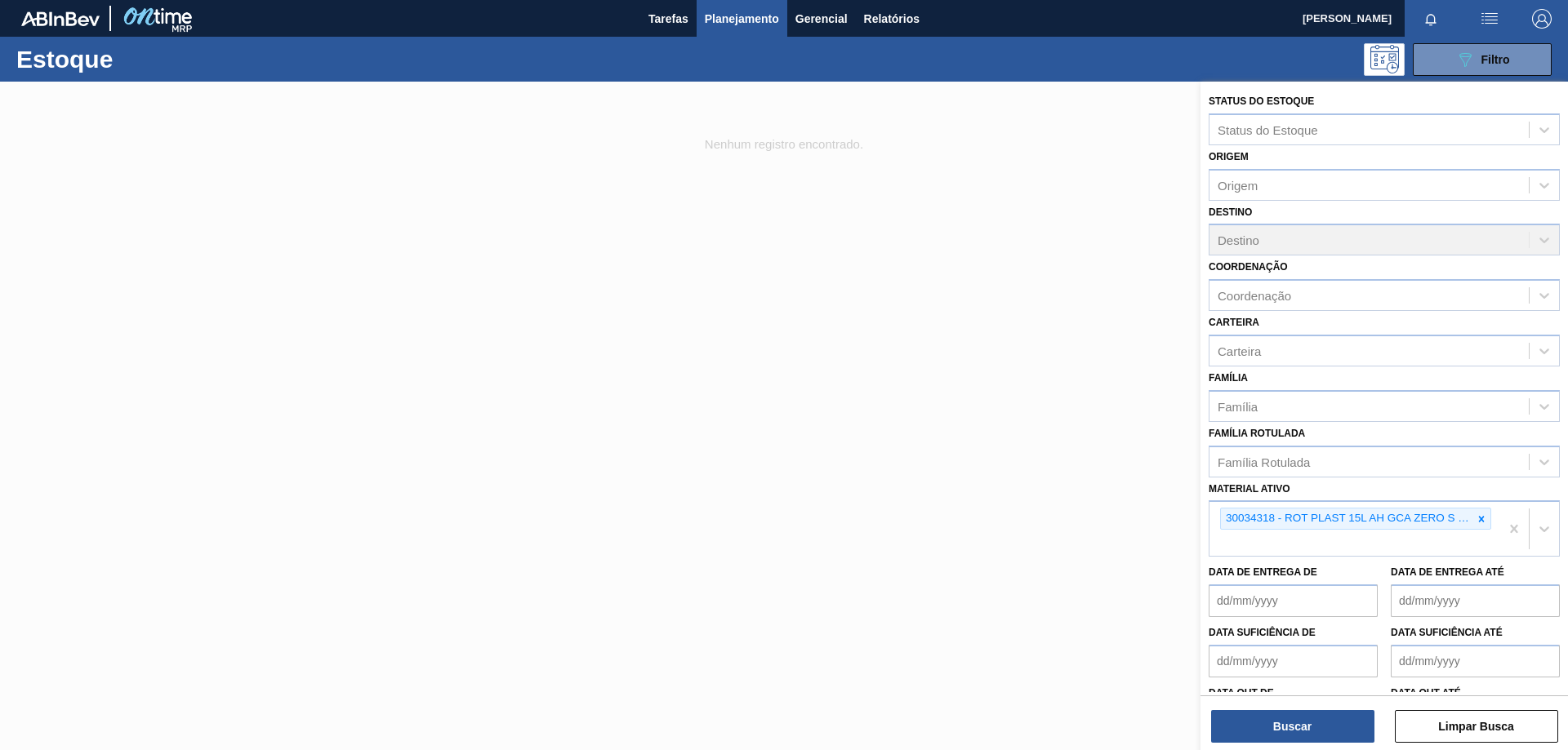
click at [931, 309] on div at bounding box center [784, 456] width 1568 height 750
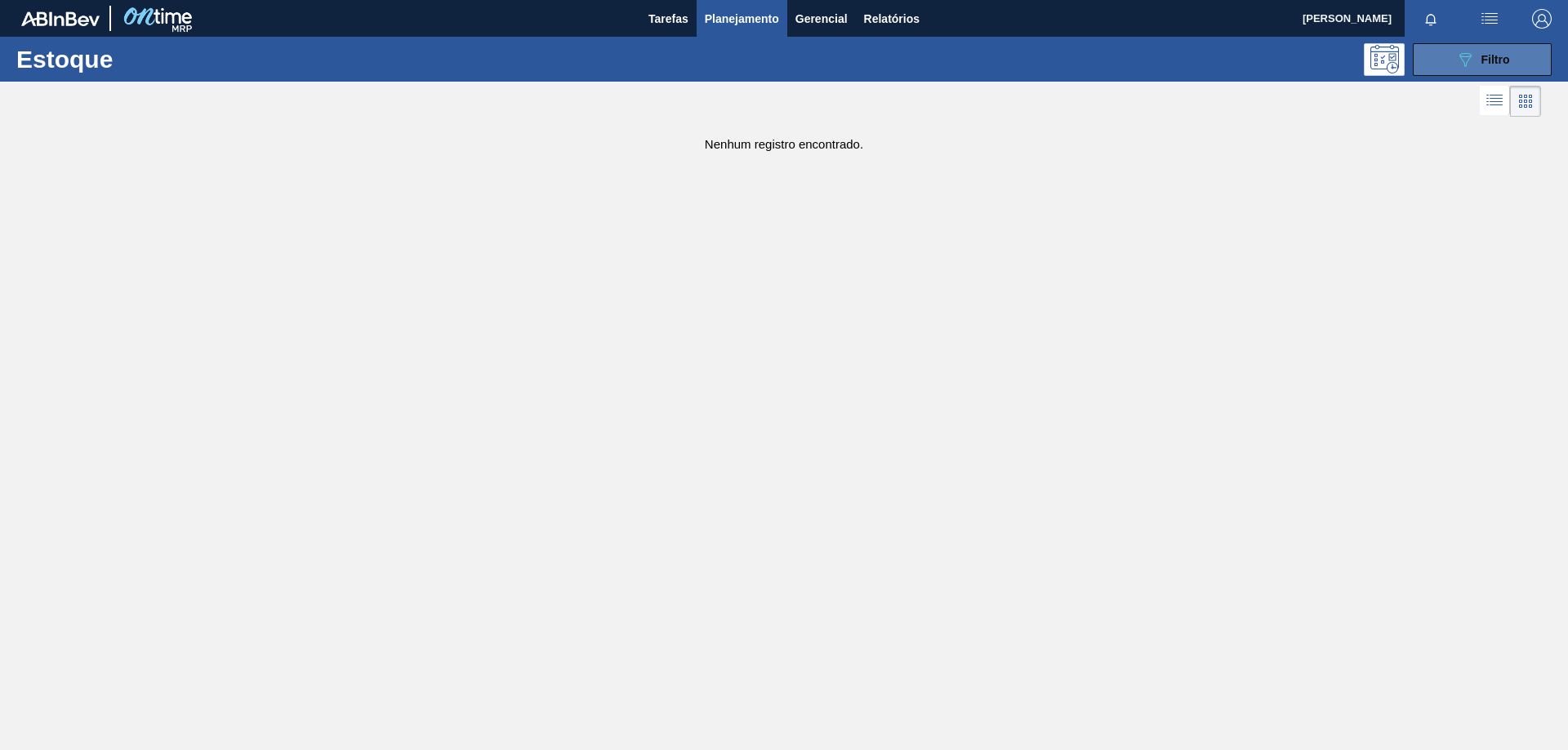
click at [1527, 64] on button "089F7B8B-B2A5-4AFE-B5C0-19BA573D28AC Filtro" at bounding box center [1482, 60] width 139 height 33
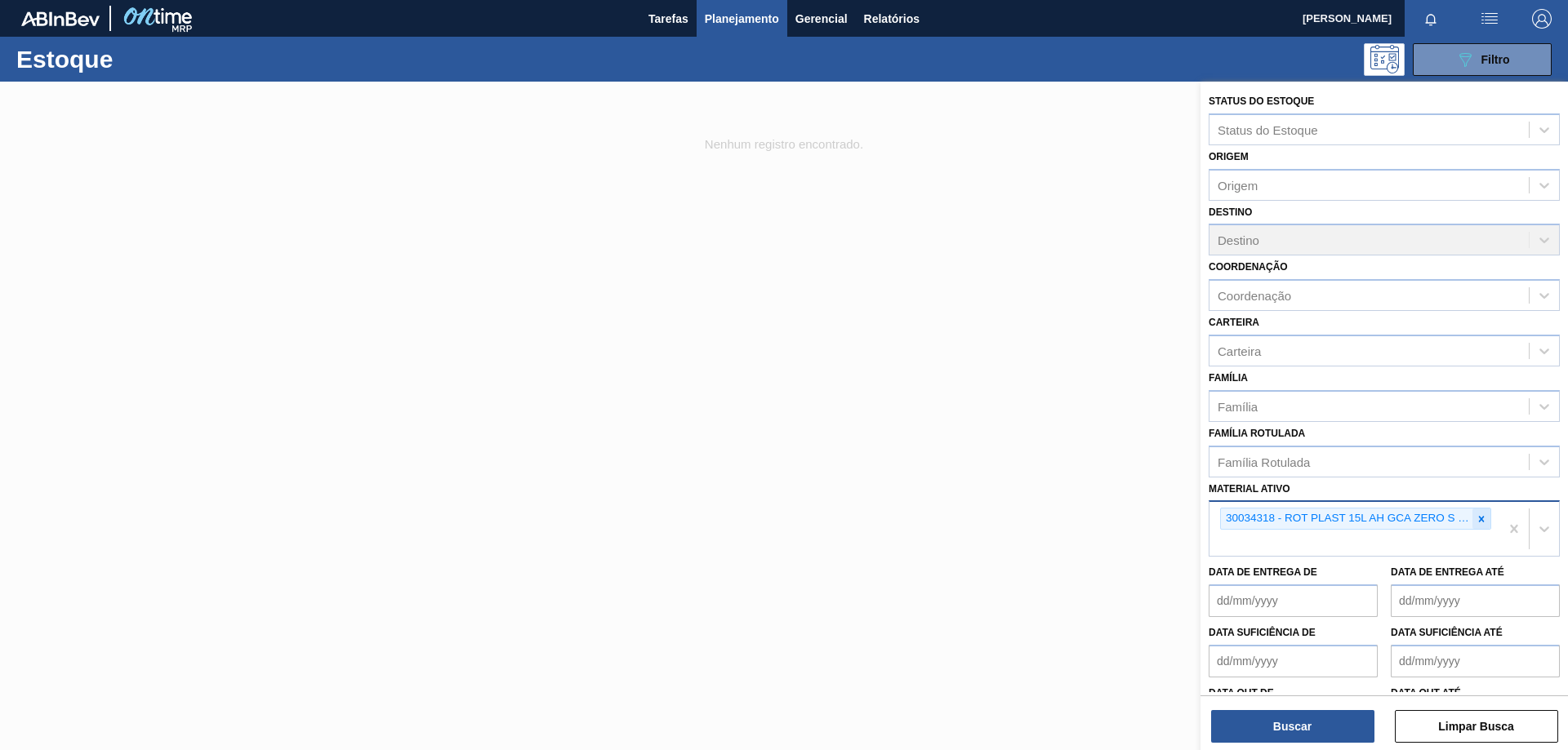
scroll to position [54, 0]
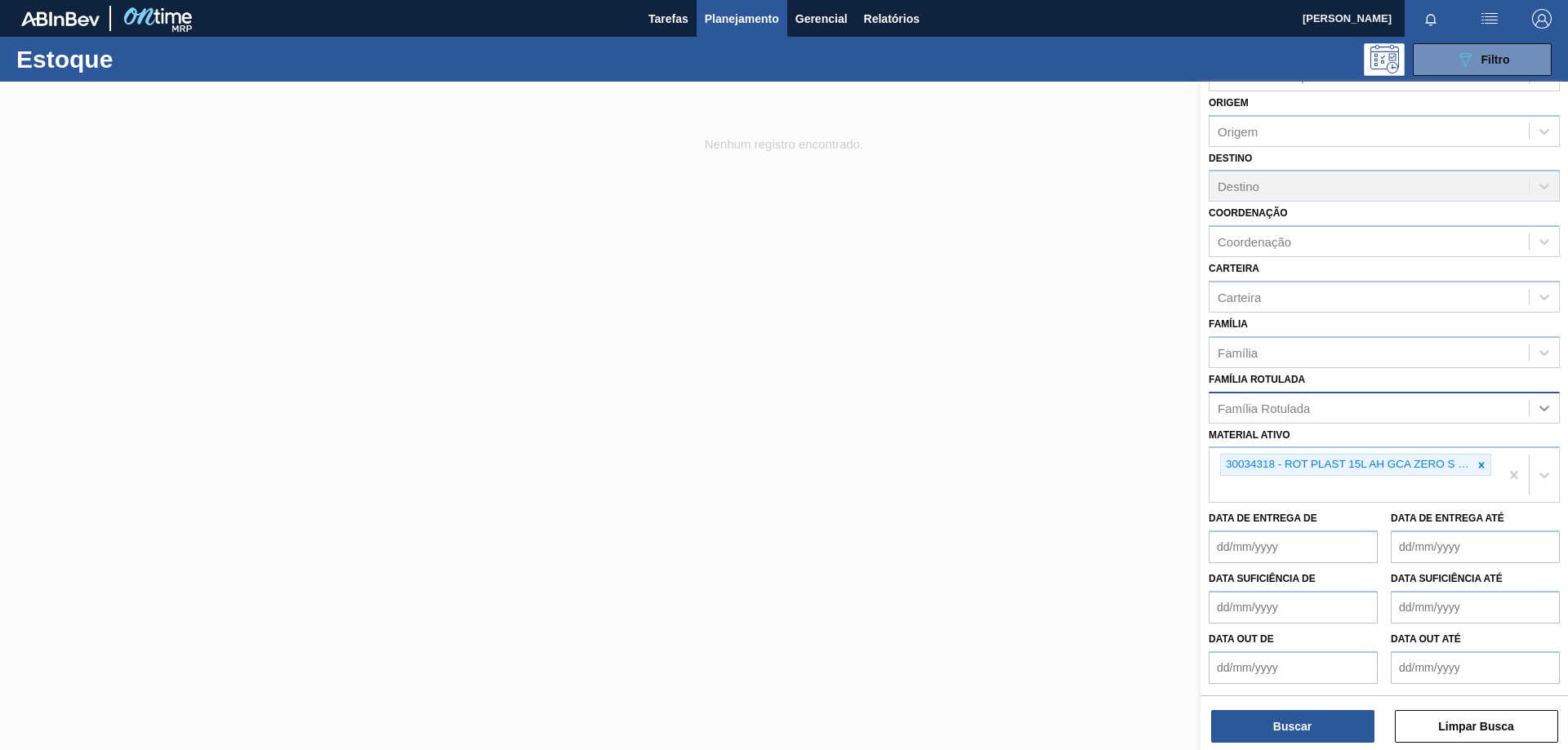
click at [1545, 402] on icon at bounding box center [1544, 409] width 17 height 17
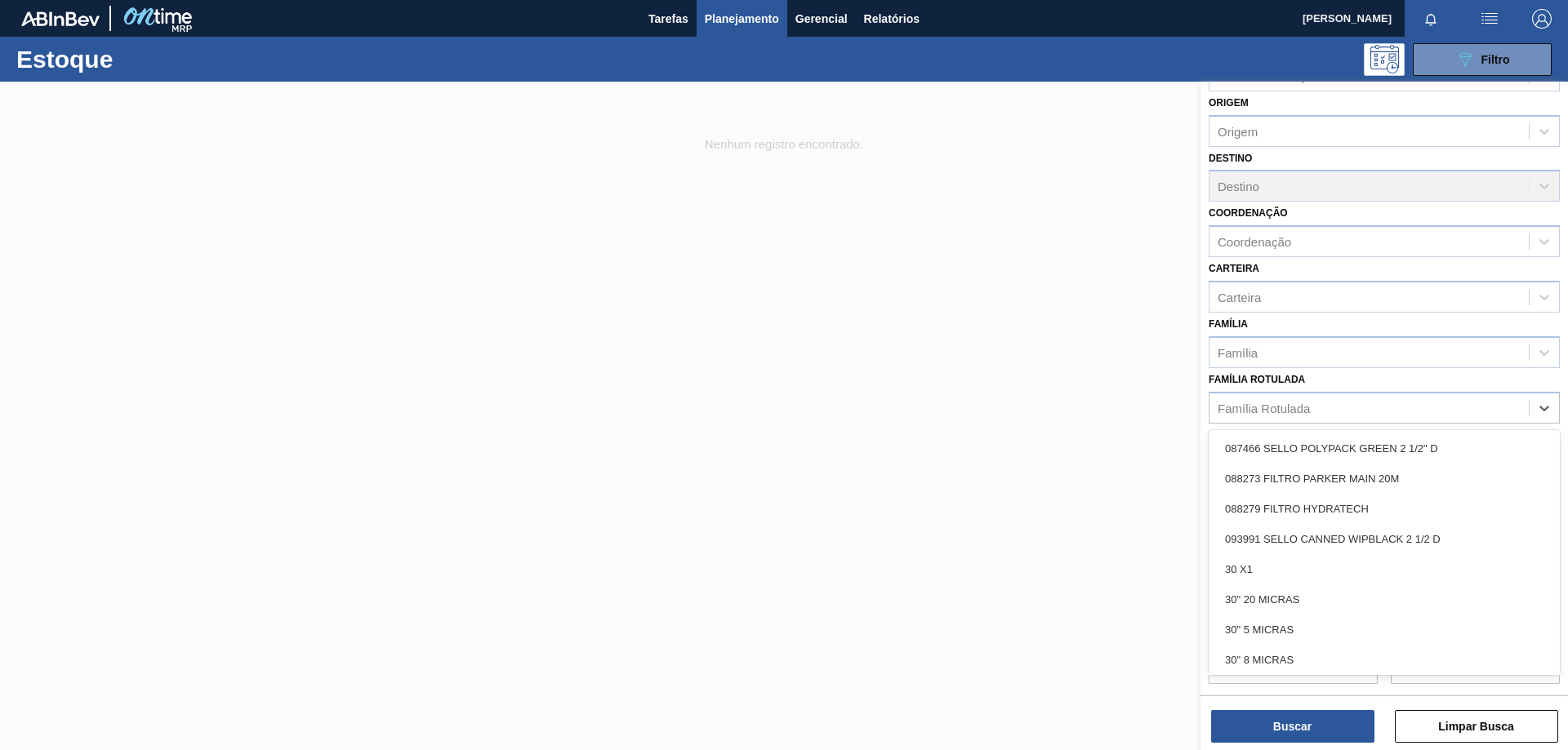
click at [919, 429] on div at bounding box center [784, 456] width 1568 height 750
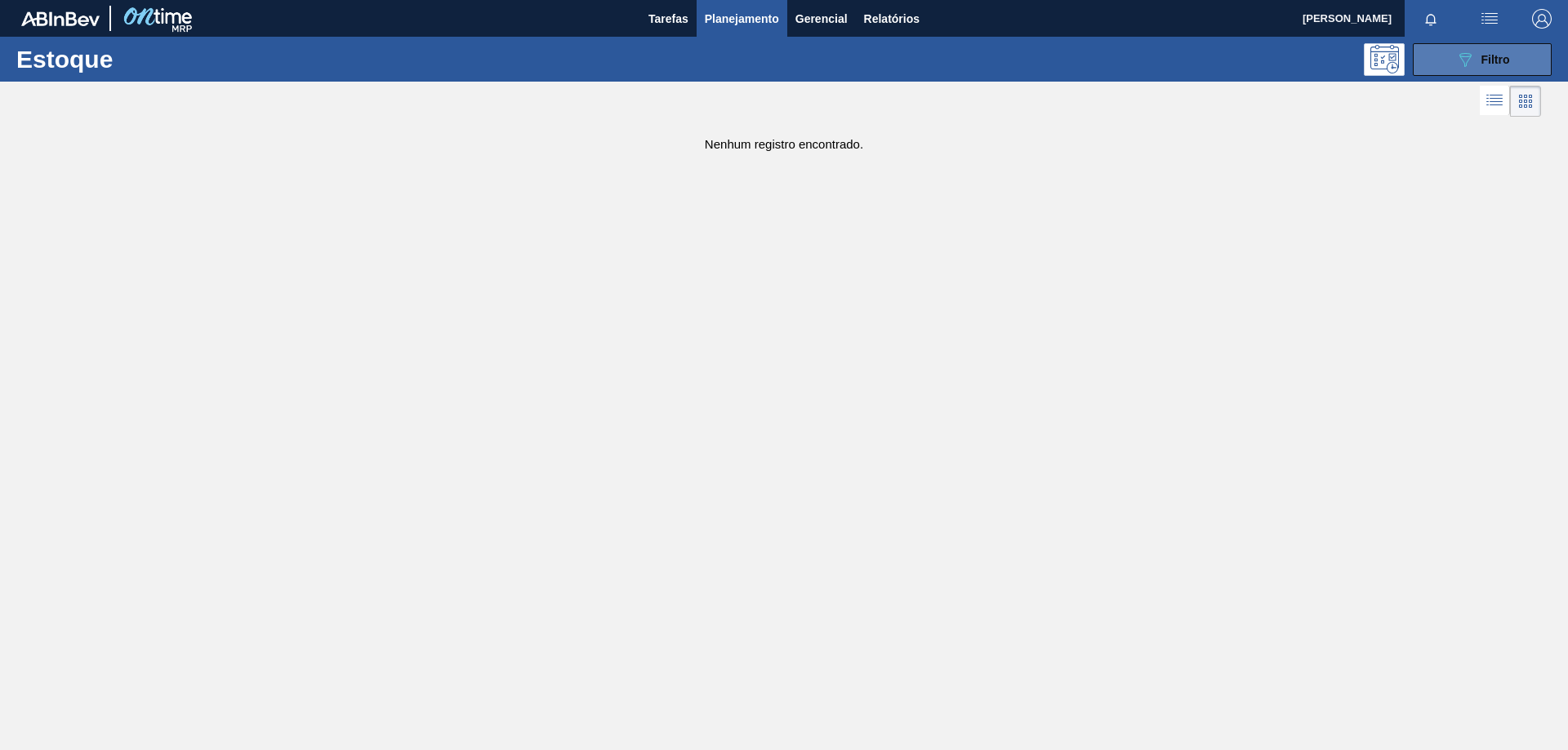
click at [1483, 55] on span "Filtro" at bounding box center [1495, 60] width 28 height 13
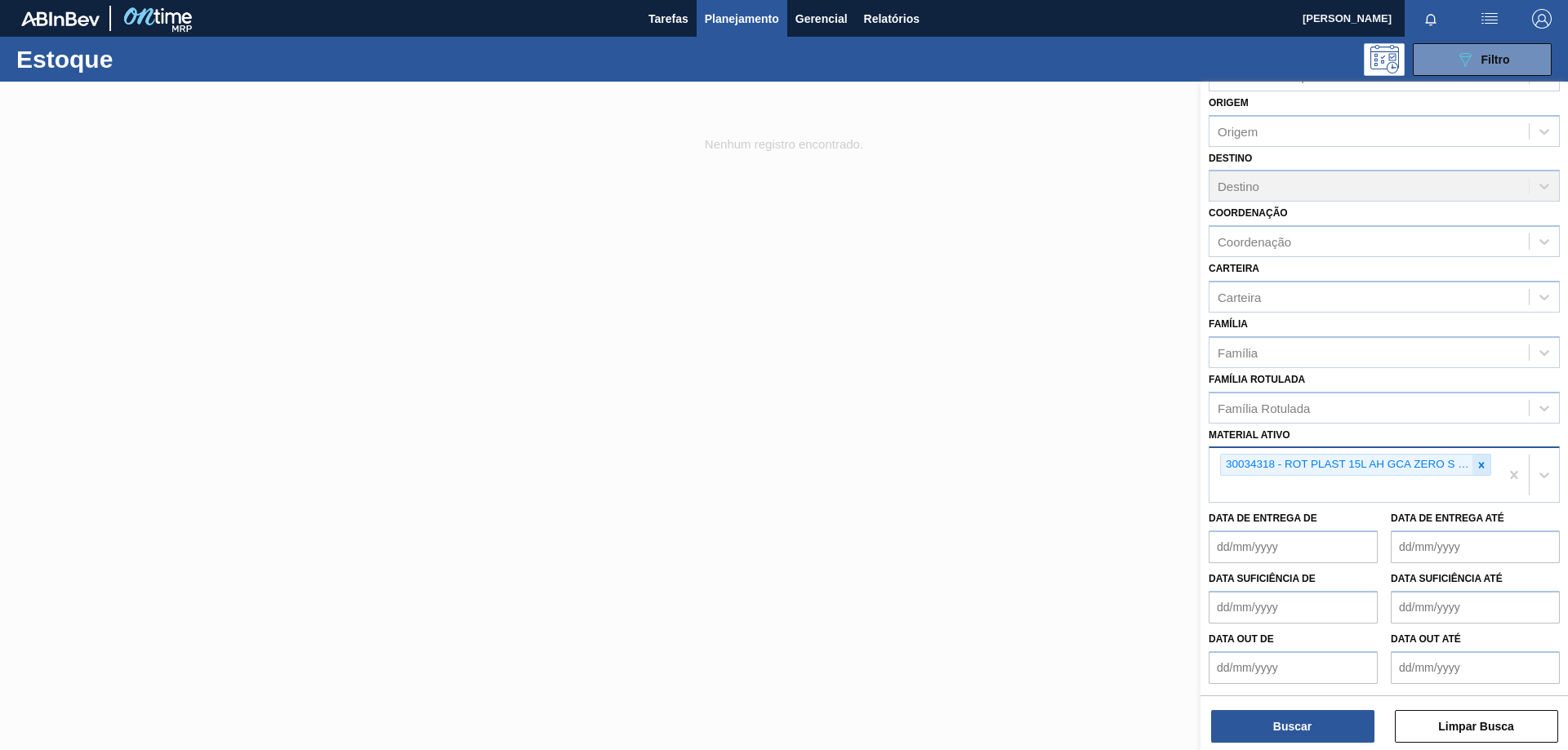
click at [1479, 466] on icon at bounding box center [1482, 465] width 6 height 6
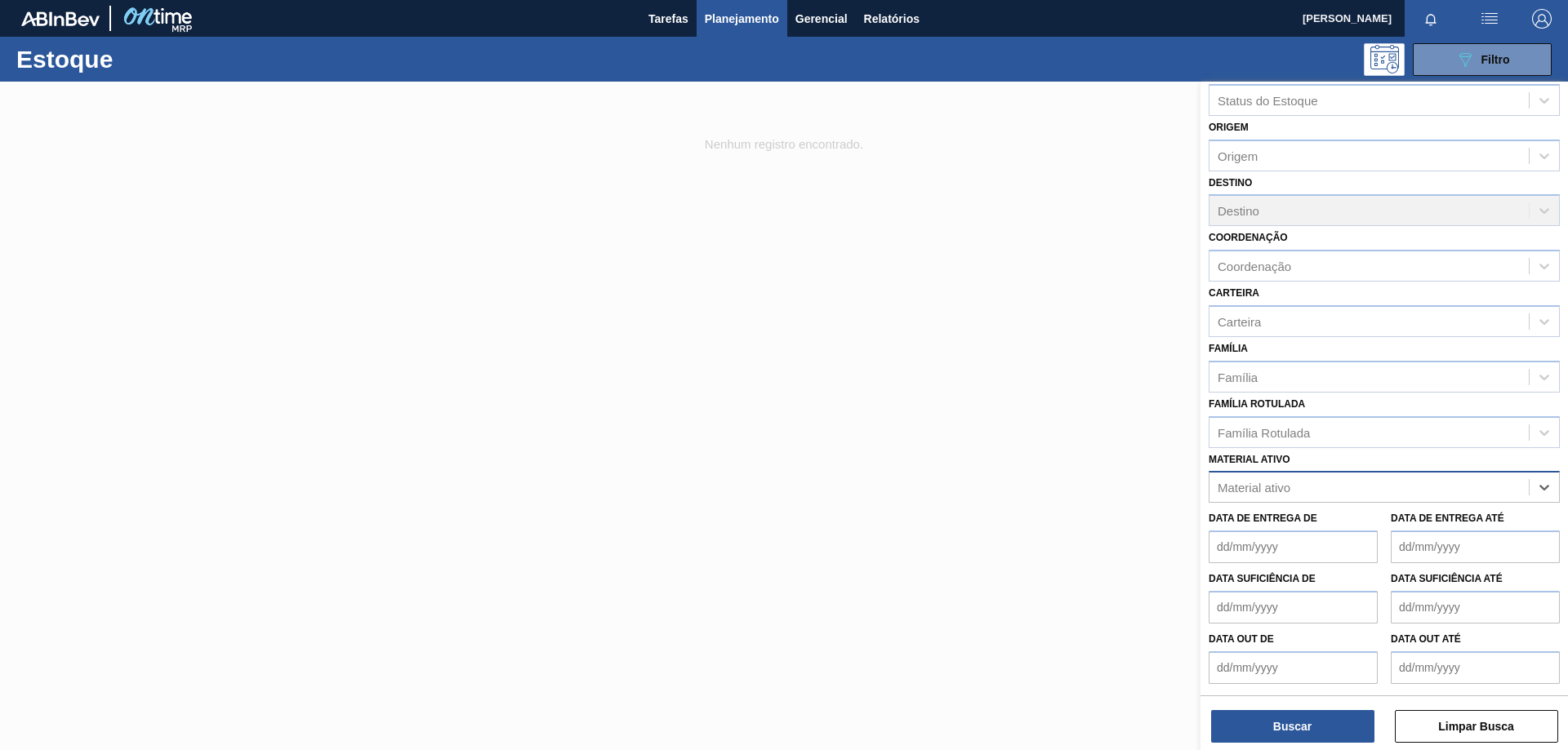
scroll to position [29, 0]
paste ativo "30003806"
type ativo "30003806"
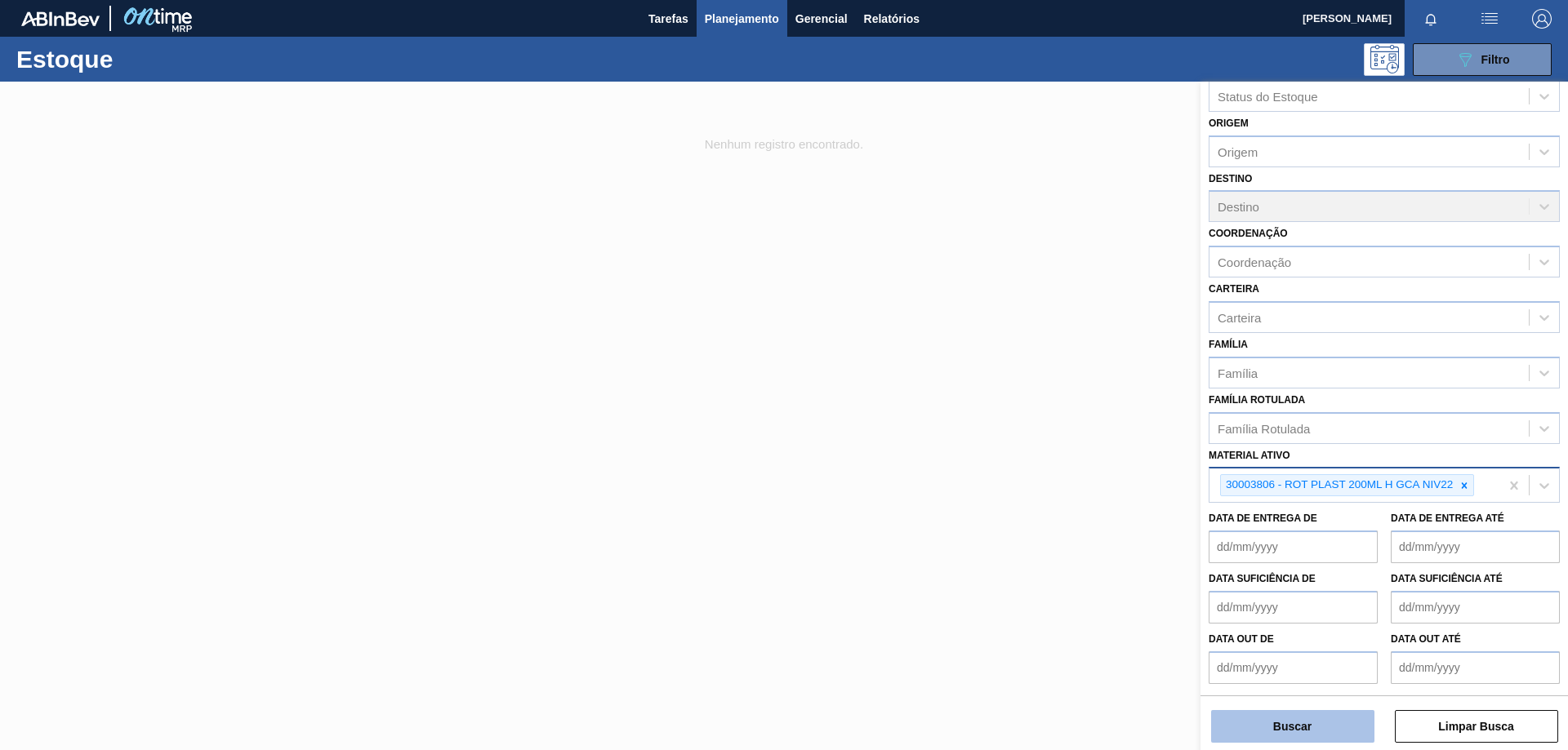
click at [1348, 730] on button "Buscar" at bounding box center [1292, 726] width 164 height 33
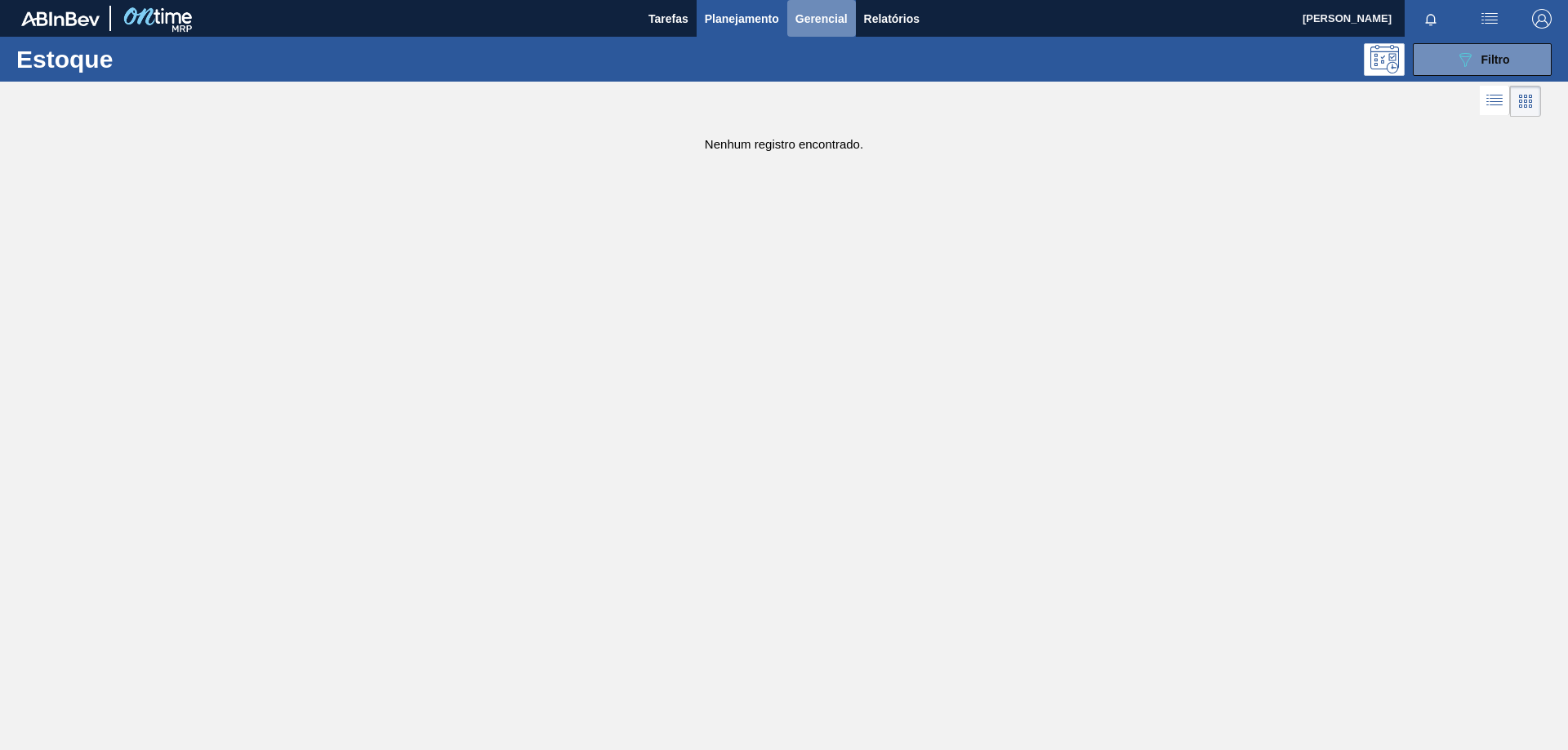
click at [806, 22] on span "Gerencial" at bounding box center [821, 18] width 52 height 19
click at [896, 17] on div at bounding box center [784, 375] width 1568 height 750
click at [671, 26] on span "Tarefas" at bounding box center [669, 18] width 40 height 19
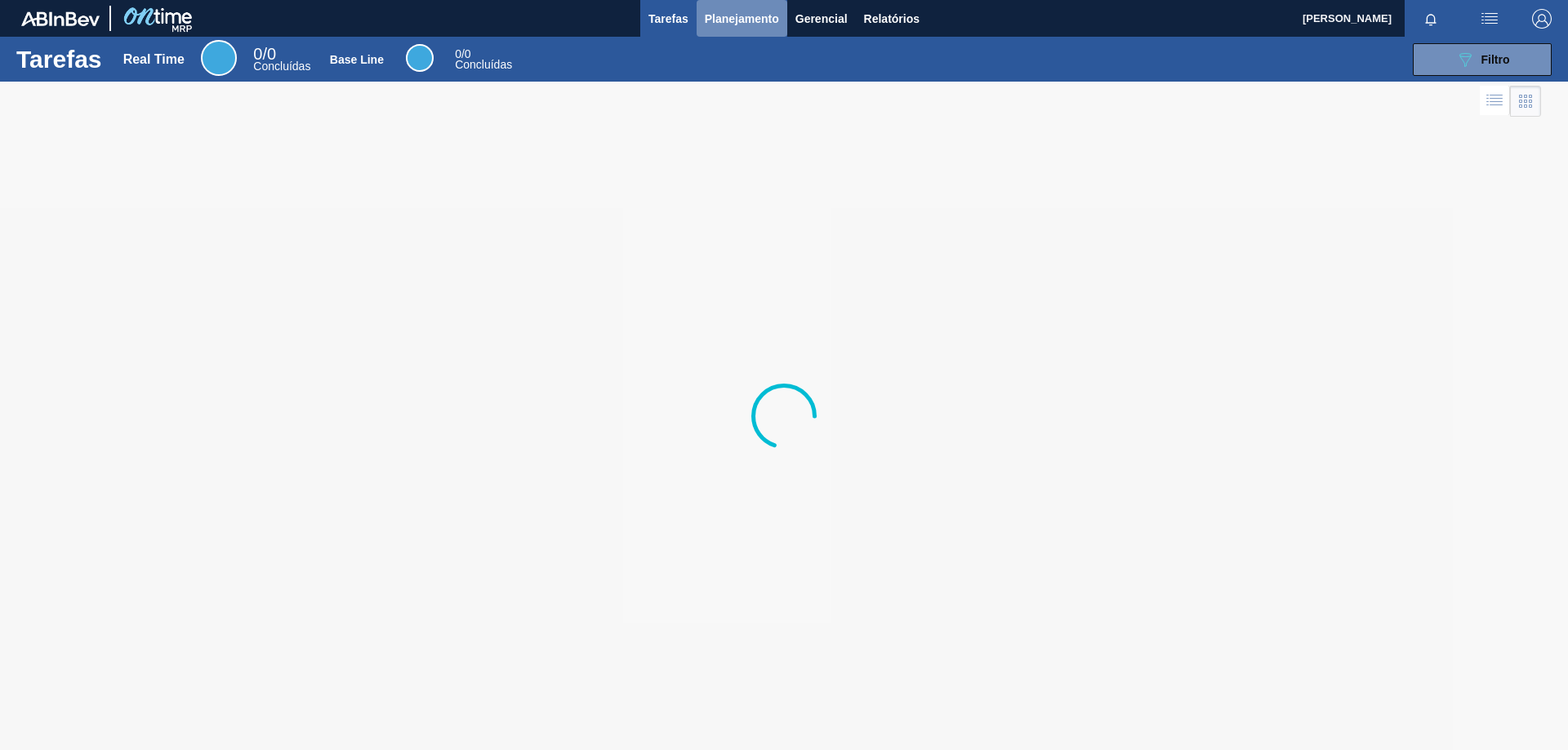
click at [761, 9] on span "Planejamento" at bounding box center [741, 18] width 74 height 19
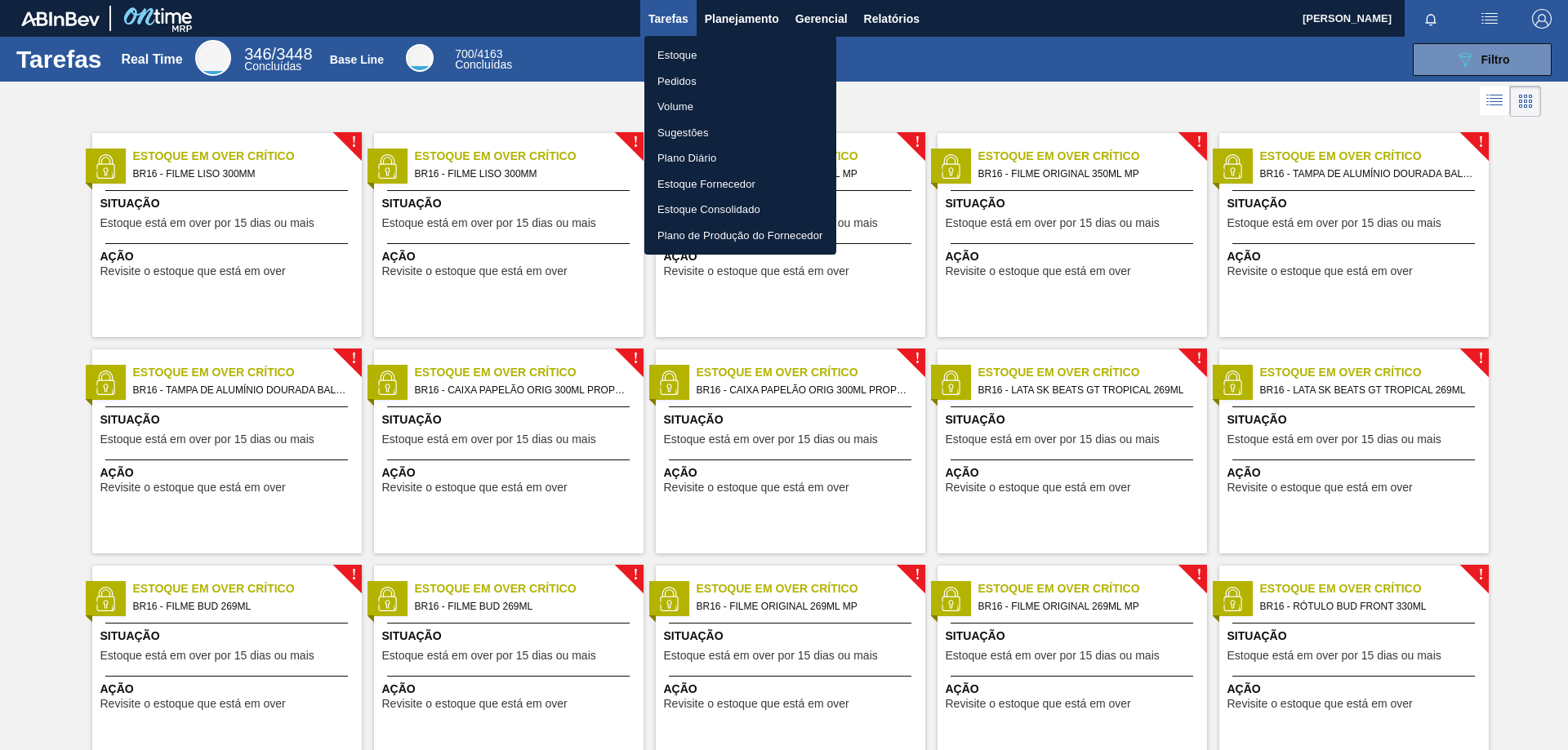
click at [760, 16] on div at bounding box center [784, 375] width 1568 height 750
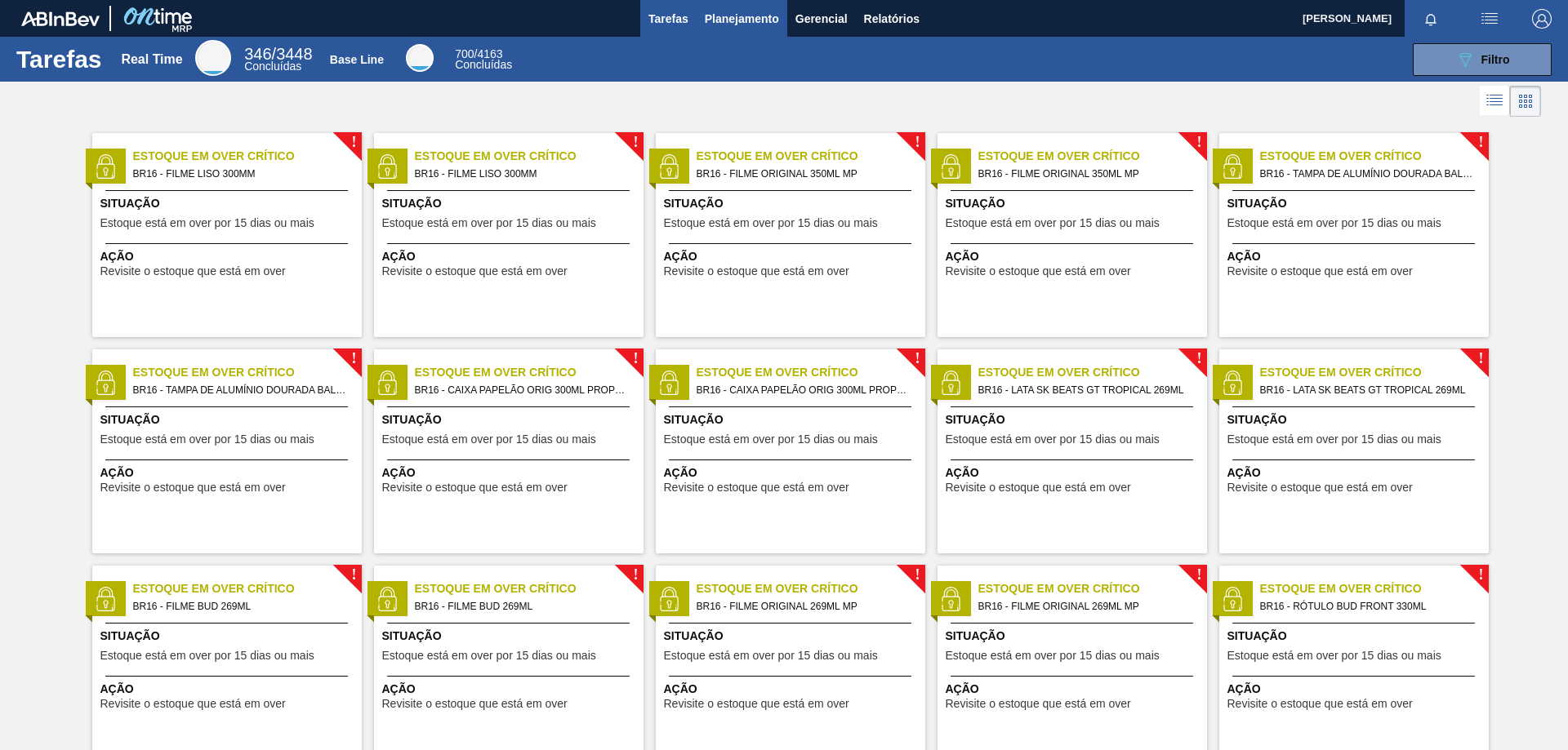
click at [770, 22] on span "Planejamento" at bounding box center [741, 18] width 74 height 19
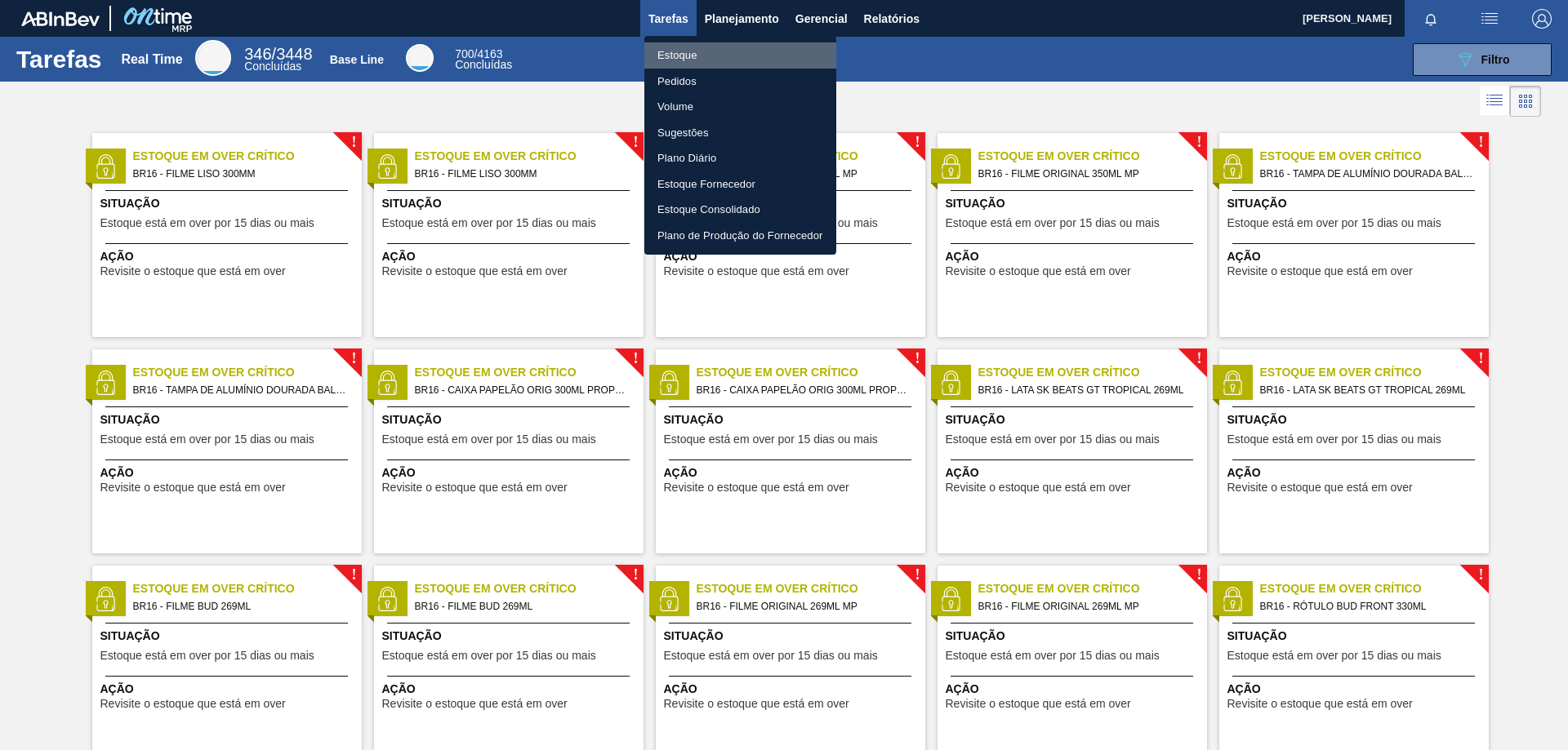
click at [688, 52] on li "Estoque" at bounding box center [739, 55] width 192 height 26
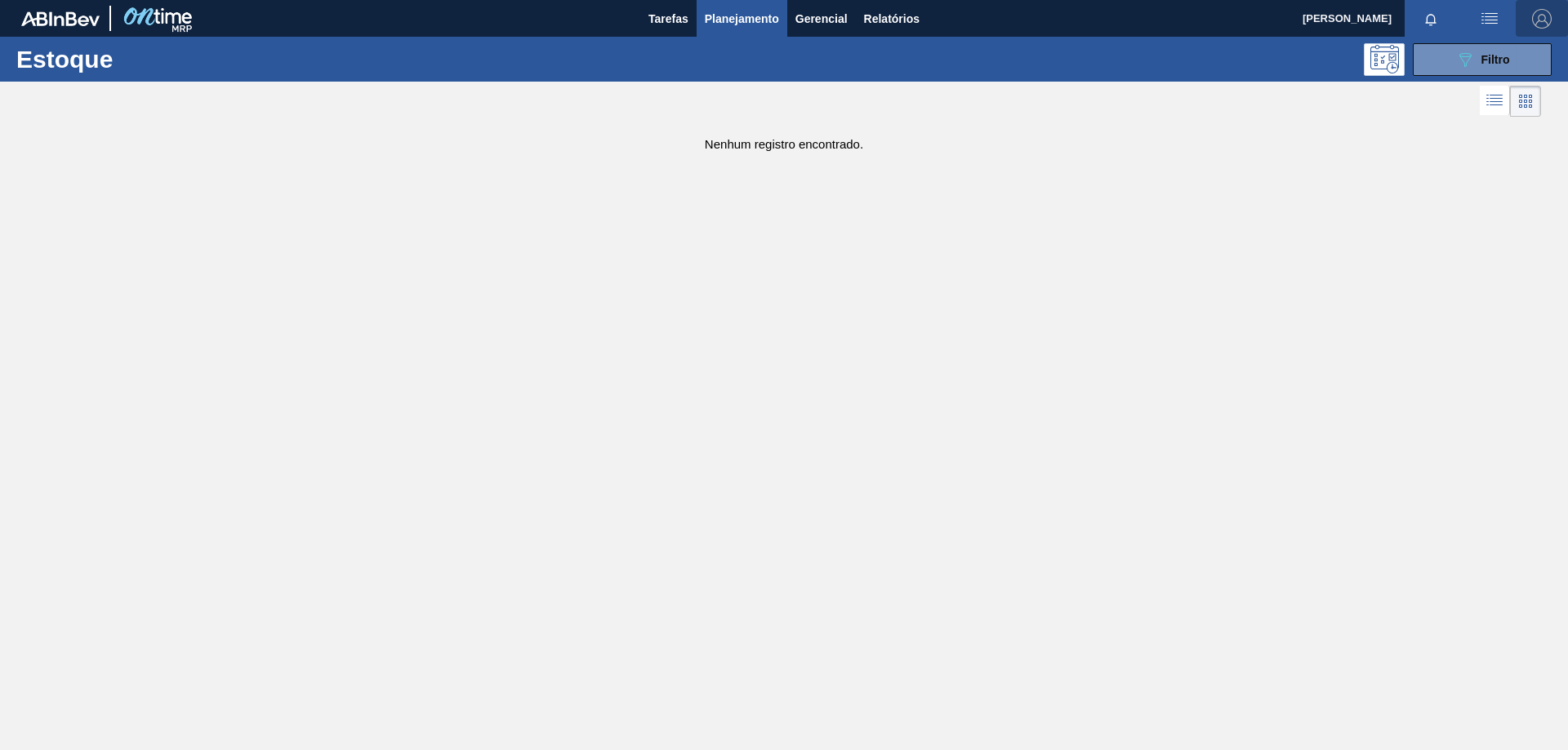
click at [1540, 20] on img "button" at bounding box center [1541, 18] width 19 height 19
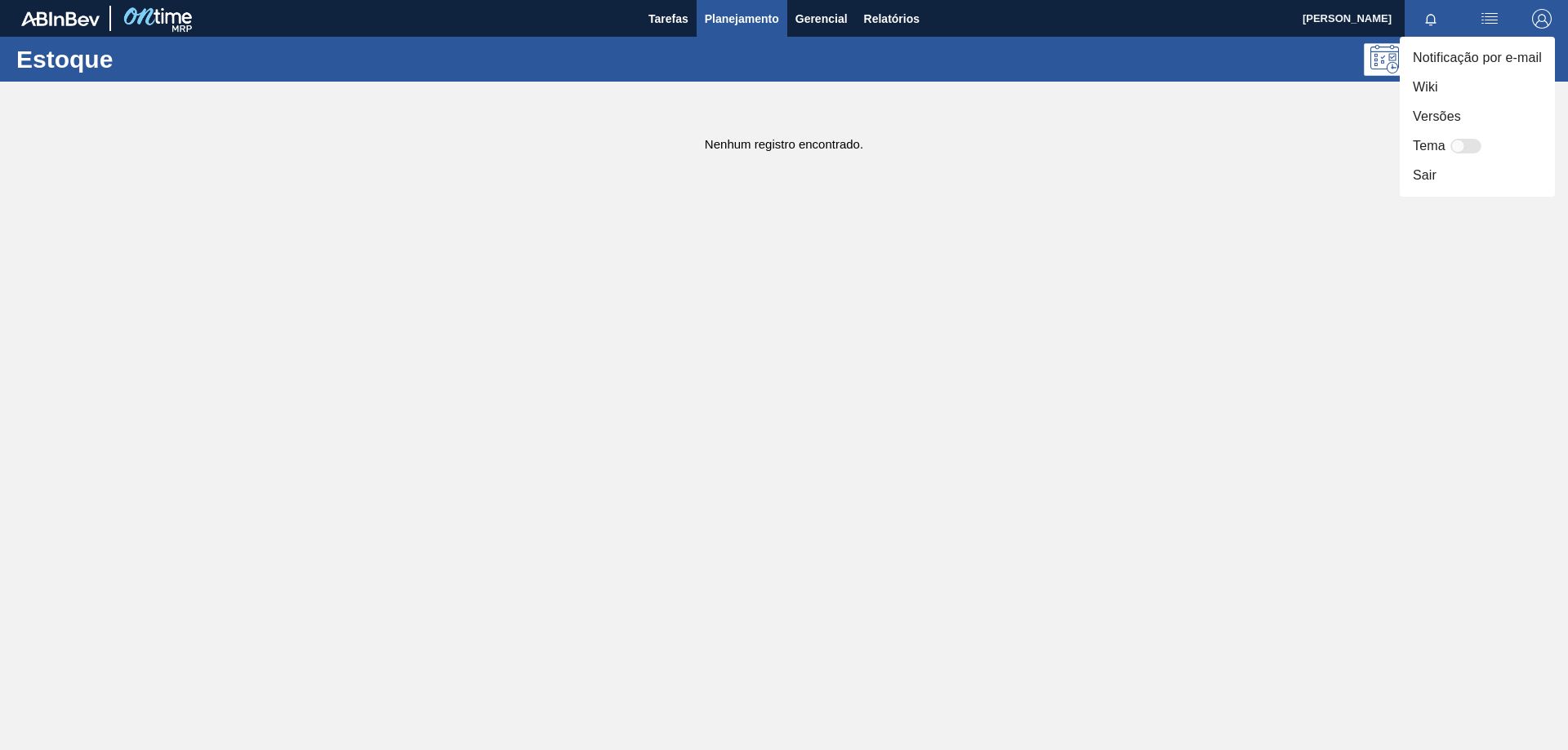
click at [1245, 171] on div at bounding box center [784, 375] width 1568 height 750
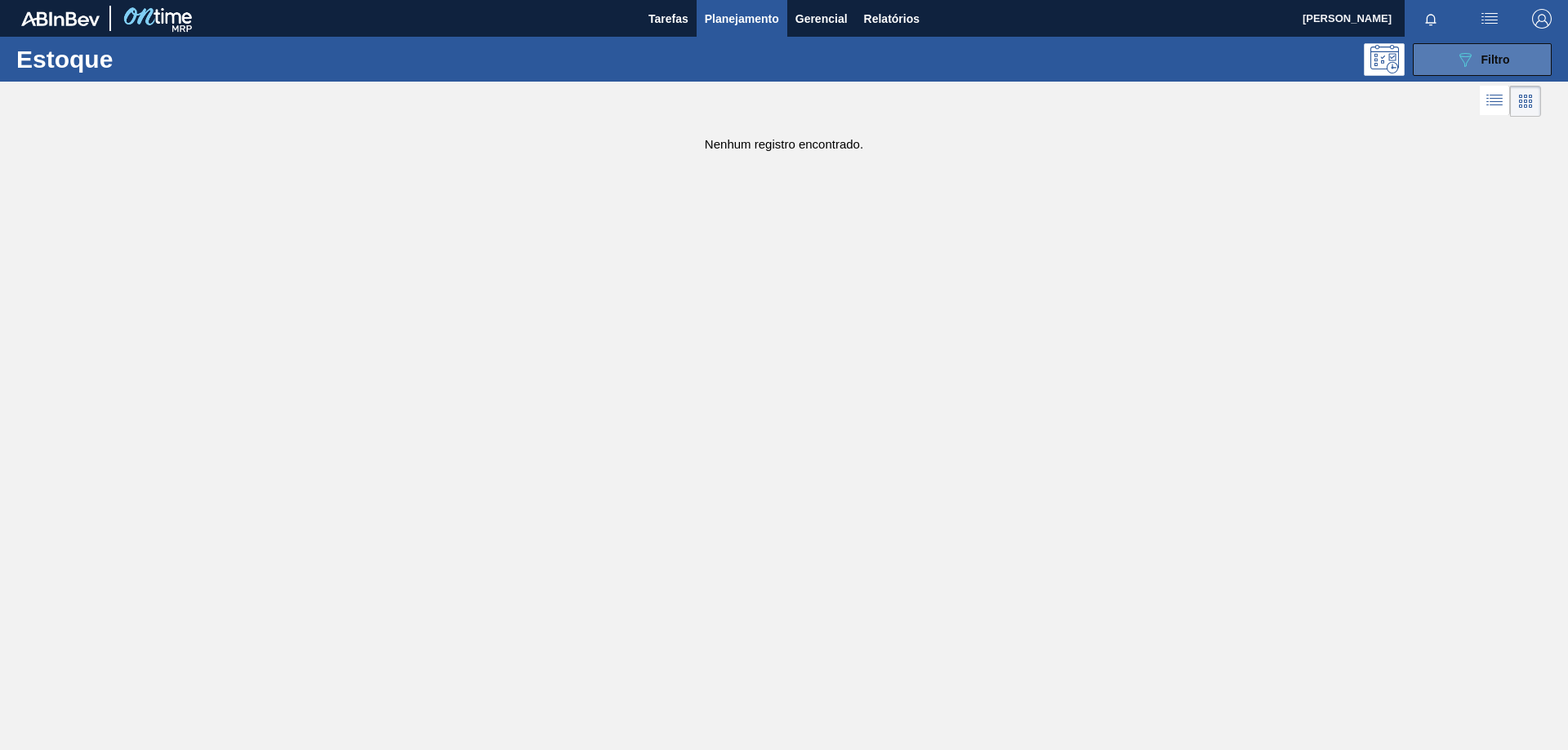
click at [1517, 65] on button "089F7B8B-B2A5-4AFE-B5C0-19BA573D28AC Filtro" at bounding box center [1482, 60] width 139 height 33
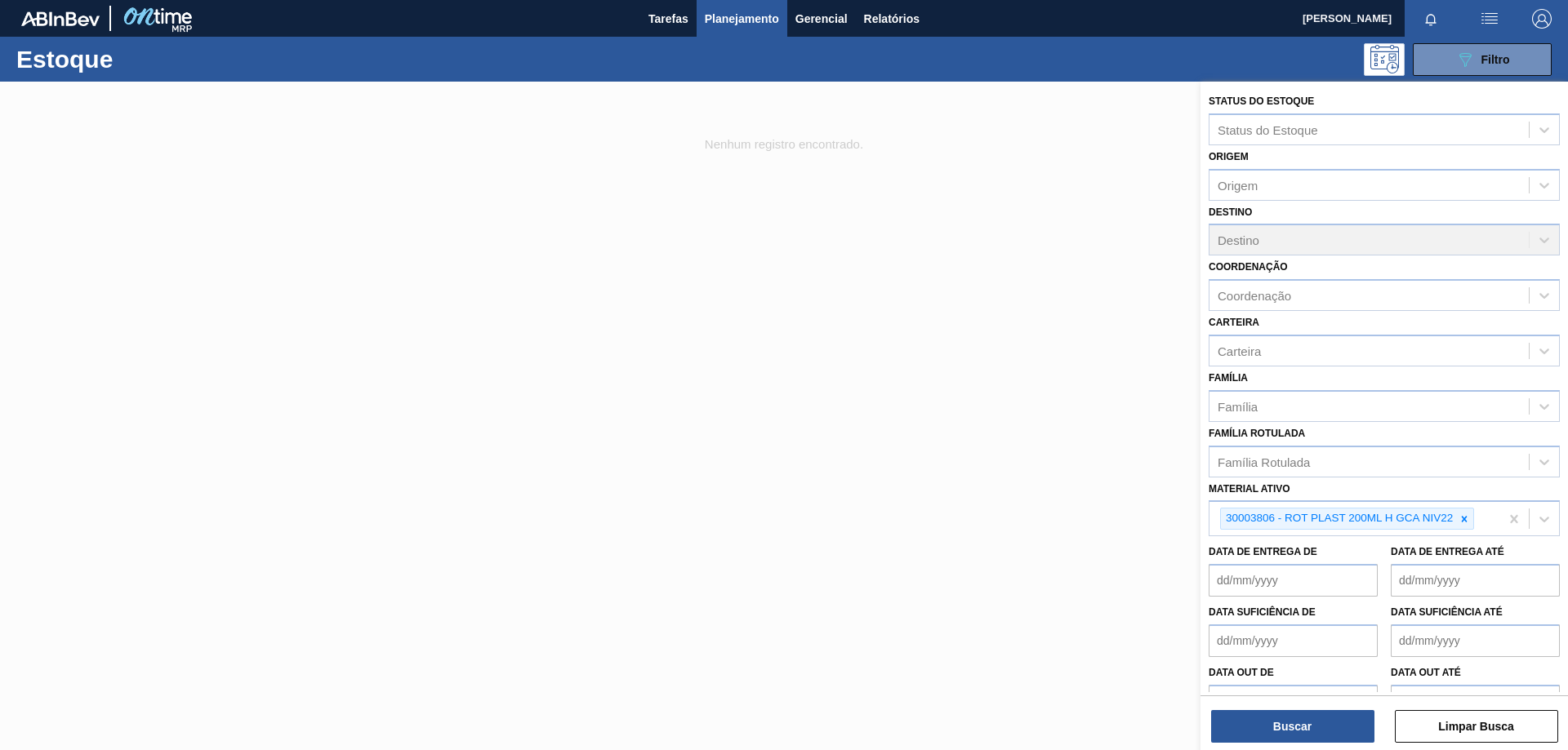
click at [1368, 239] on div "Destino Destino" at bounding box center [1384, 229] width 351 height 55
click at [1538, 235] on div "Destino Destino" at bounding box center [1384, 229] width 351 height 55
click at [1539, 242] on div "Destino Destino" at bounding box center [1384, 229] width 351 height 55
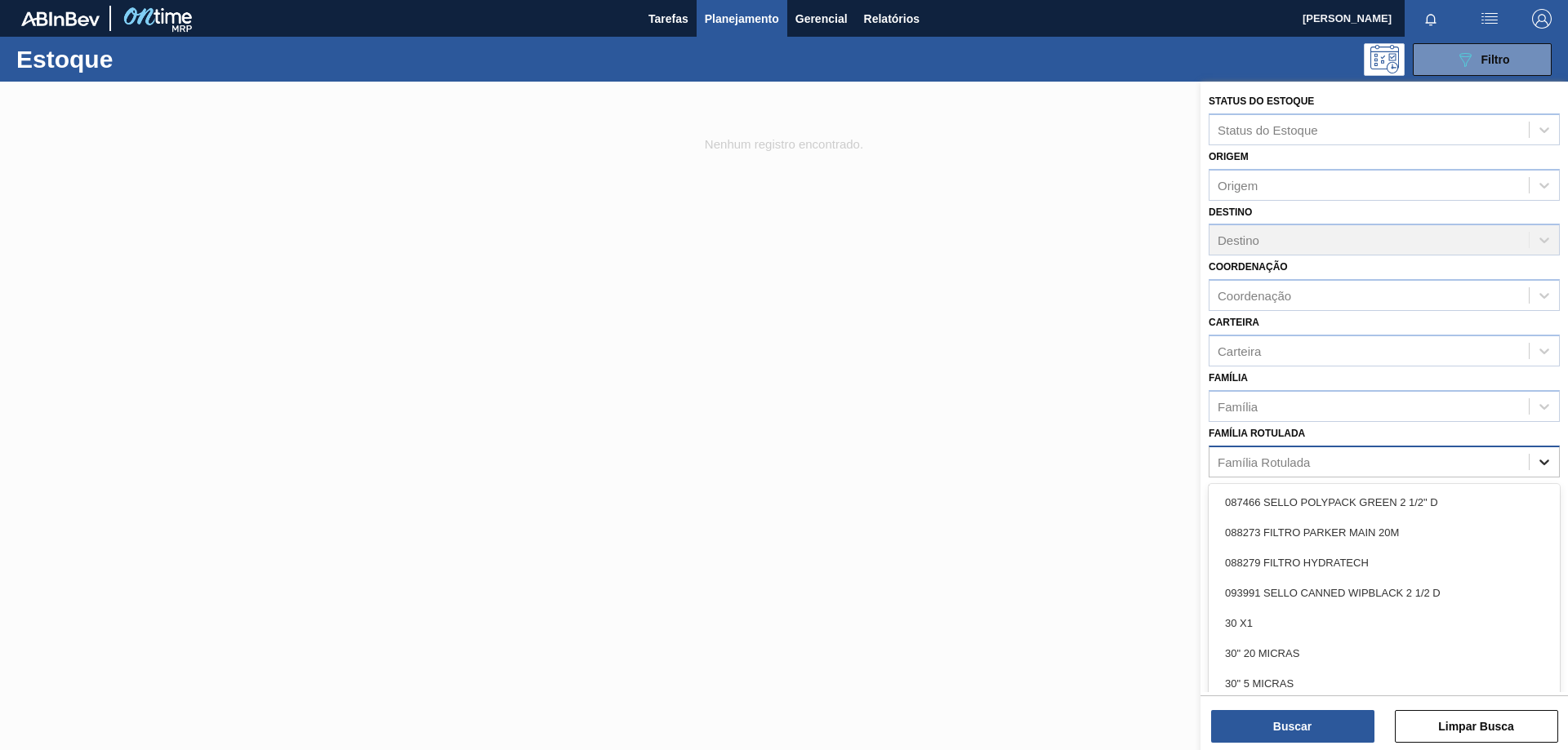
click at [1547, 460] on icon at bounding box center [1544, 462] width 17 height 17
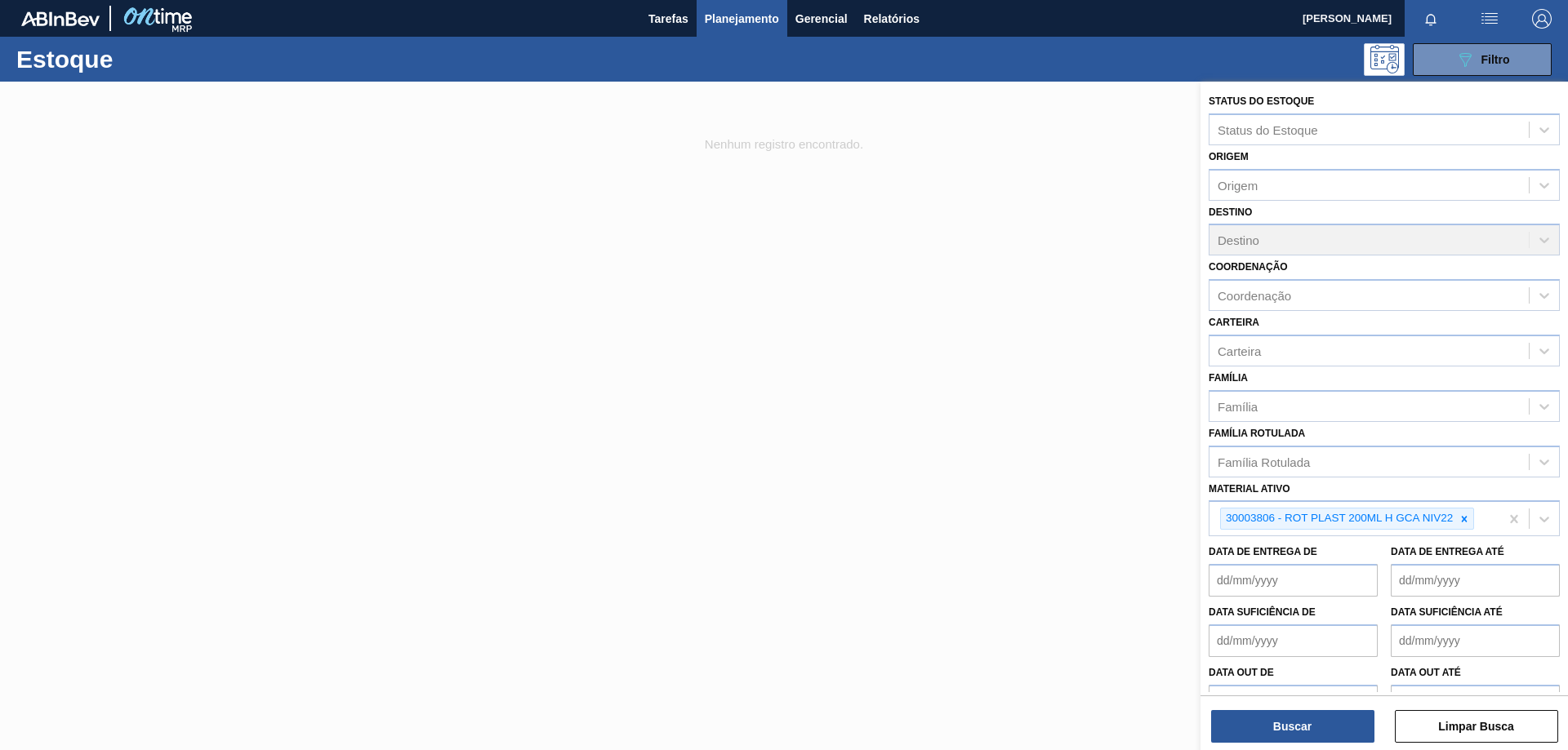
click at [1093, 488] on div at bounding box center [784, 456] width 1568 height 750
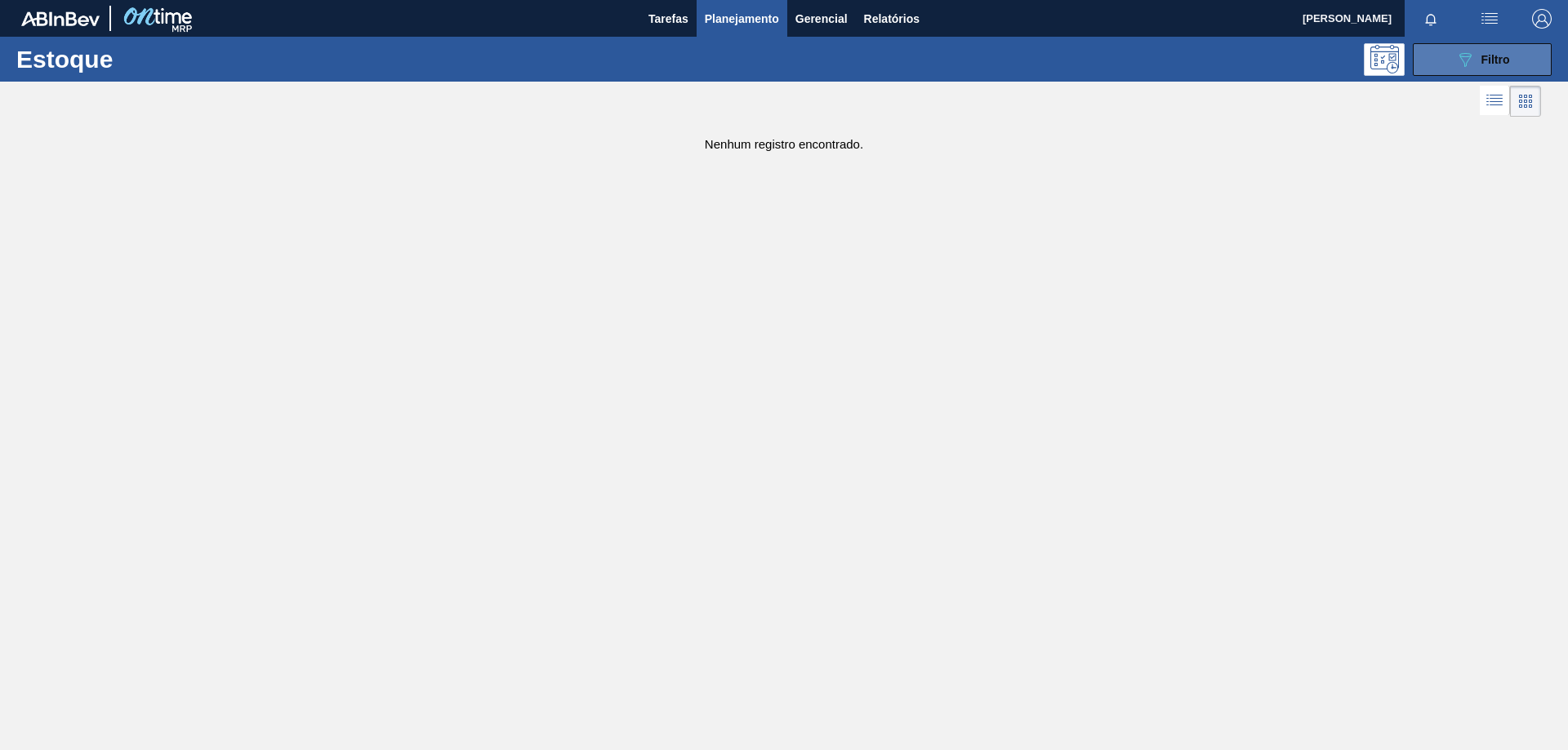
click at [1496, 59] on span "Filtro" at bounding box center [1495, 60] width 28 height 13
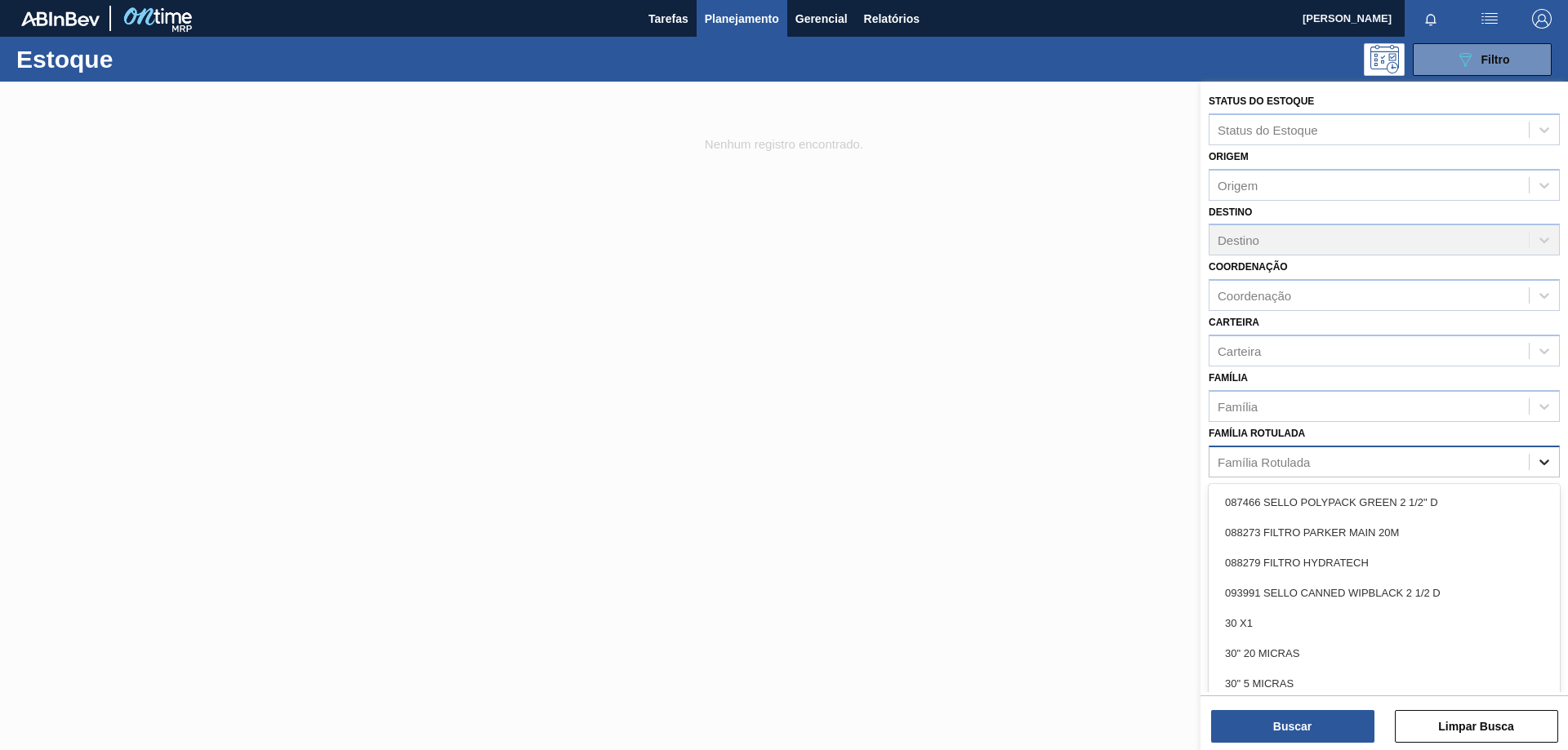
click at [1542, 463] on icon at bounding box center [1544, 463] width 10 height 6
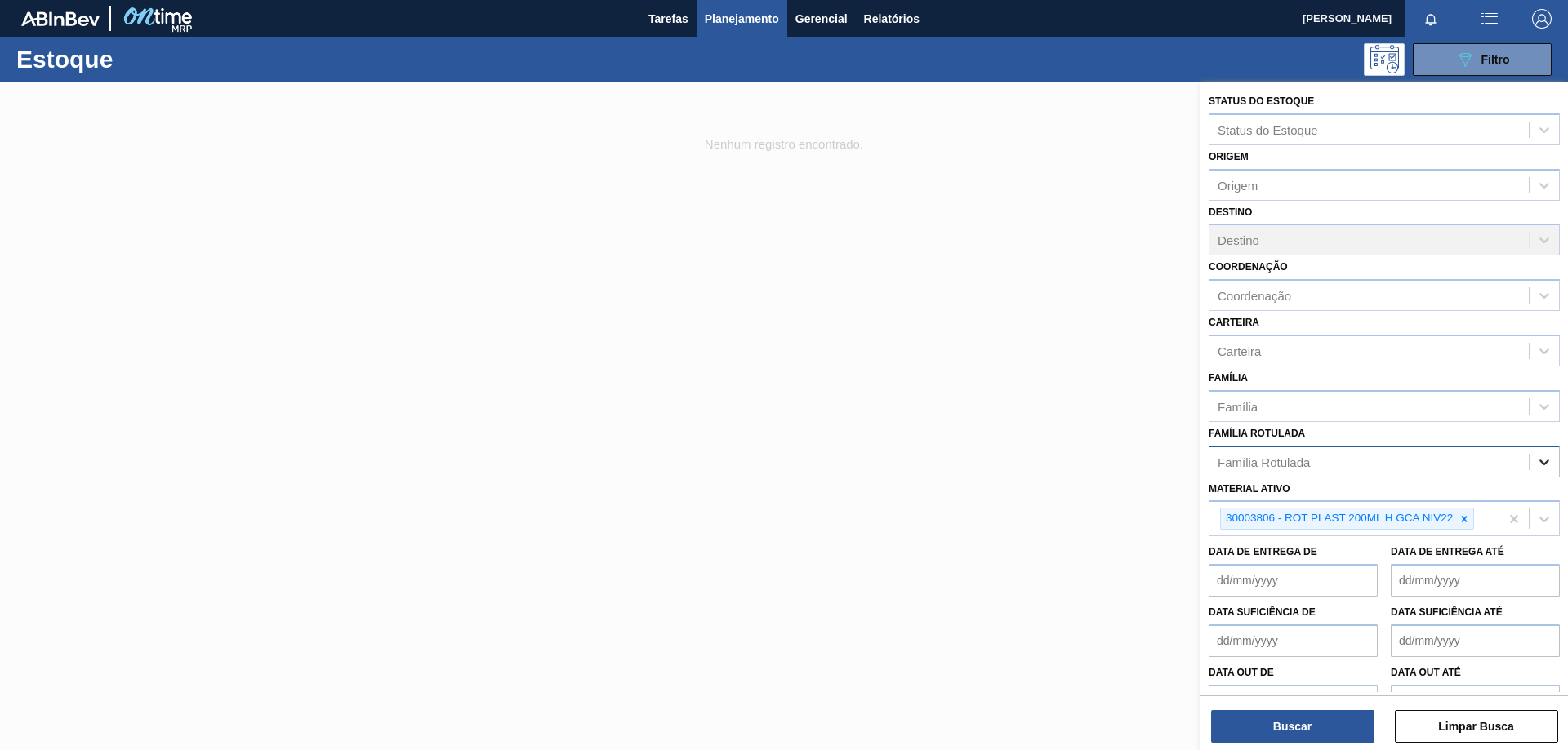
click at [1542, 463] on icon at bounding box center [1544, 463] width 10 height 6
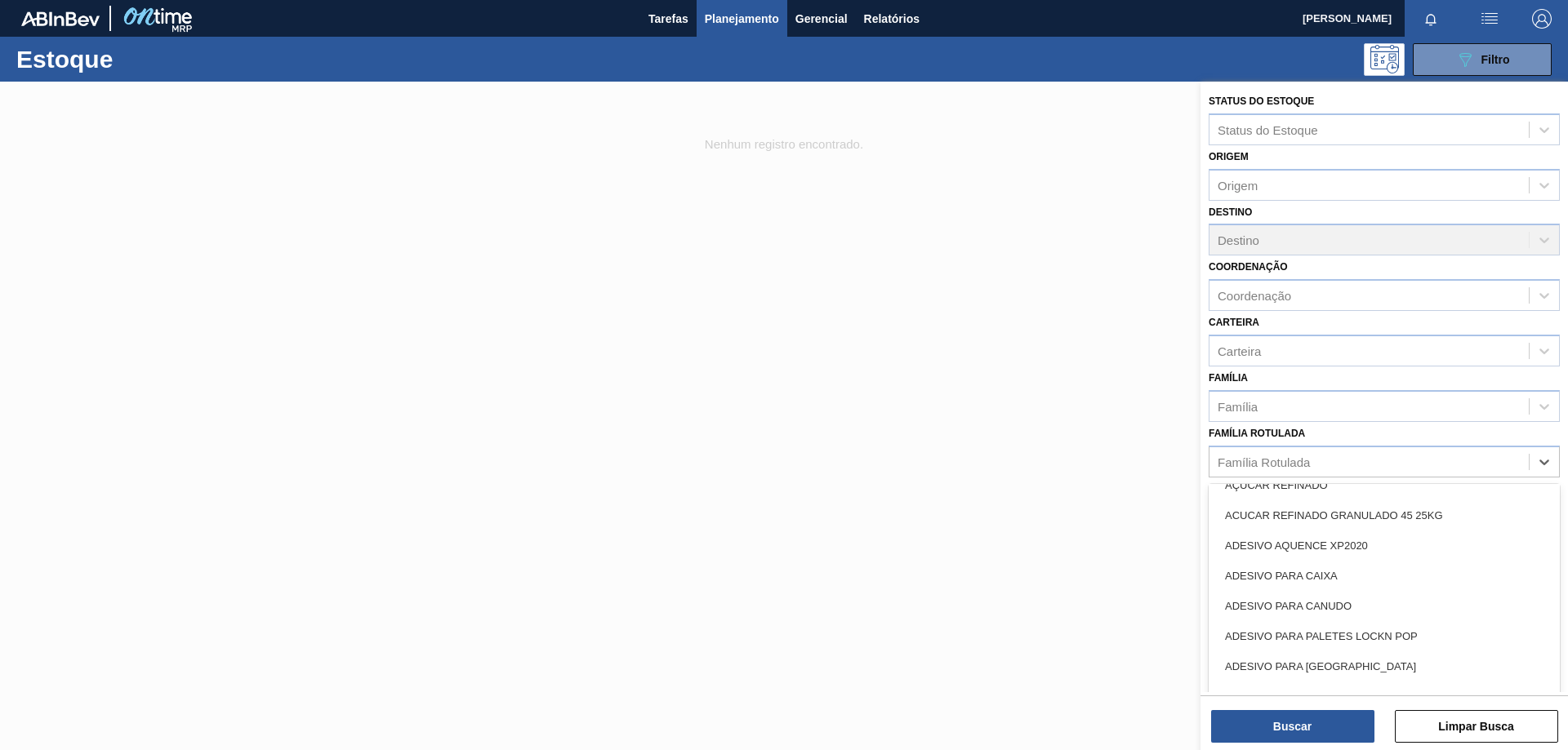
scroll to position [2812, 0]
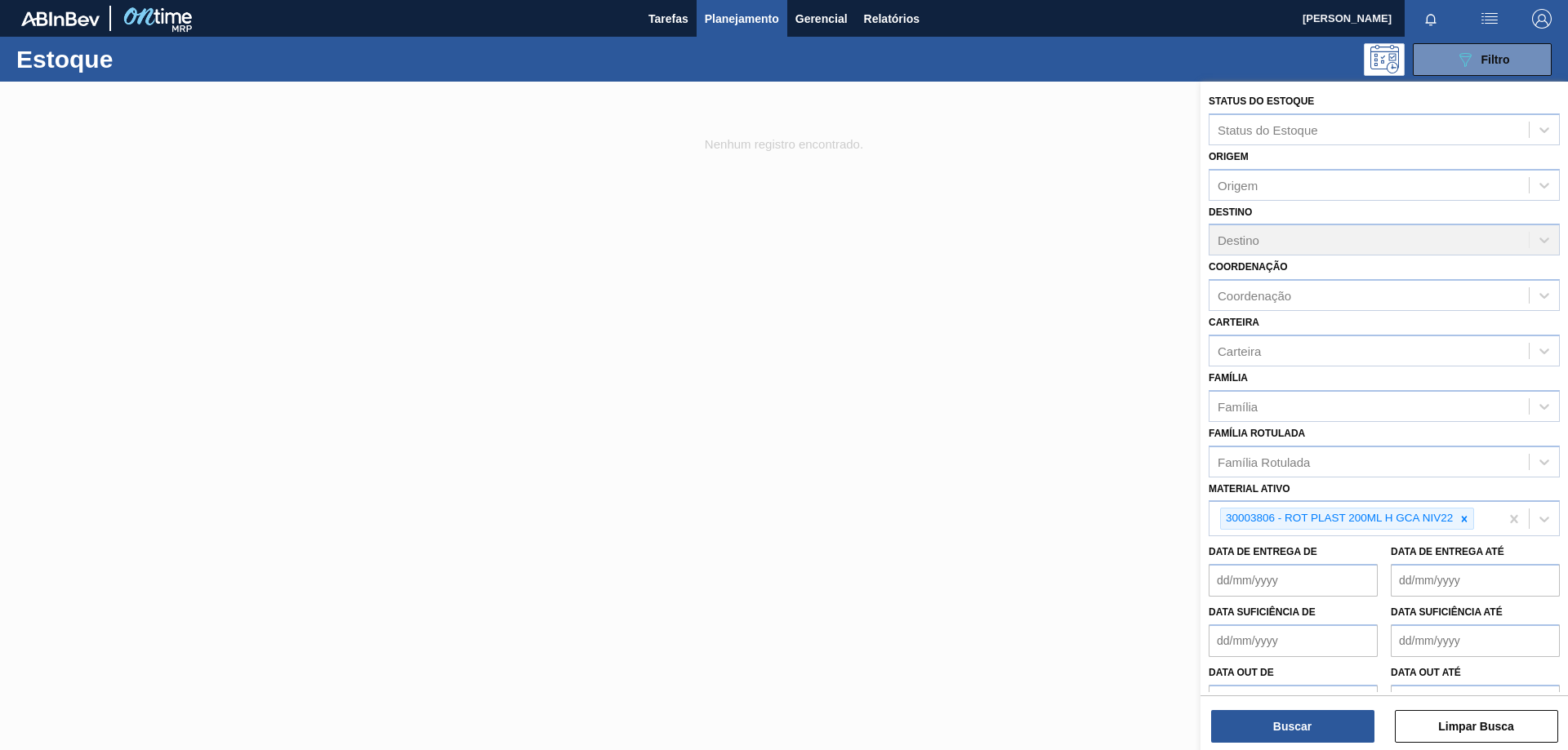
click at [1077, 453] on div at bounding box center [784, 456] width 1568 height 750
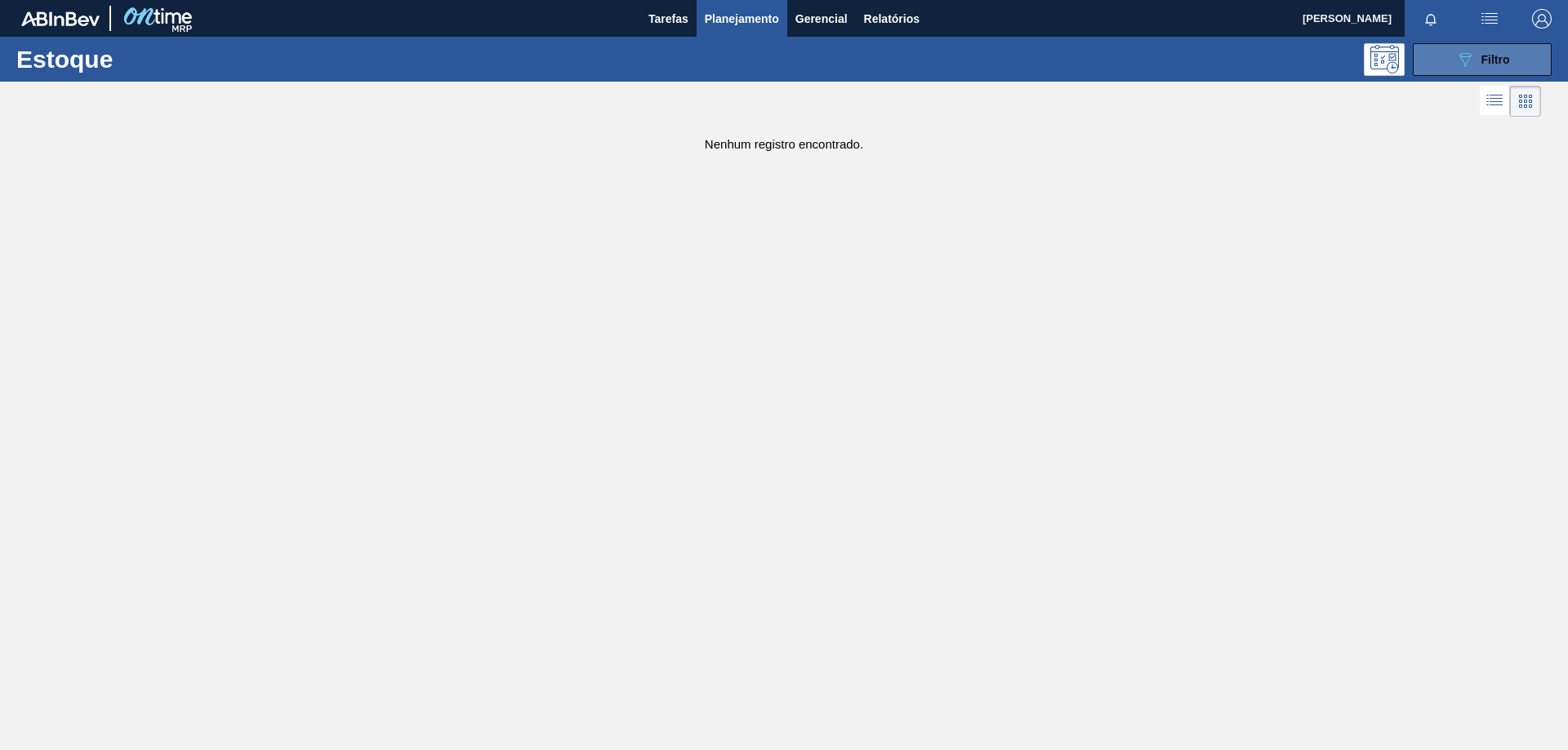
click at [1505, 64] on span "Filtro" at bounding box center [1495, 60] width 28 height 13
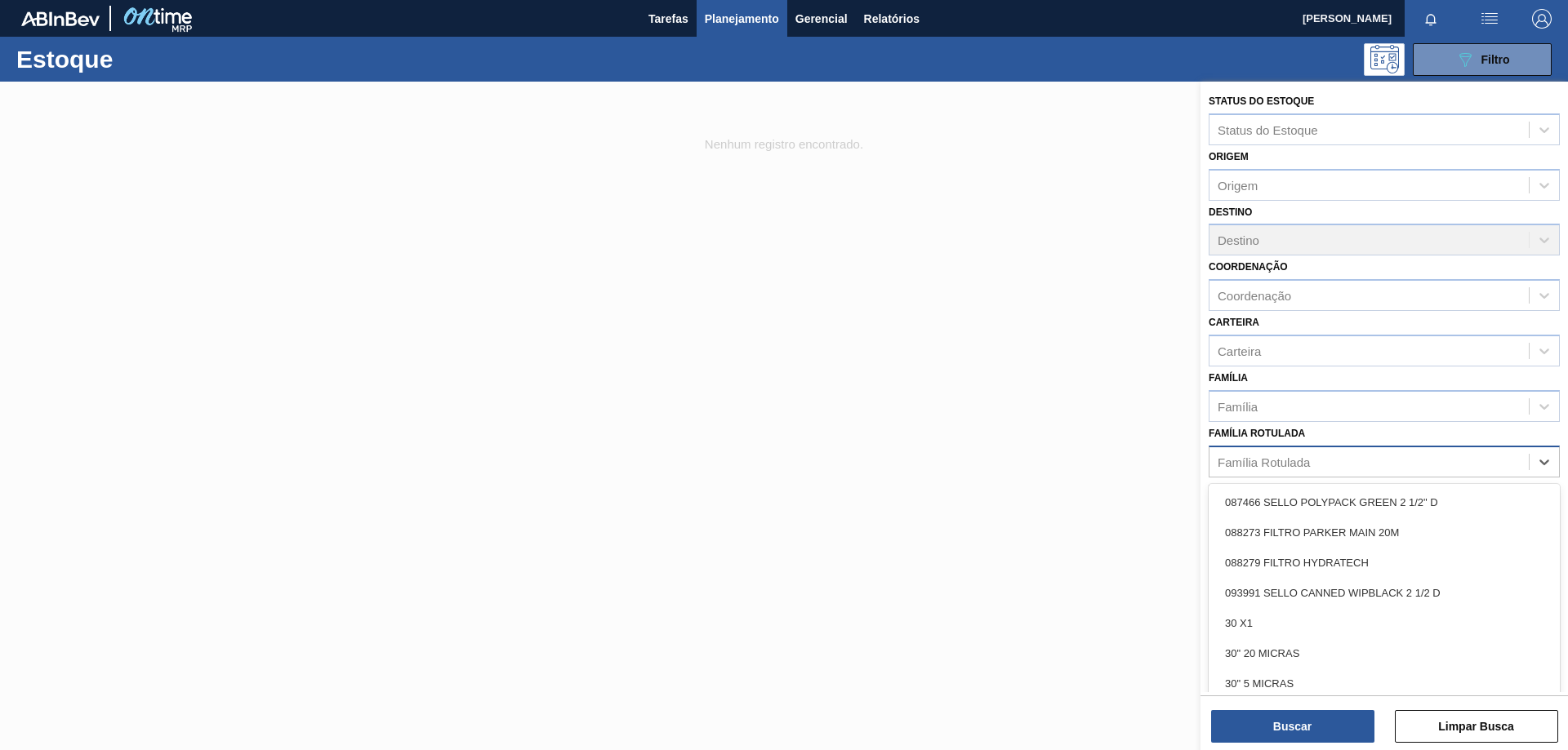
click at [1307, 468] on div "Família Rotulada" at bounding box center [1264, 461] width 92 height 14
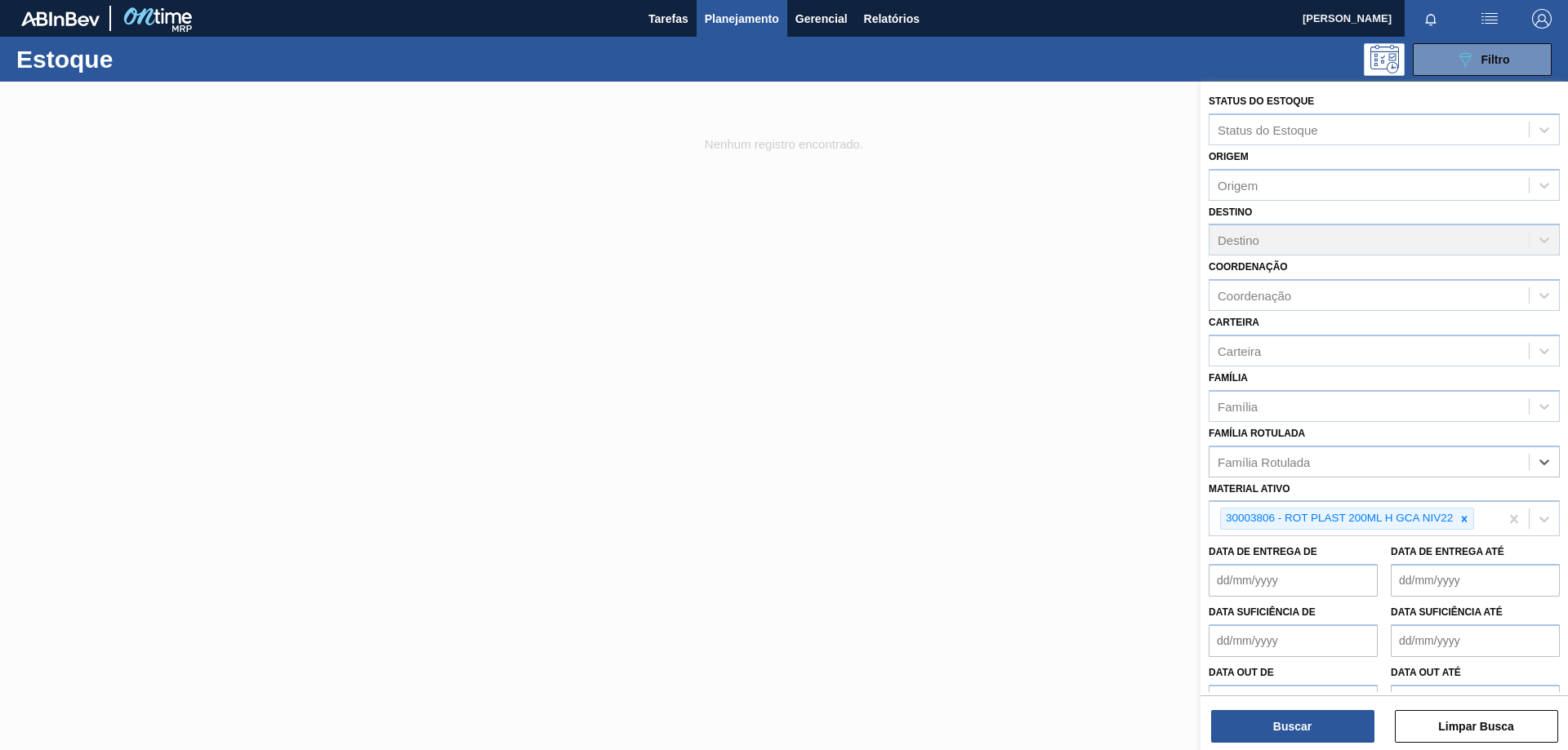
drag, startPoint x: 1310, startPoint y: 463, endPoint x: 1205, endPoint y: 465, distance: 105.0
click at [1205, 465] on div "Status do Estoque Status do Estoque Origem Origem Destino Destino Coordenação C…" at bounding box center [1384, 403] width 367 height 644
click at [1288, 721] on button "Buscar" at bounding box center [1292, 726] width 164 height 33
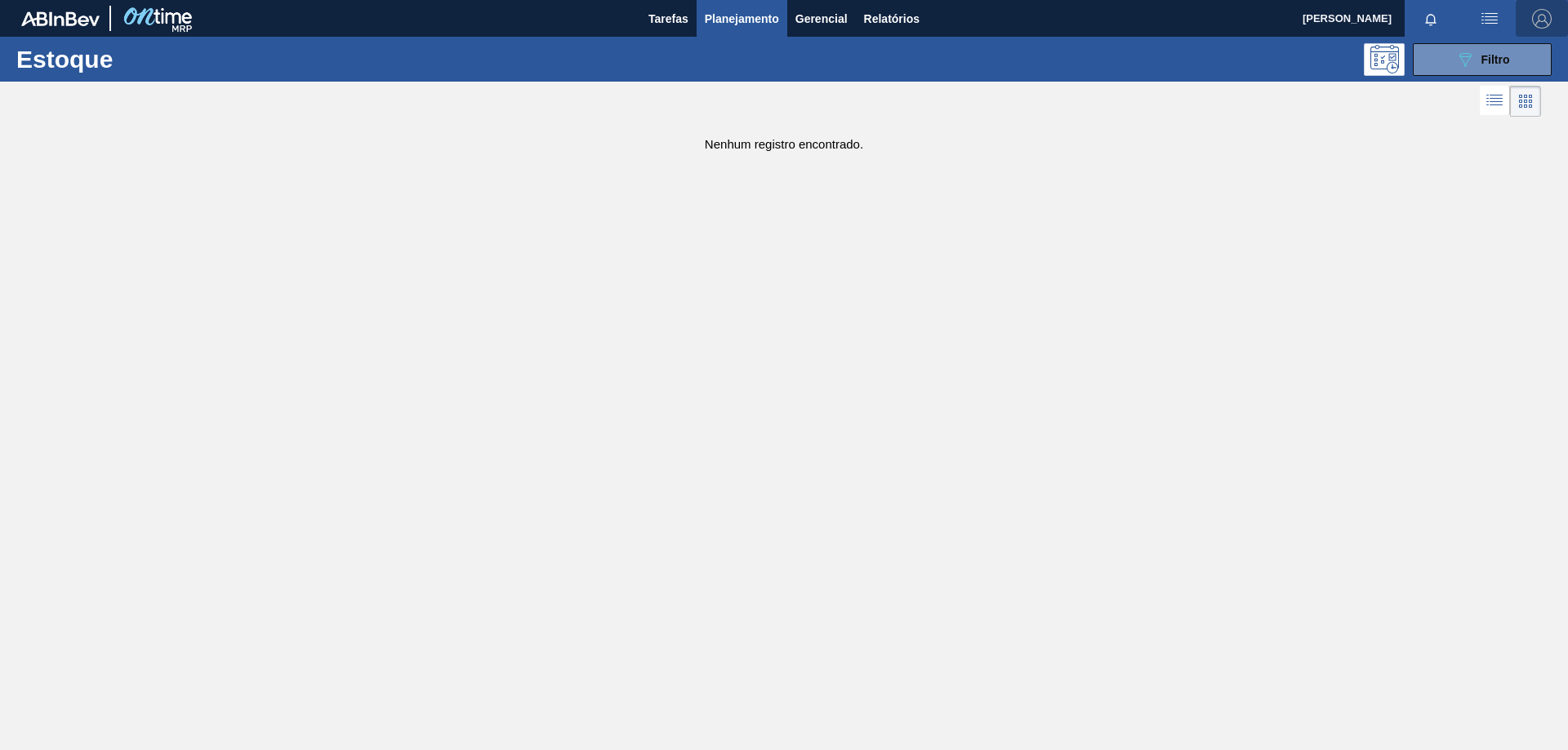
click at [1543, 12] on img "button" at bounding box center [1541, 18] width 19 height 19
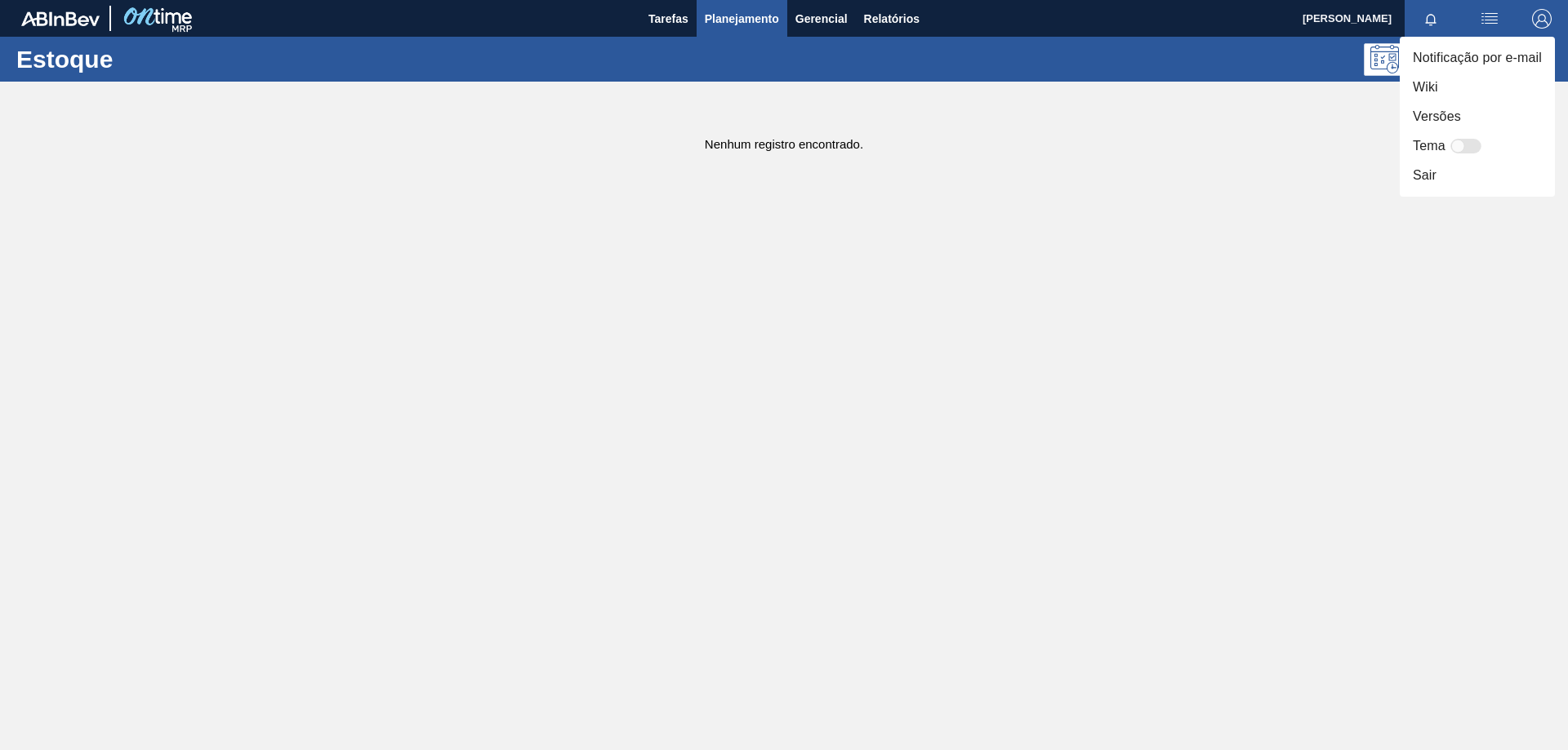
drag, startPoint x: 1247, startPoint y: 161, endPoint x: 1239, endPoint y: 162, distance: 8.1
click at [1242, 162] on div at bounding box center [784, 375] width 1568 height 750
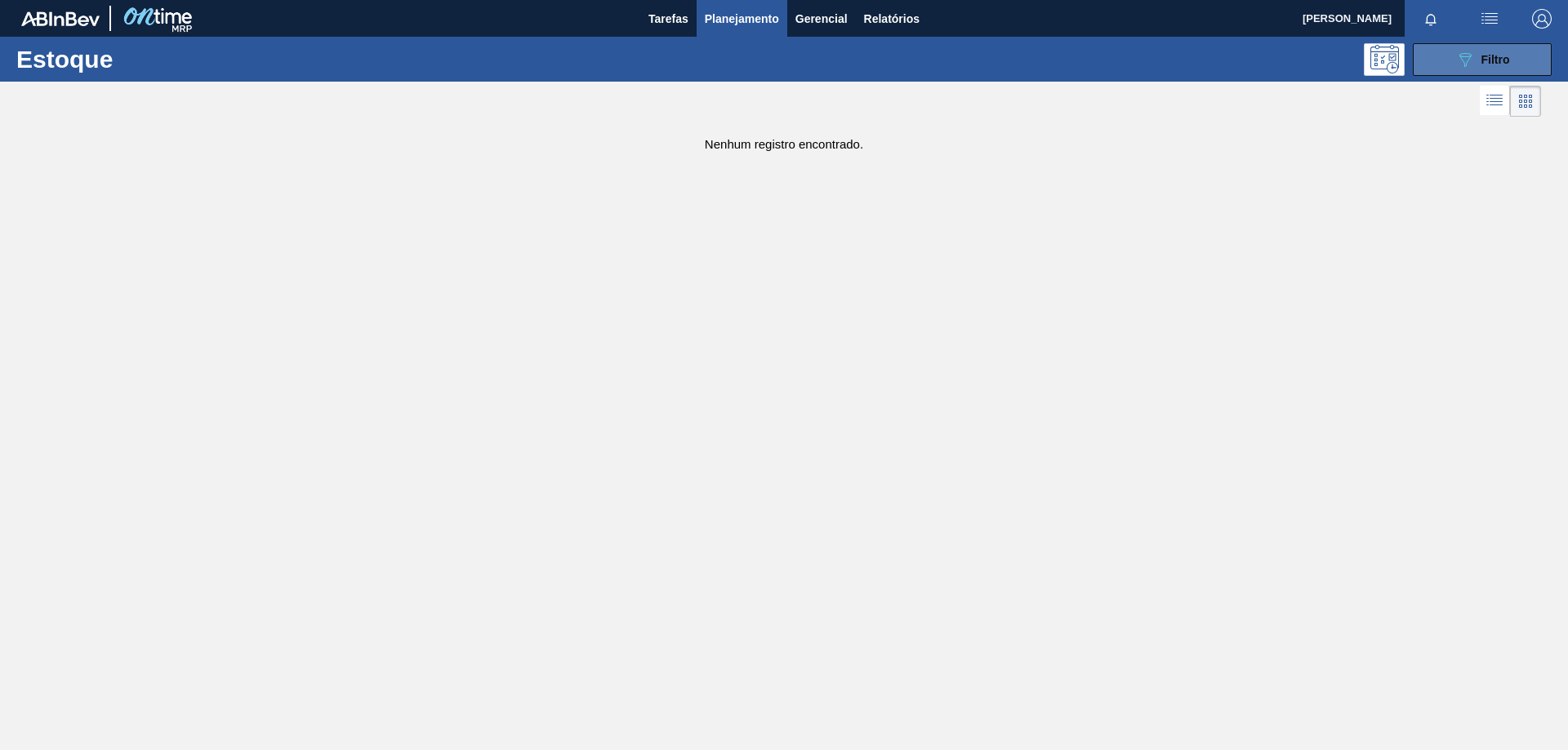
click at [1469, 54] on icon at bounding box center [1465, 60] width 12 height 14
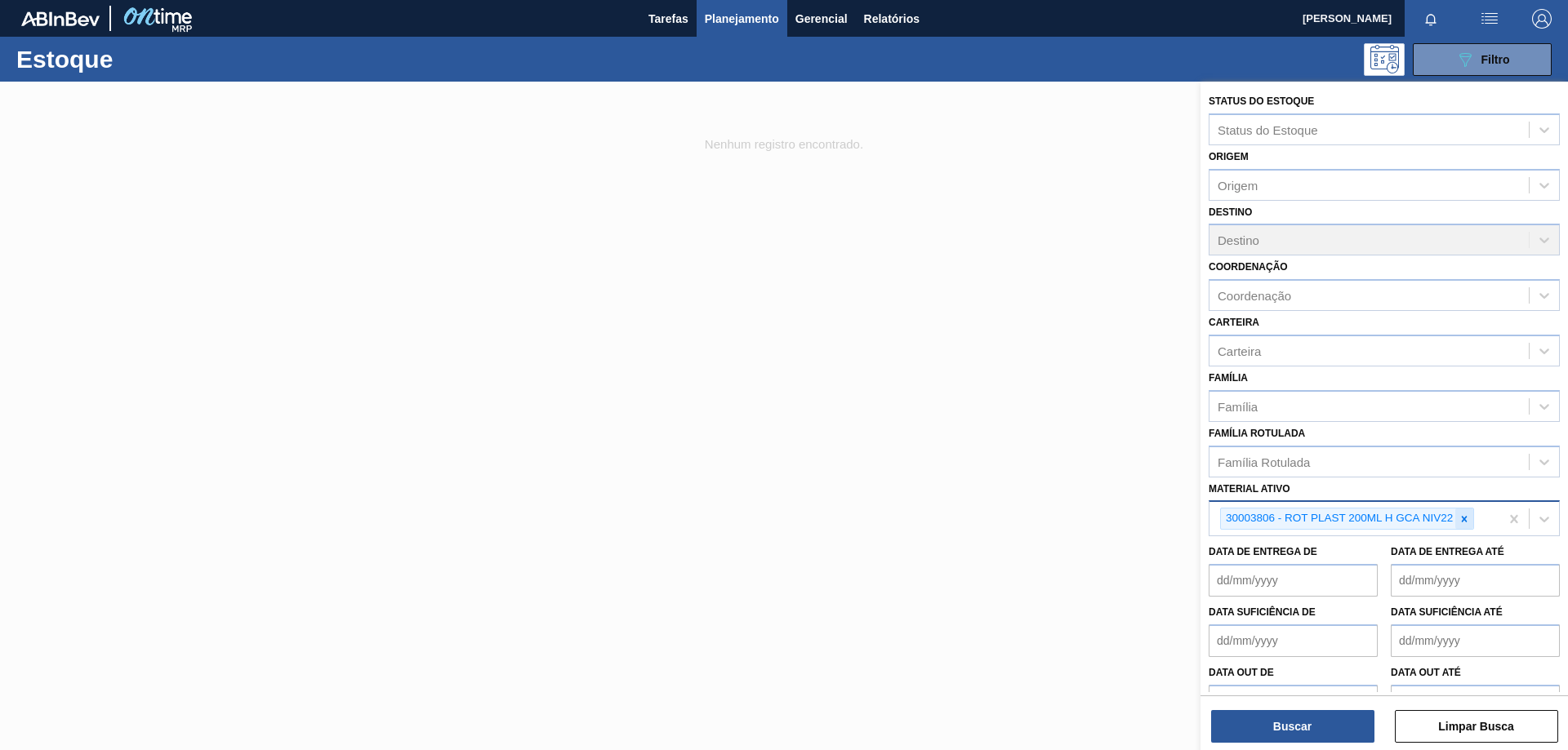
click at [1468, 518] on icon at bounding box center [1464, 519] width 11 height 11
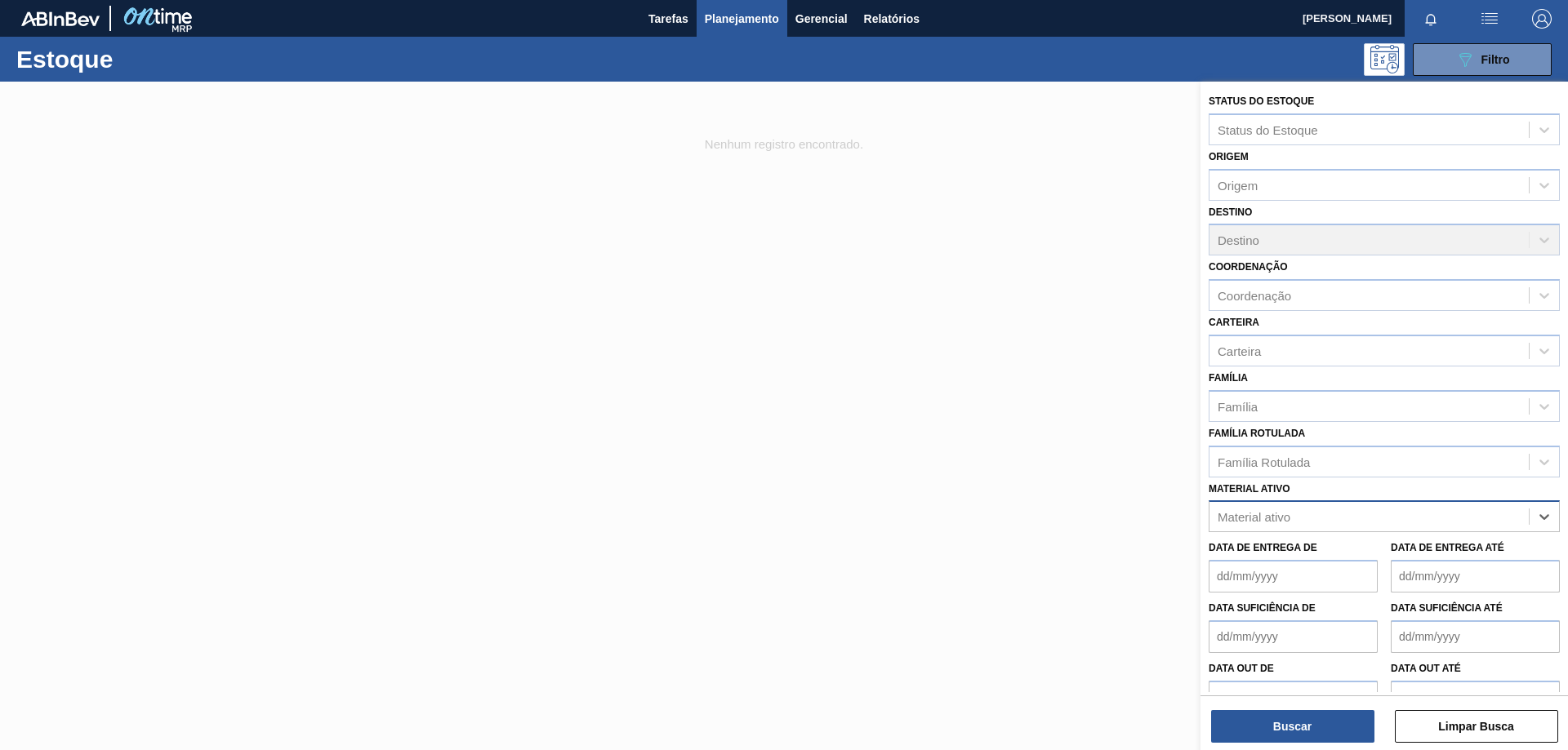
paste ativo "30003014"
type ativo "30003014"
click at [1390, 555] on div "30003014 - FILME CONT. LISO 420X45 MICRAS" at bounding box center [1384, 556] width 351 height 30
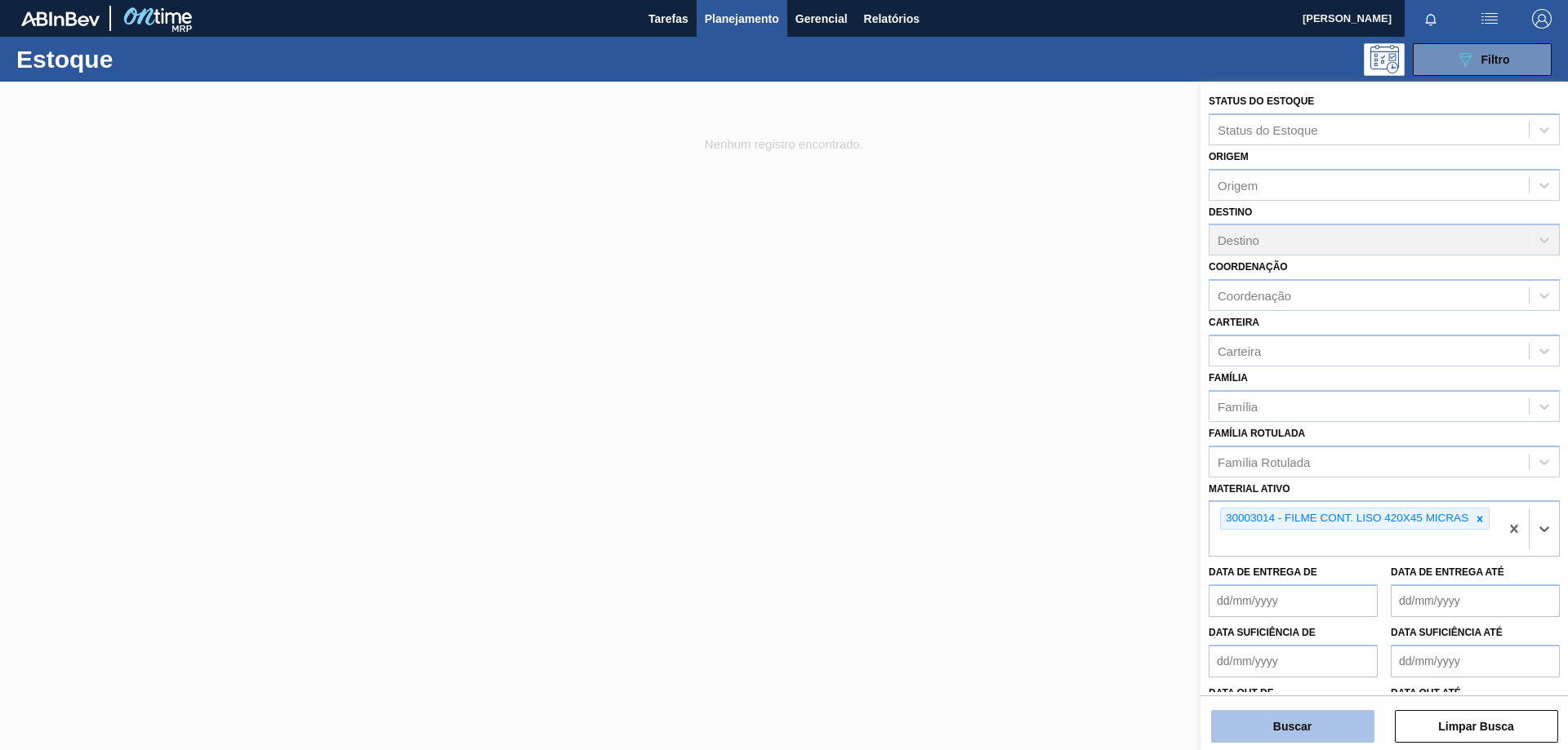
click at [1340, 724] on button "Buscar" at bounding box center [1292, 726] width 164 height 33
